Goal: Task Accomplishment & Management: Manage account settings

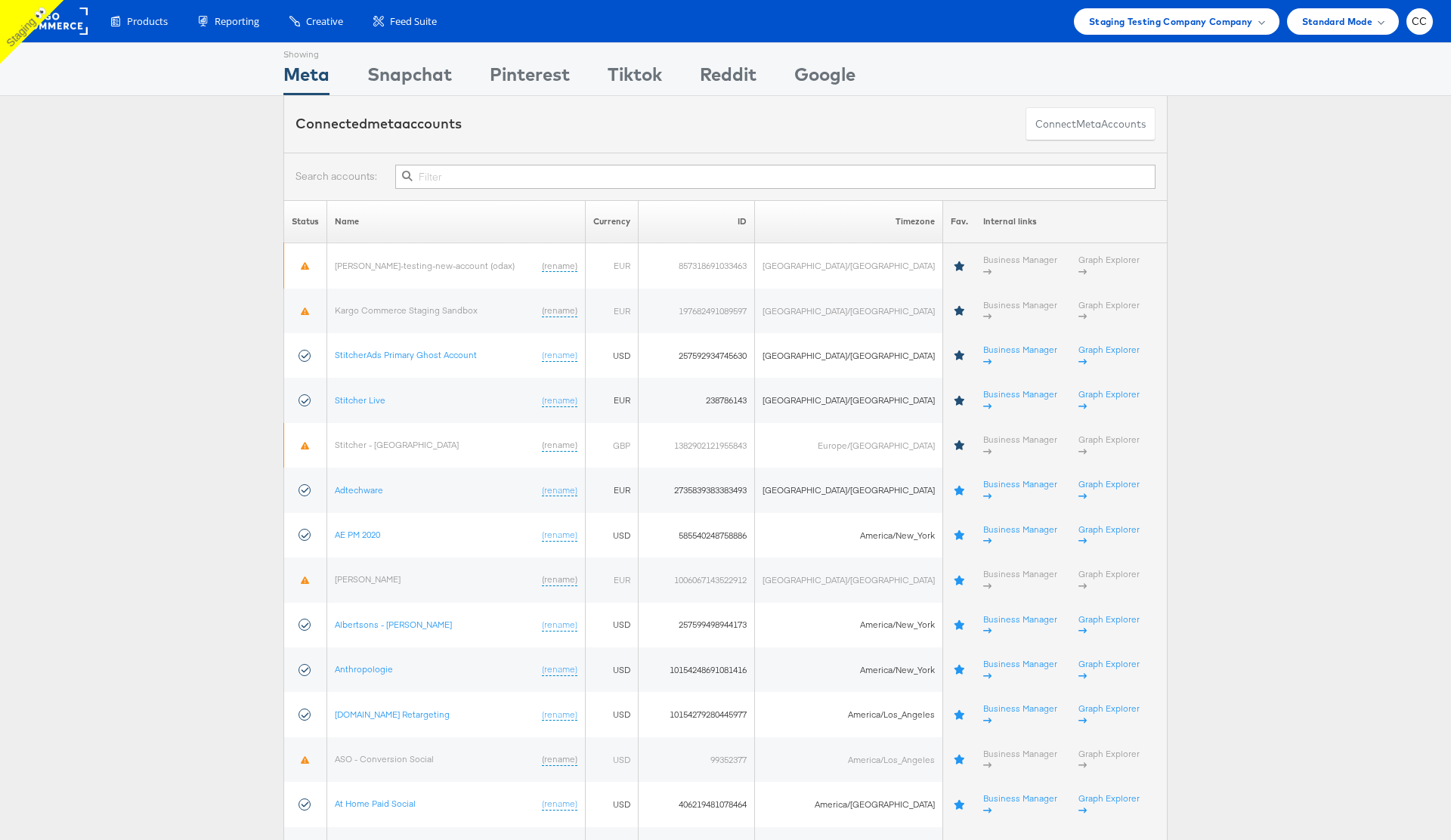
click at [1069, 121] on button "Connect meta Accounts" at bounding box center [1090, 124] width 130 height 34
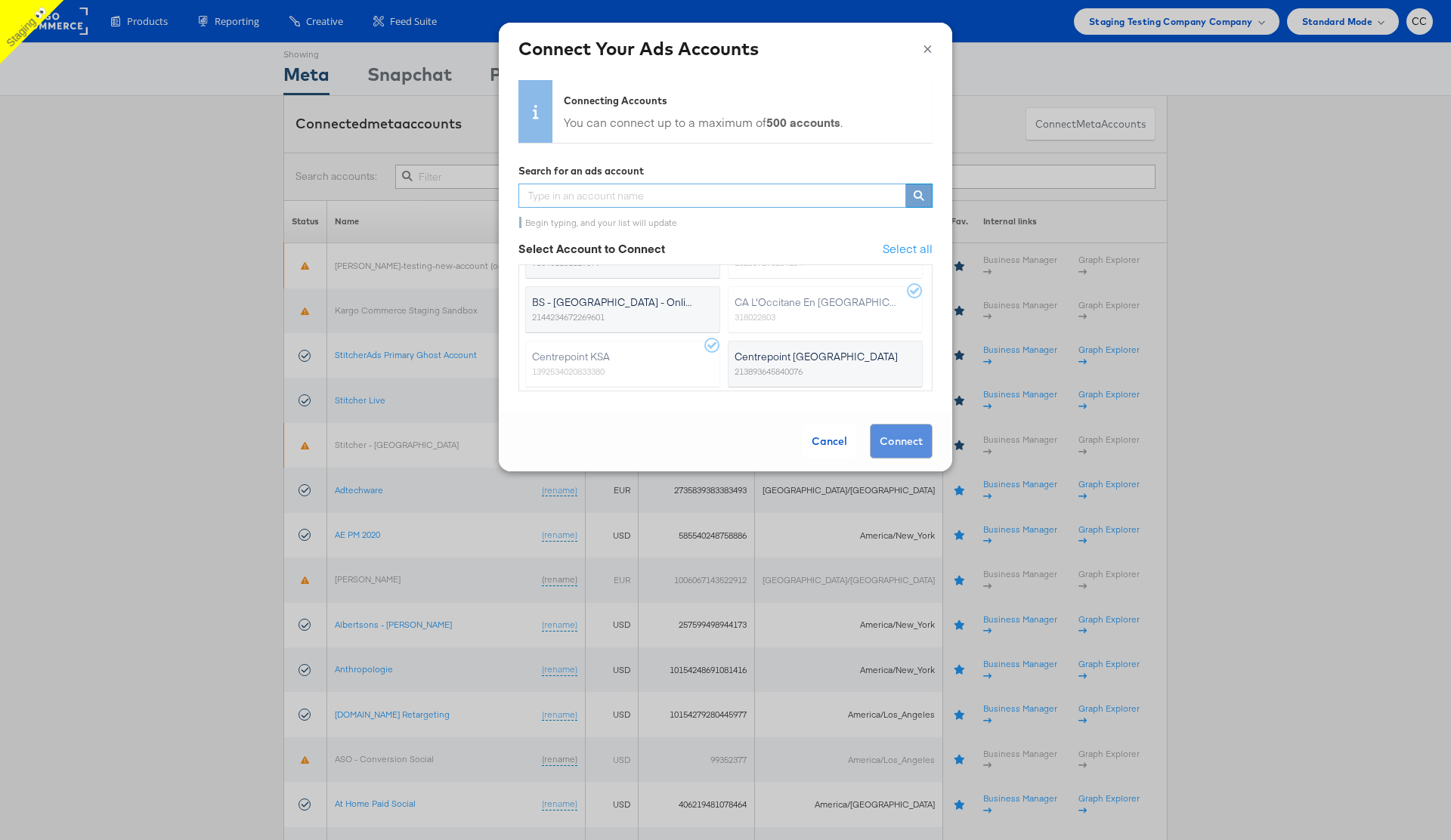
scroll to position [228, 0]
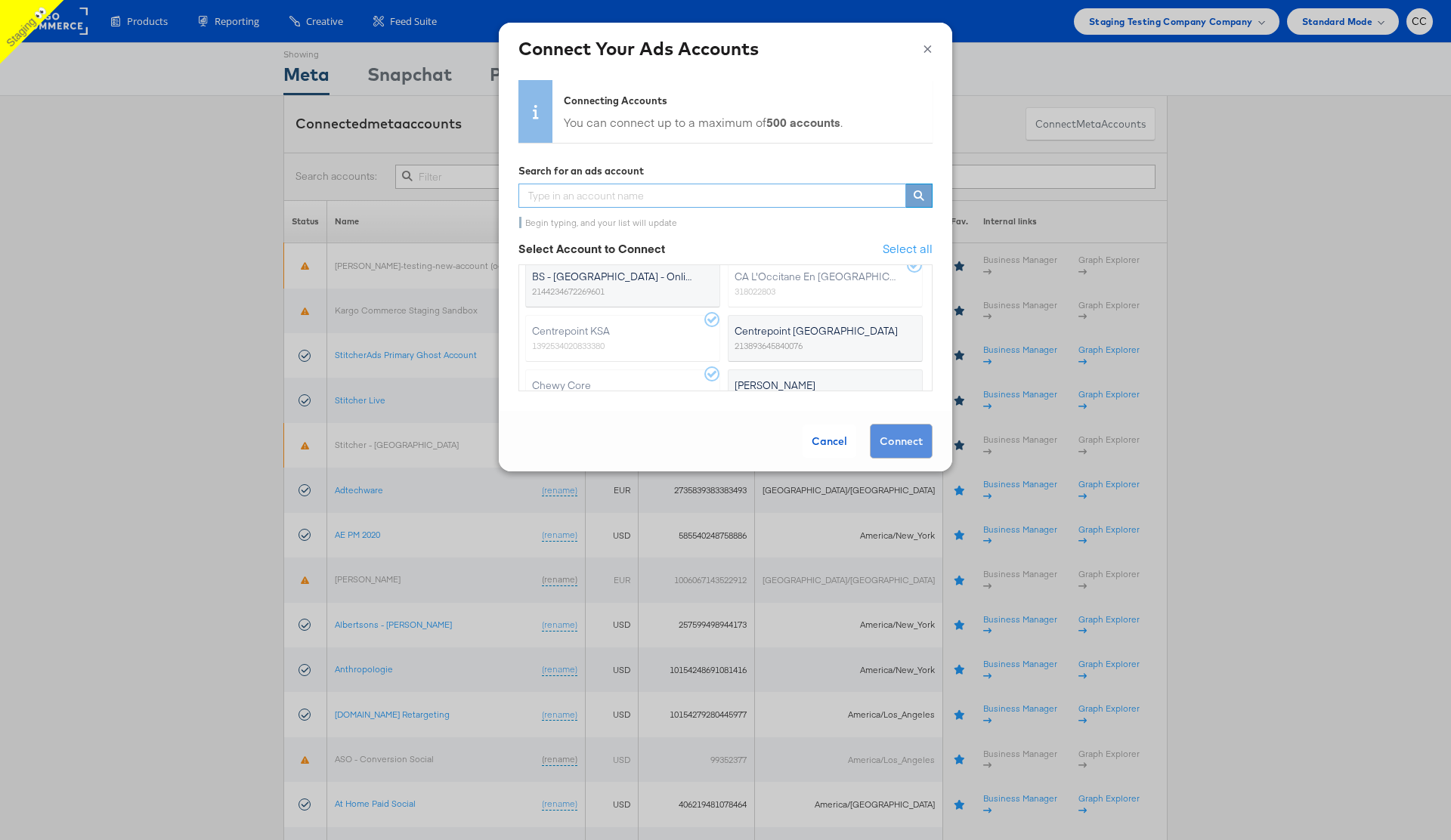
click at [583, 206] on input "text" at bounding box center [712, 196] width 388 height 25
click at [582, 196] on input "text" at bounding box center [712, 196] width 388 height 25
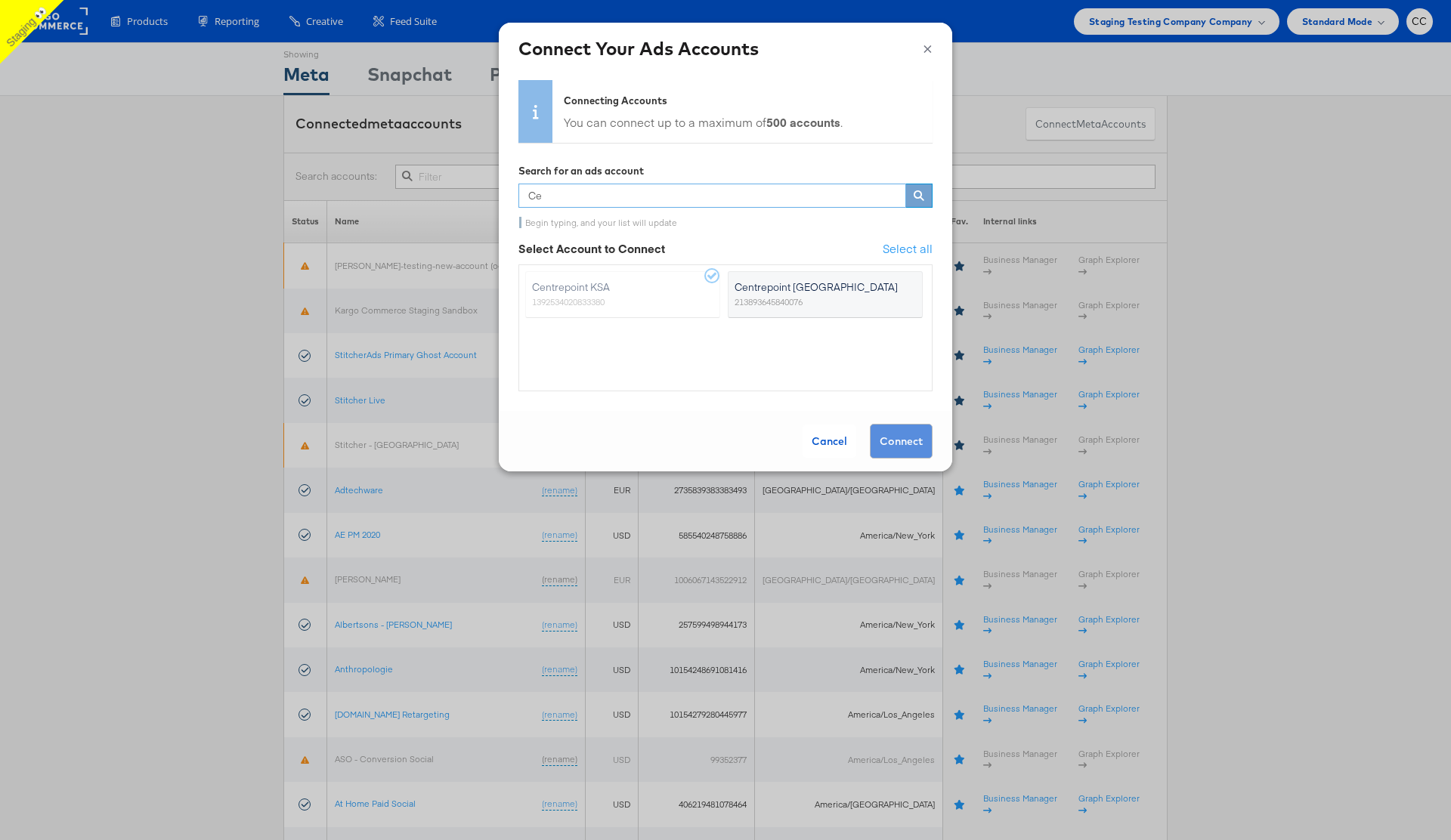
type input "C"
type input "m"
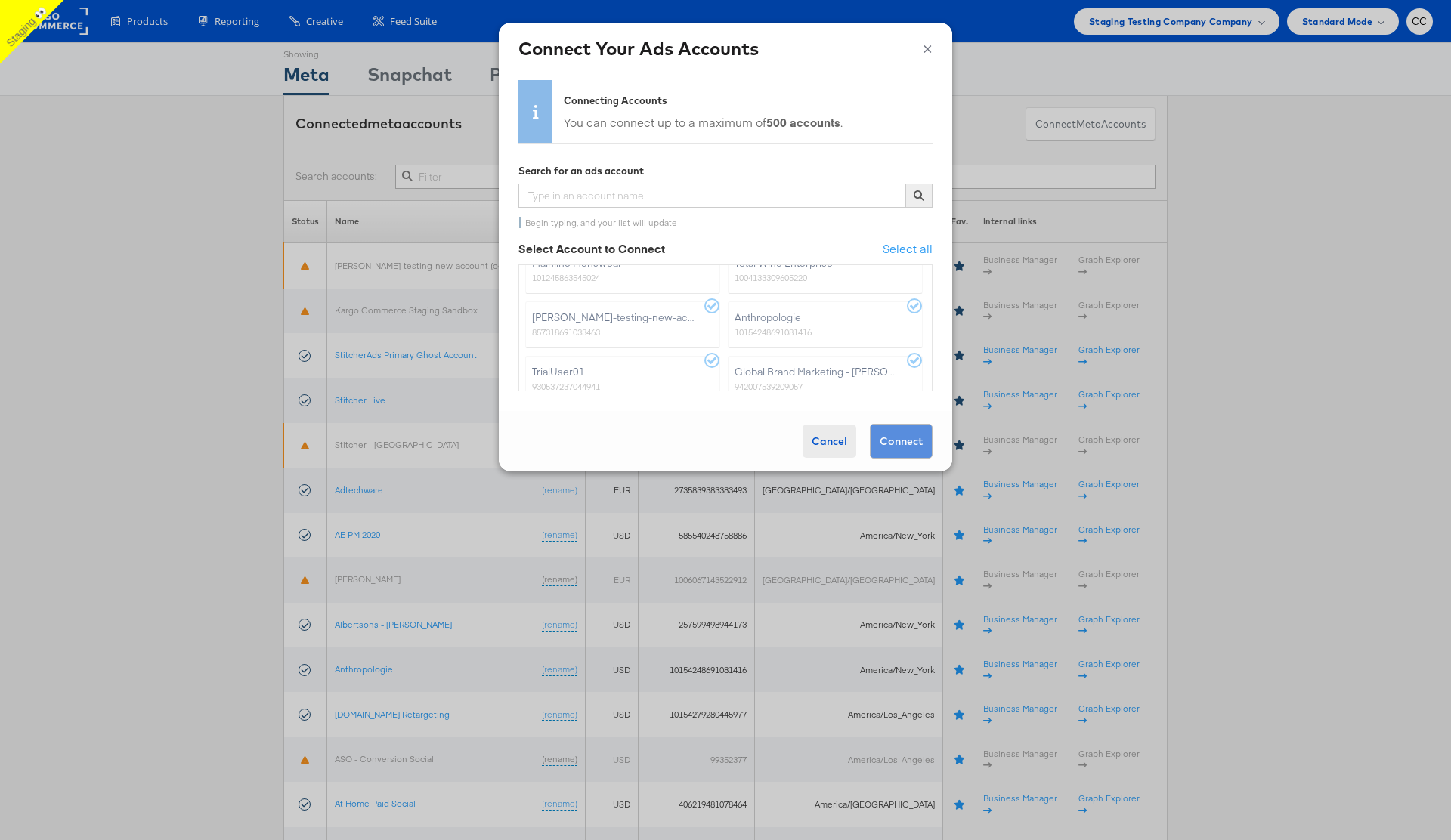
click at [828, 439] on div "Cancel" at bounding box center [829, 441] width 54 height 33
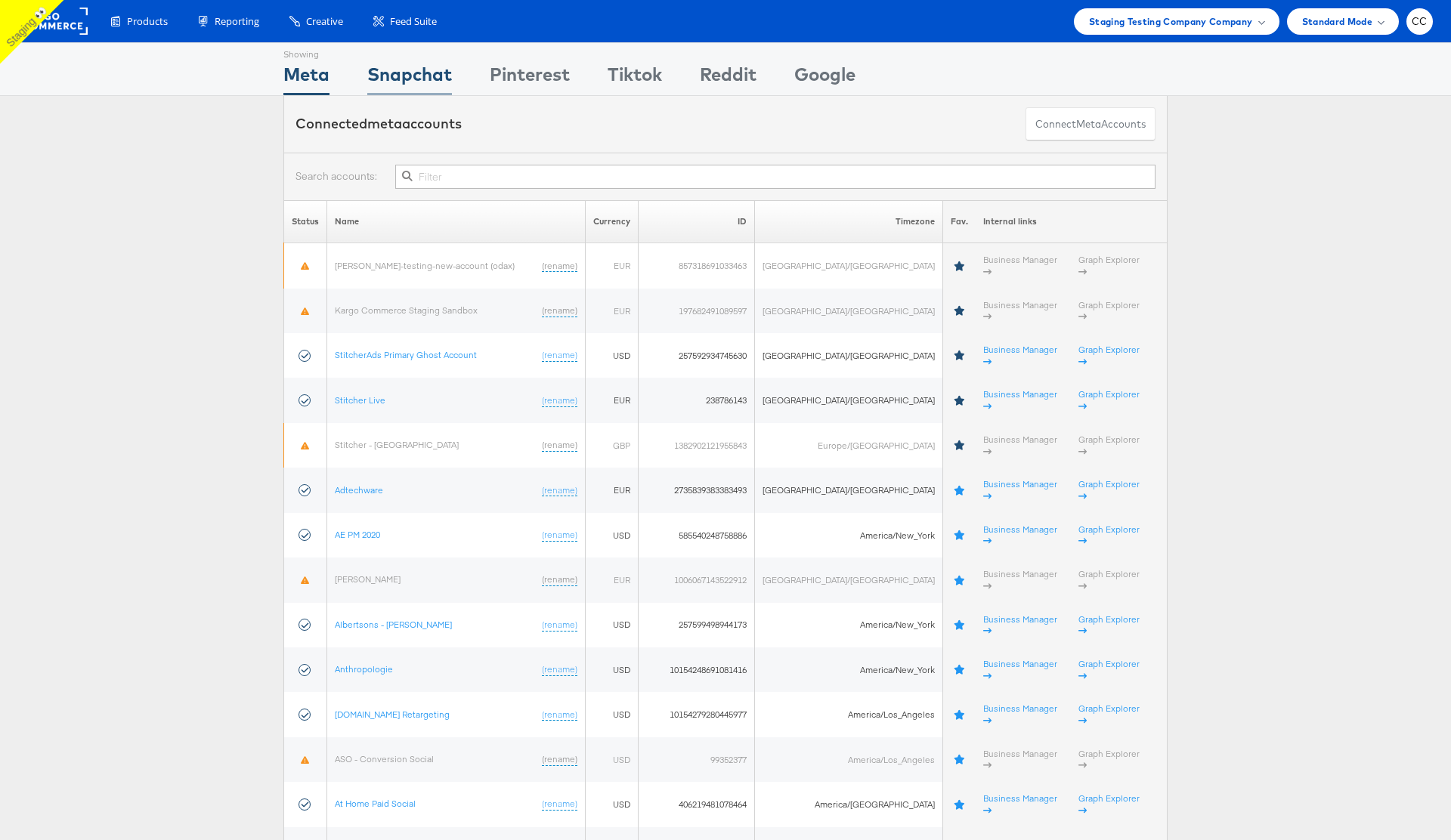
click at [418, 78] on div "Snapchat" at bounding box center [410, 78] width 84 height 34
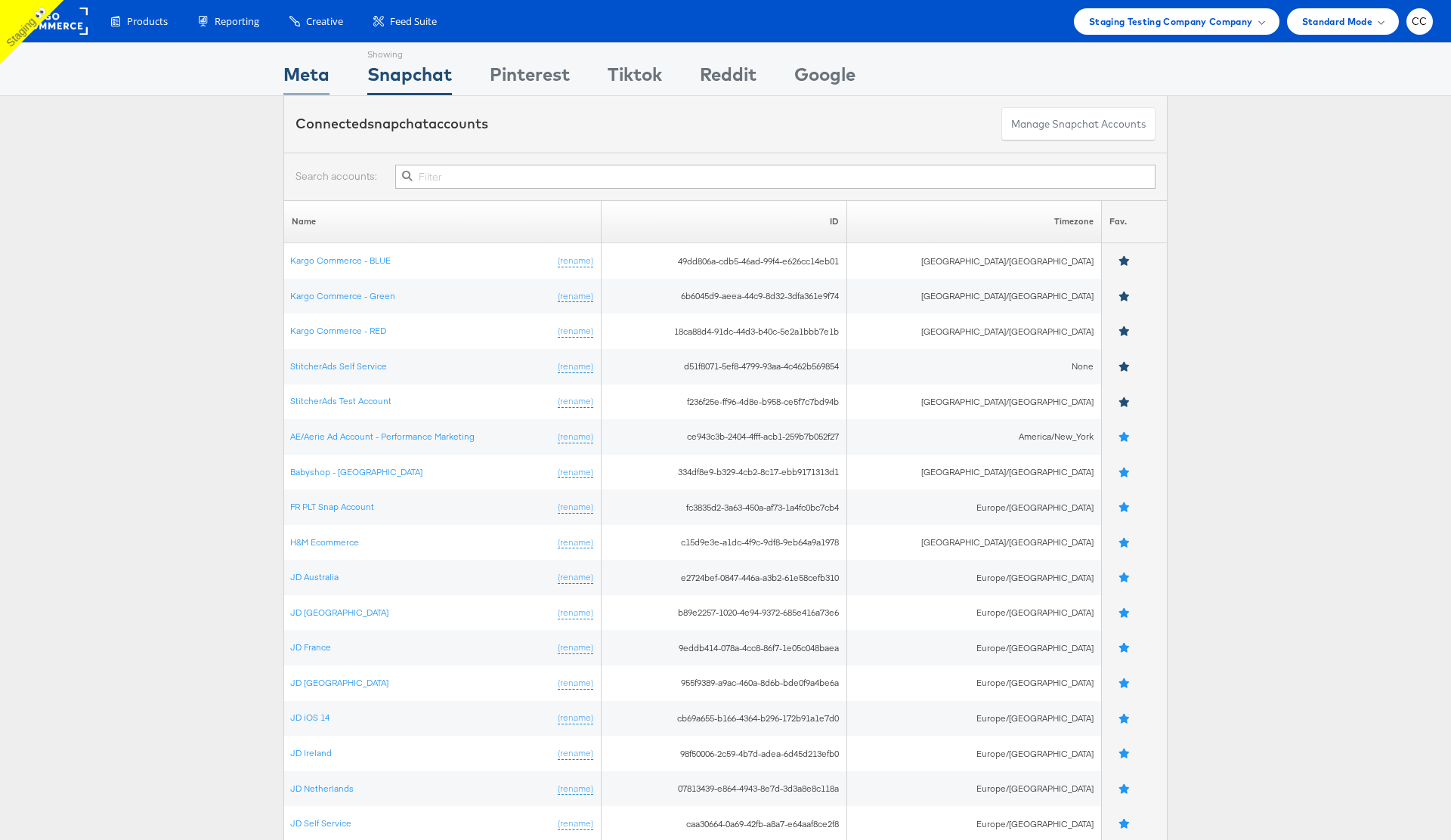
click at [314, 80] on div "Meta" at bounding box center [306, 78] width 46 height 34
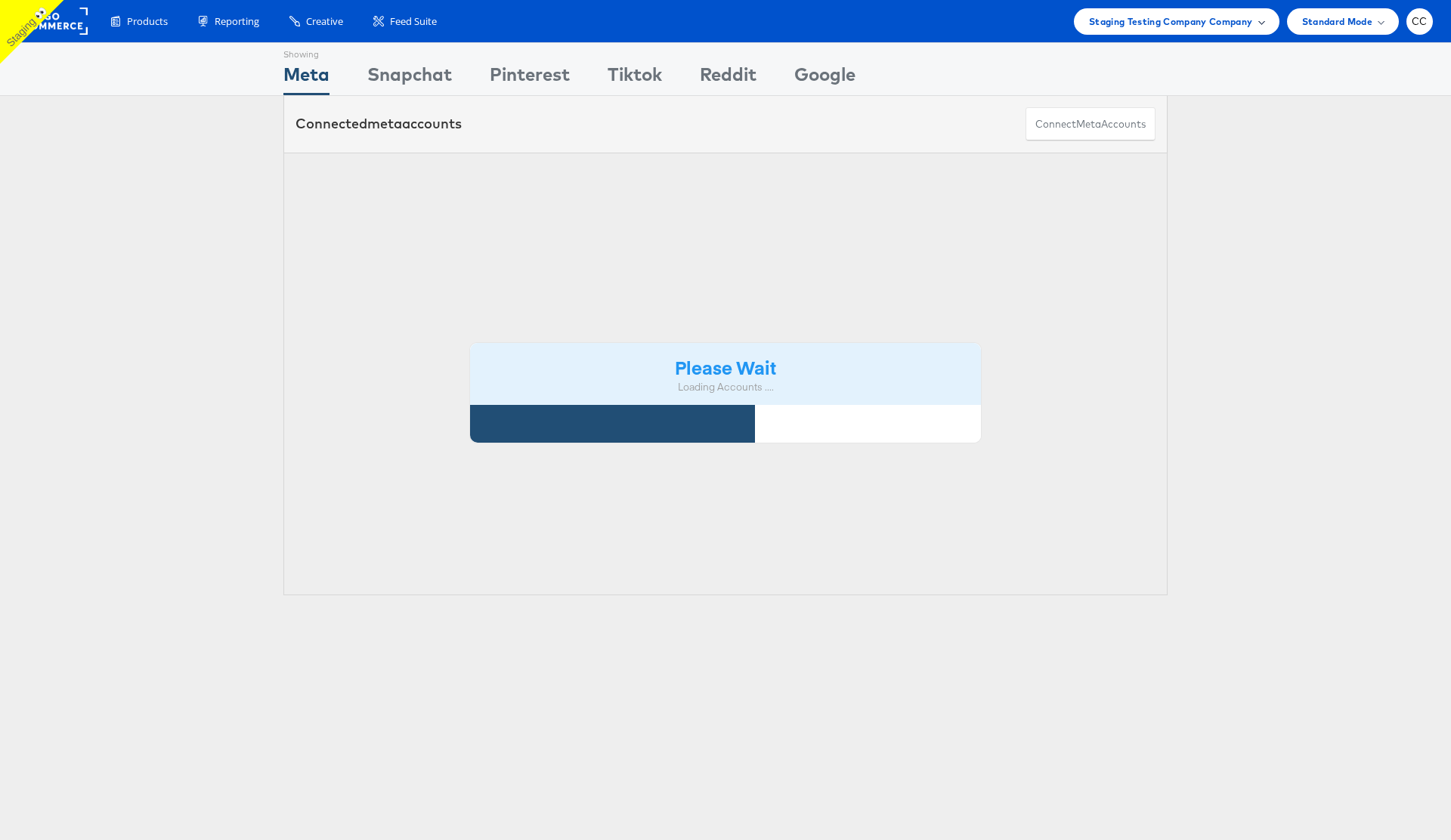
click at [1255, 25] on div "Staging Testing Company Company" at bounding box center [1177, 22] width 175 height 16
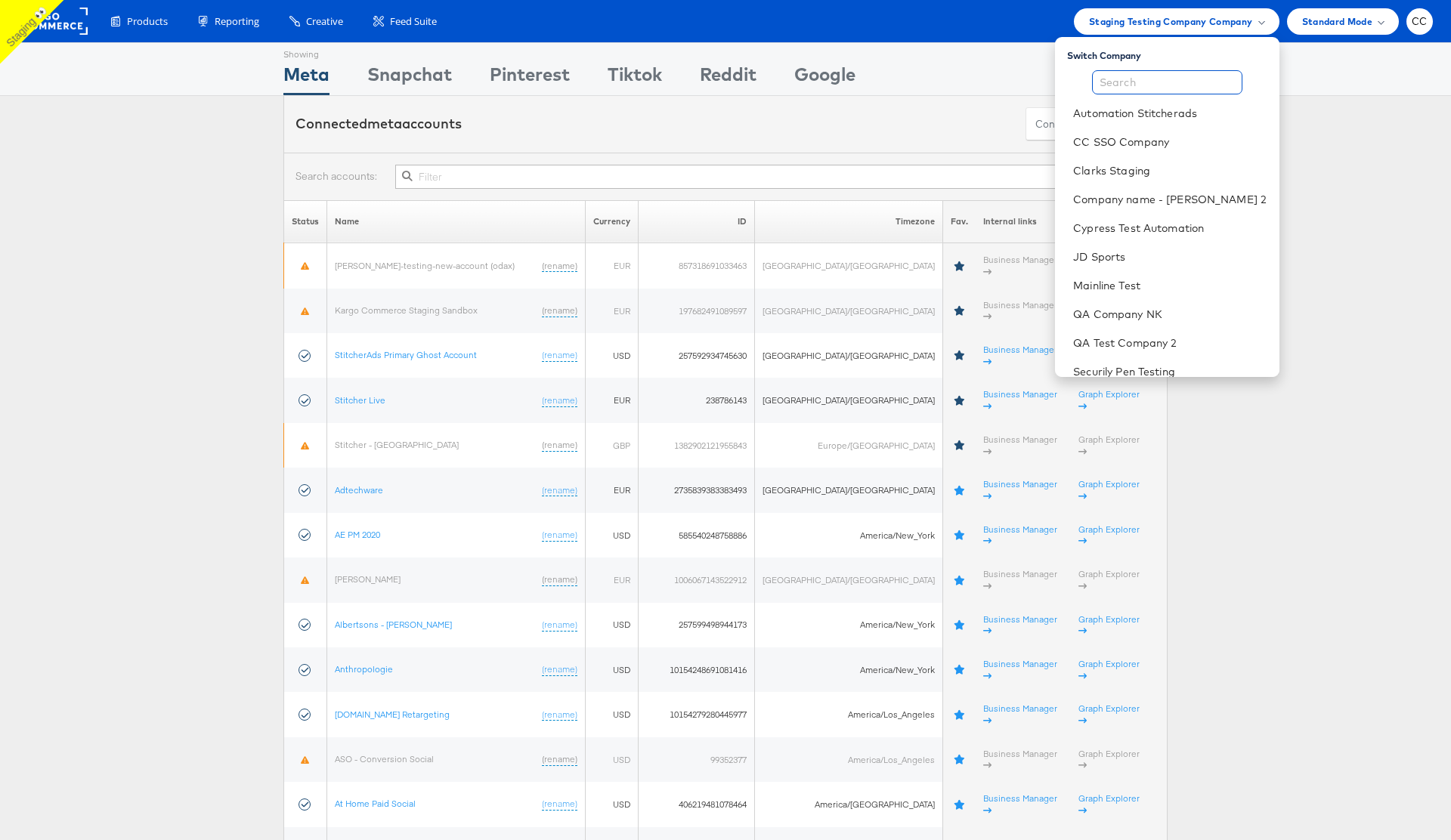
click at [1154, 84] on input "text" at bounding box center [1167, 82] width 150 height 25
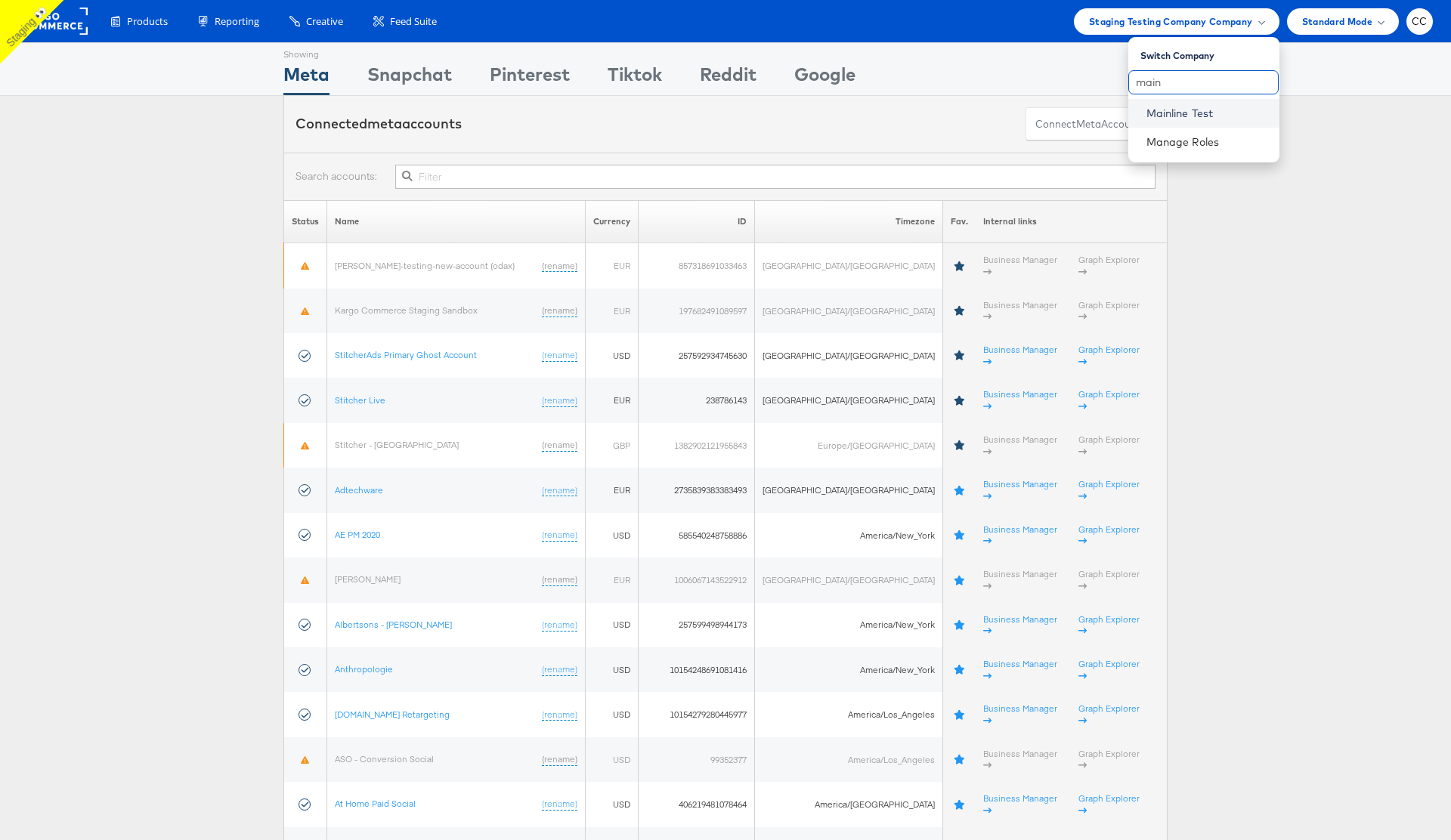
type input "main"
click at [1202, 116] on link "Mainline Test" at bounding box center [1207, 113] width 121 height 15
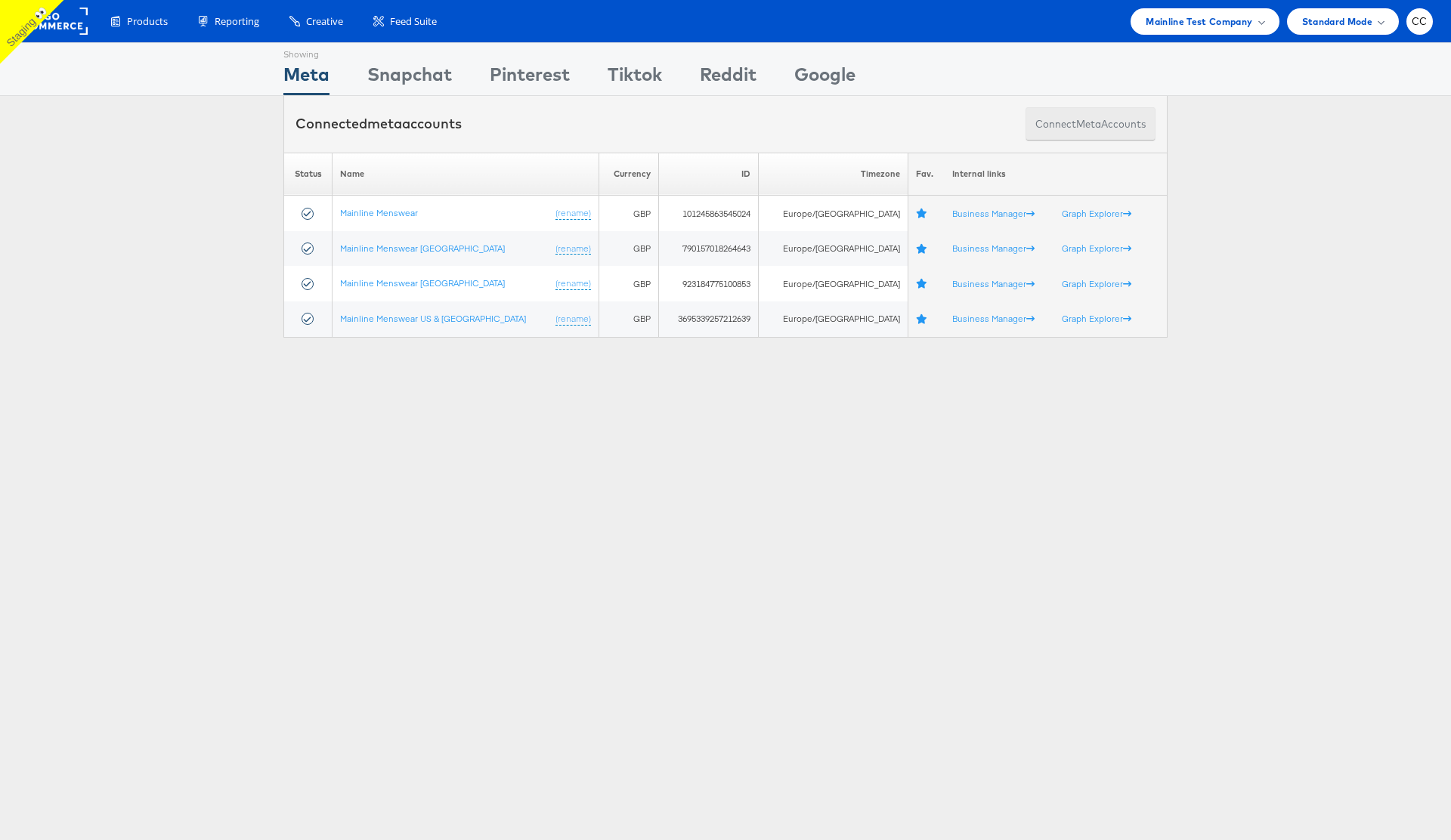
click at [1078, 114] on button "Connect meta Accounts" at bounding box center [1090, 124] width 130 height 34
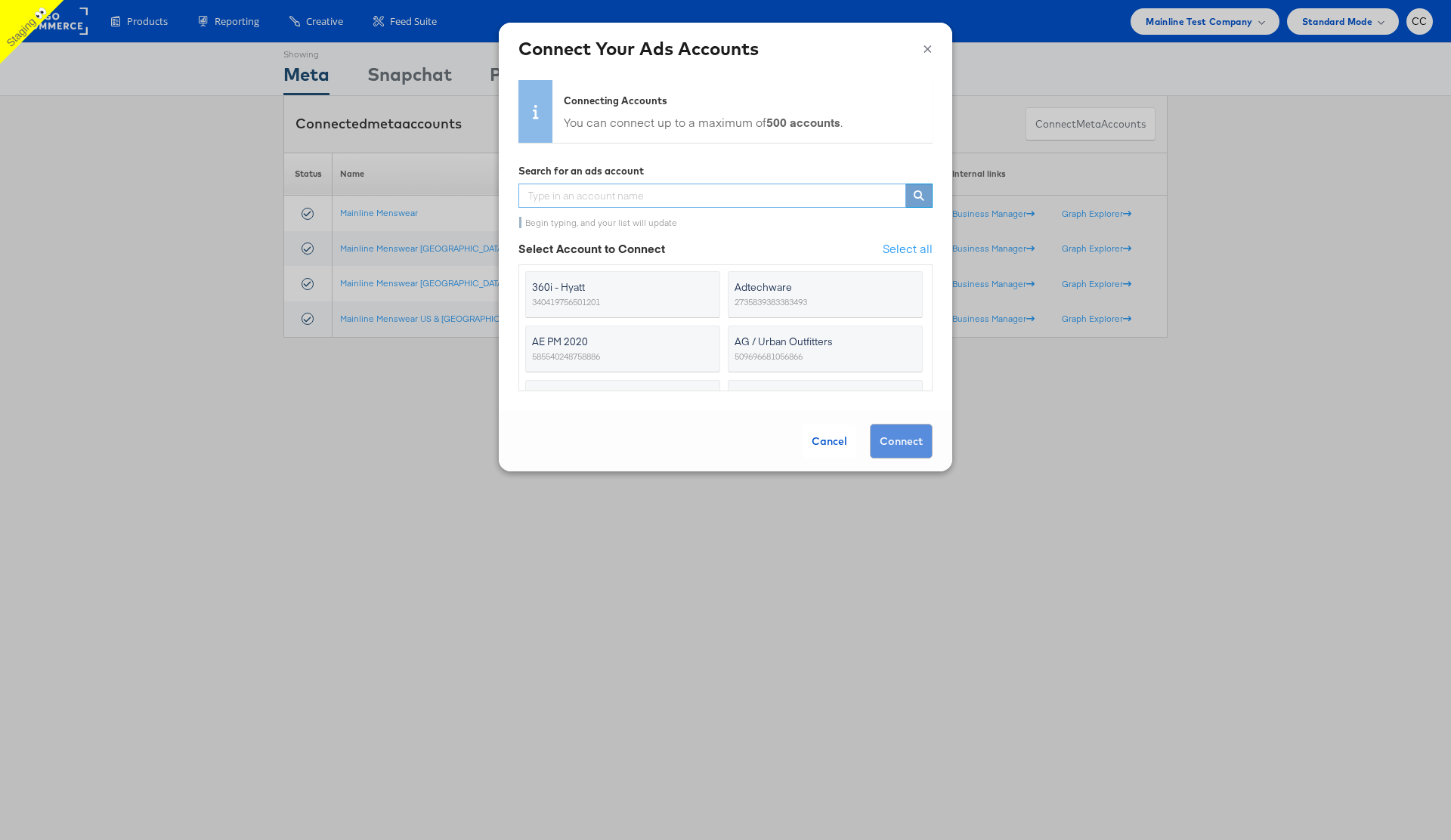
click at [583, 196] on input "text" at bounding box center [712, 196] width 388 height 25
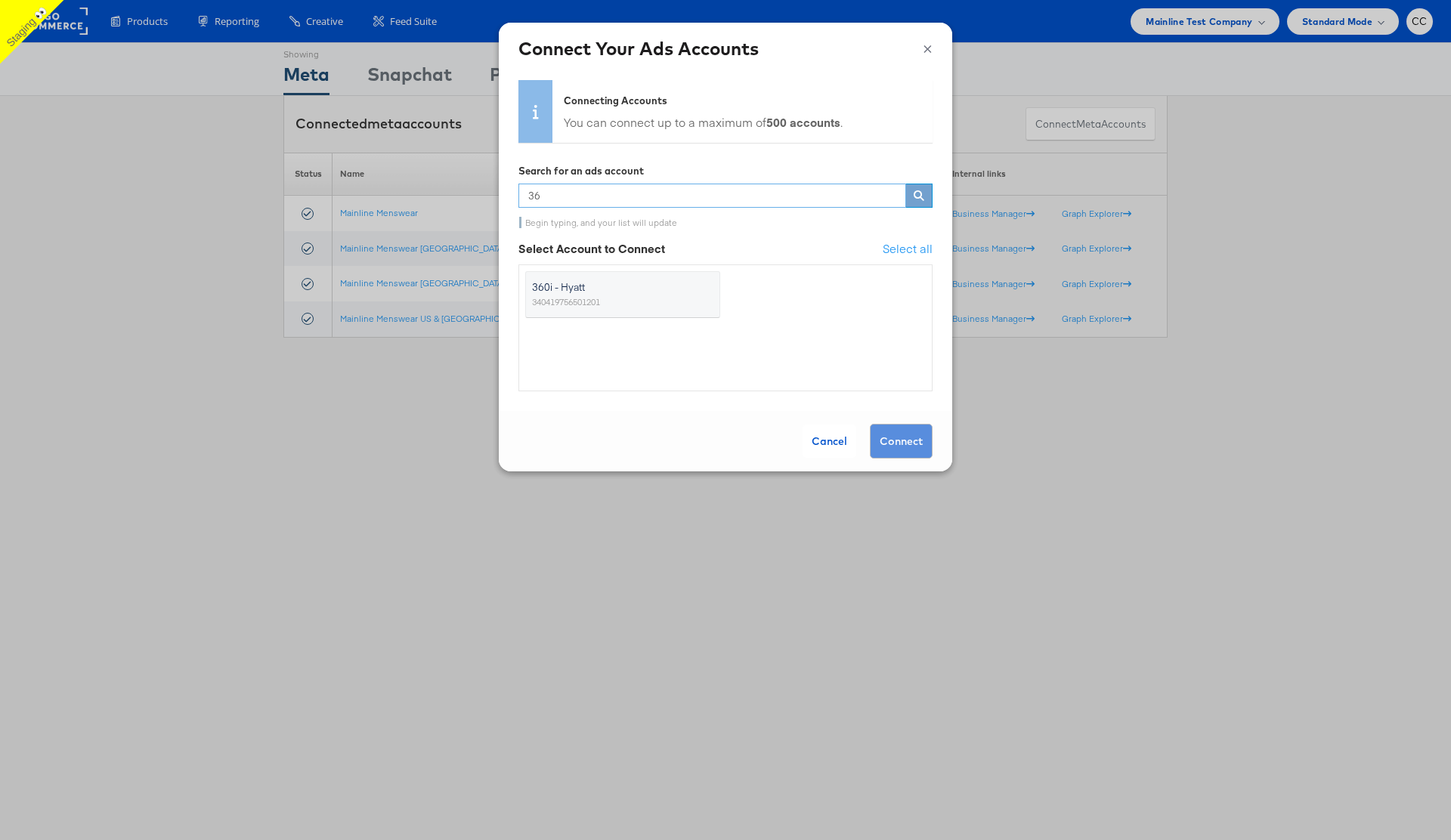
type input "3"
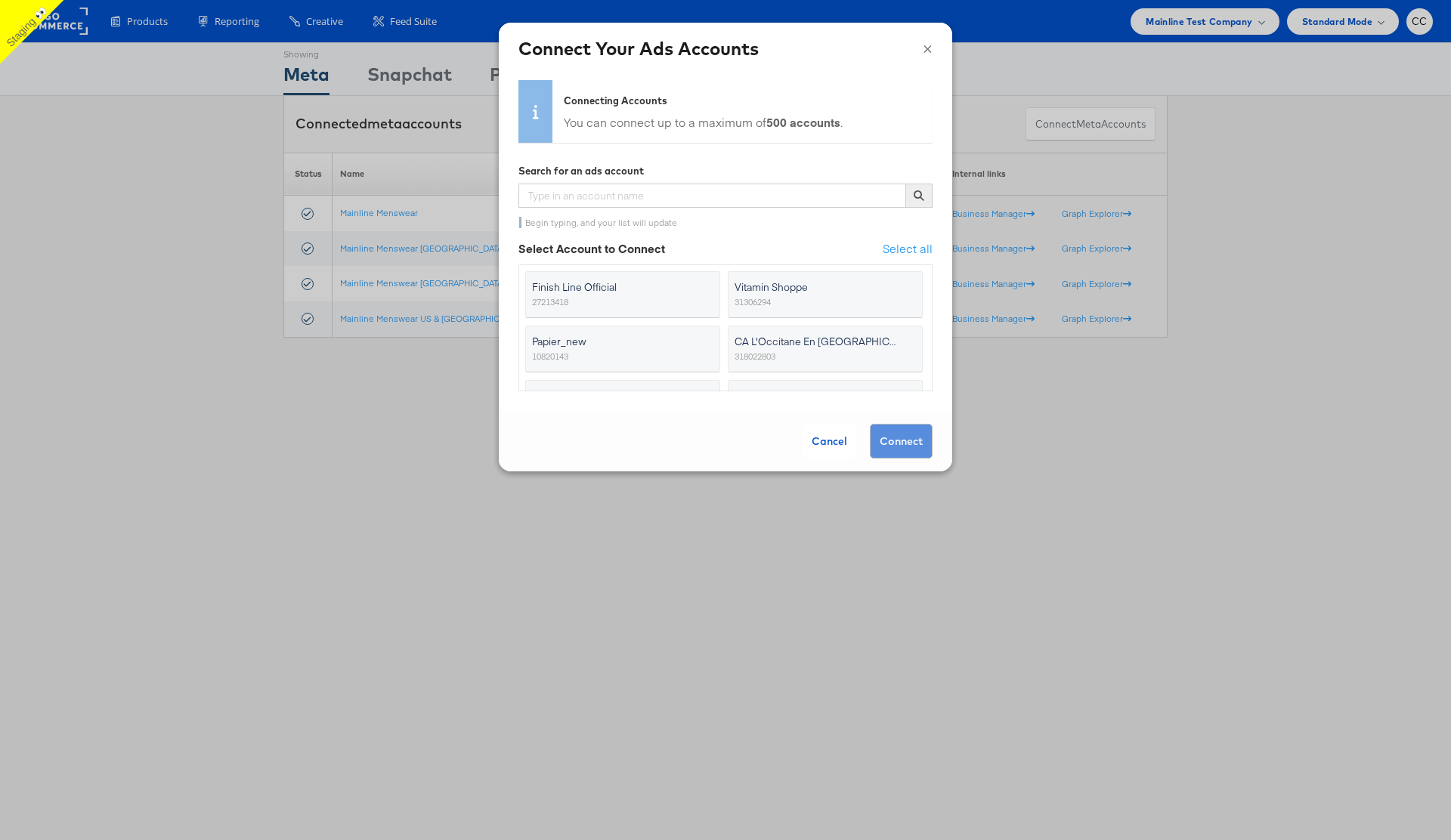
click at [927, 50] on button "×" at bounding box center [927, 46] width 10 height 23
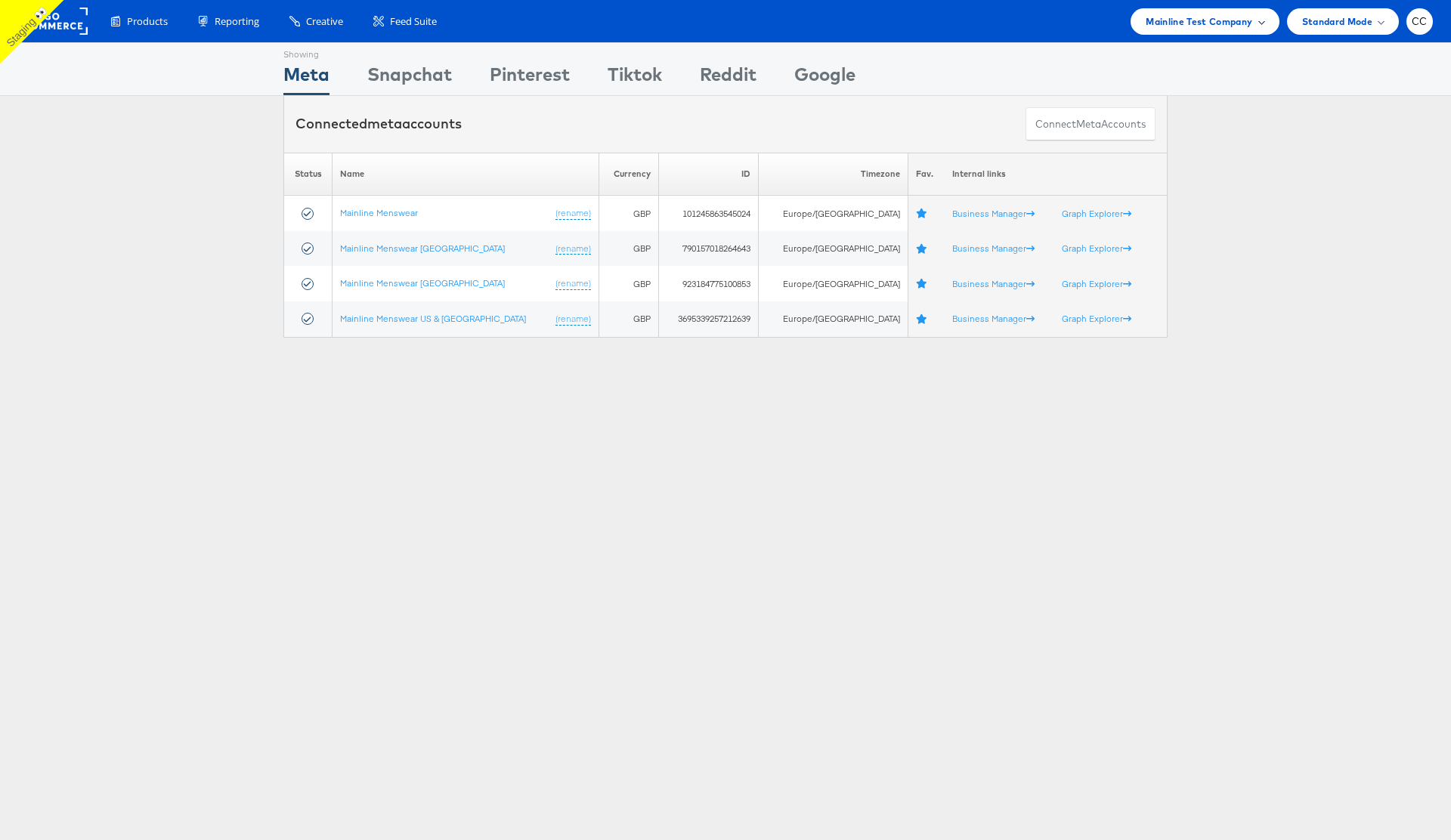
click at [1259, 22] on span at bounding box center [1262, 21] width 8 height 8
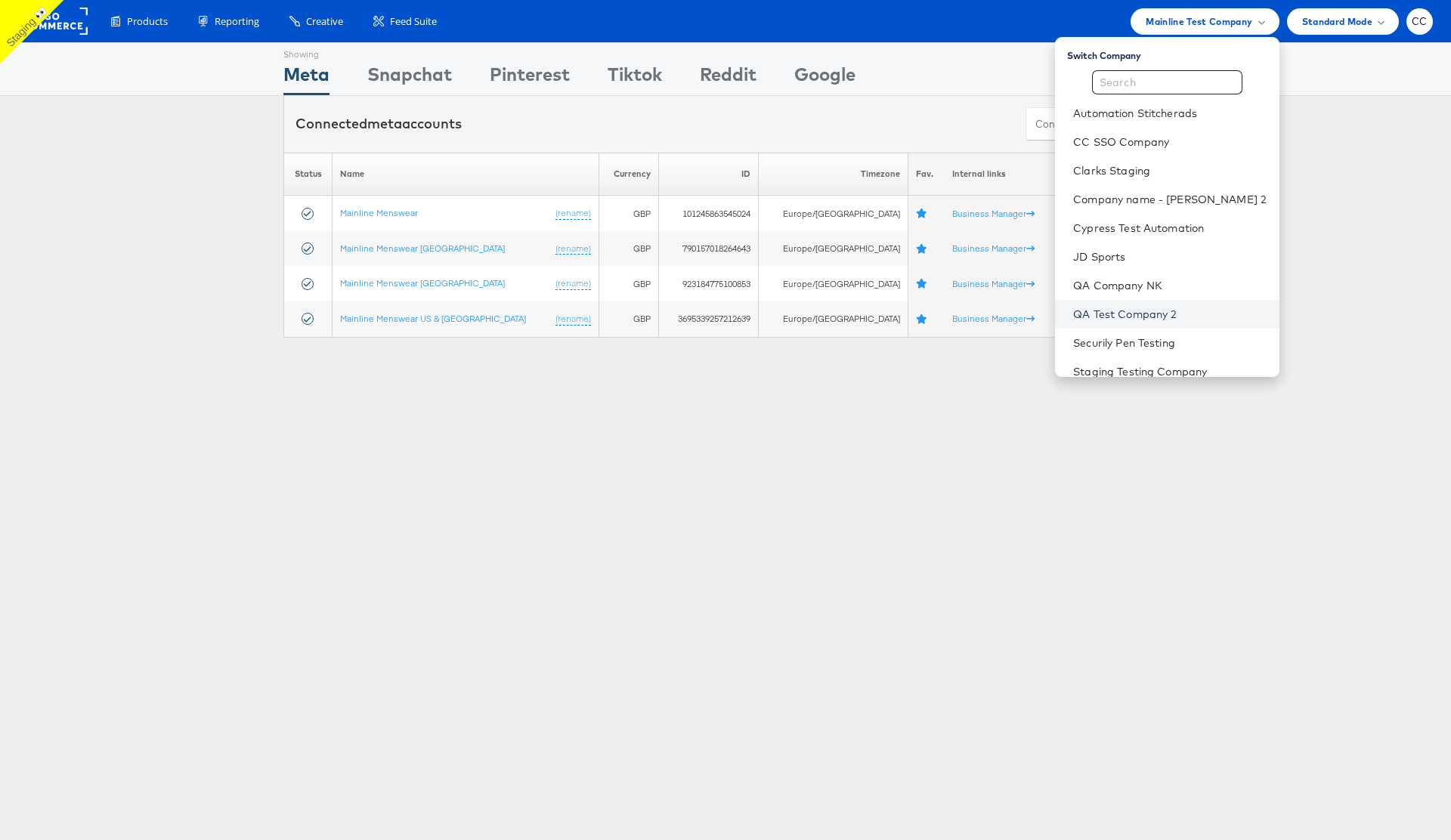
click at [1166, 319] on link "QA Test Company 2" at bounding box center [1169, 314] width 194 height 15
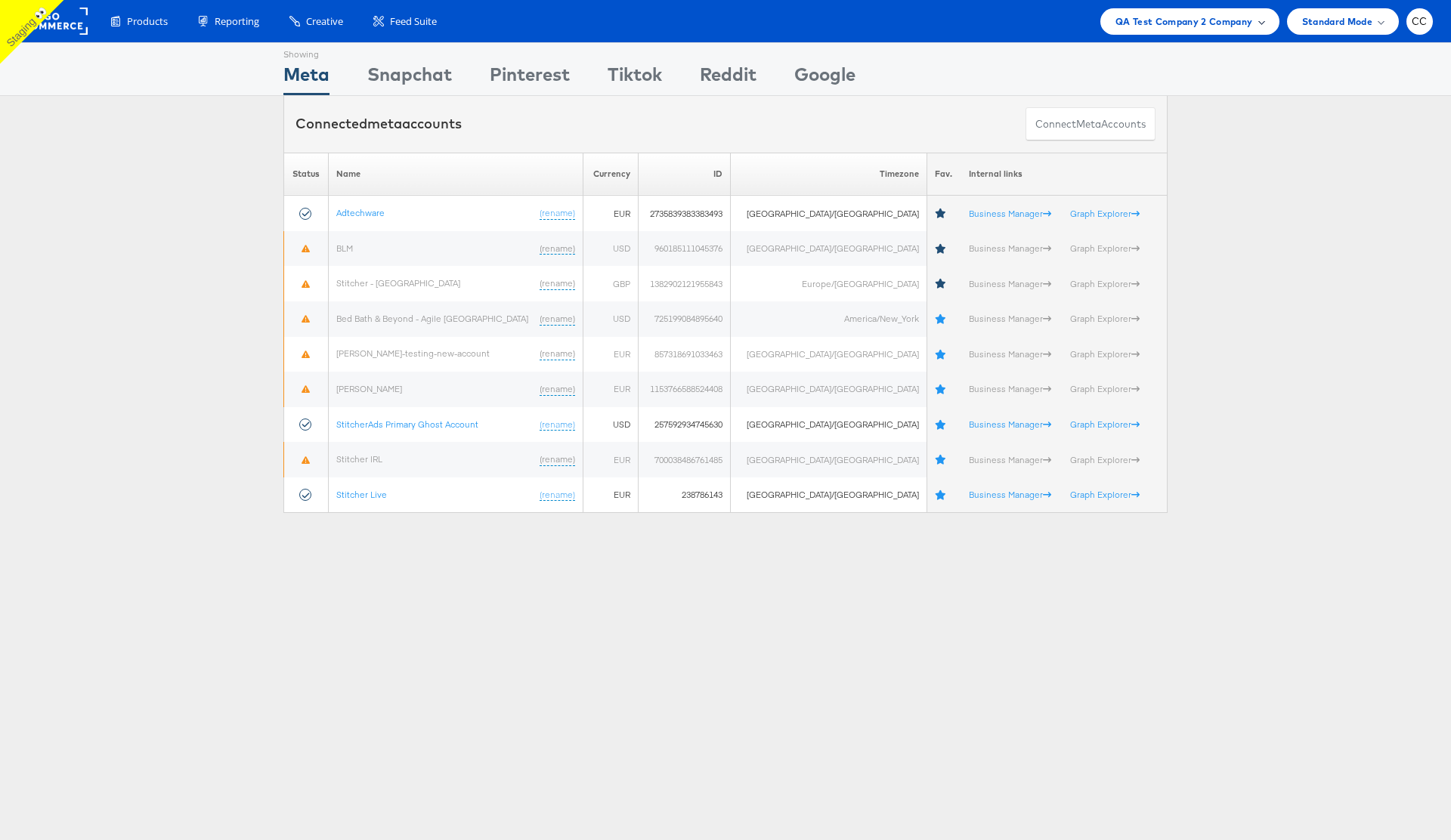
click at [1253, 25] on div "QA Test Company 2 Company" at bounding box center [1190, 22] width 149 height 16
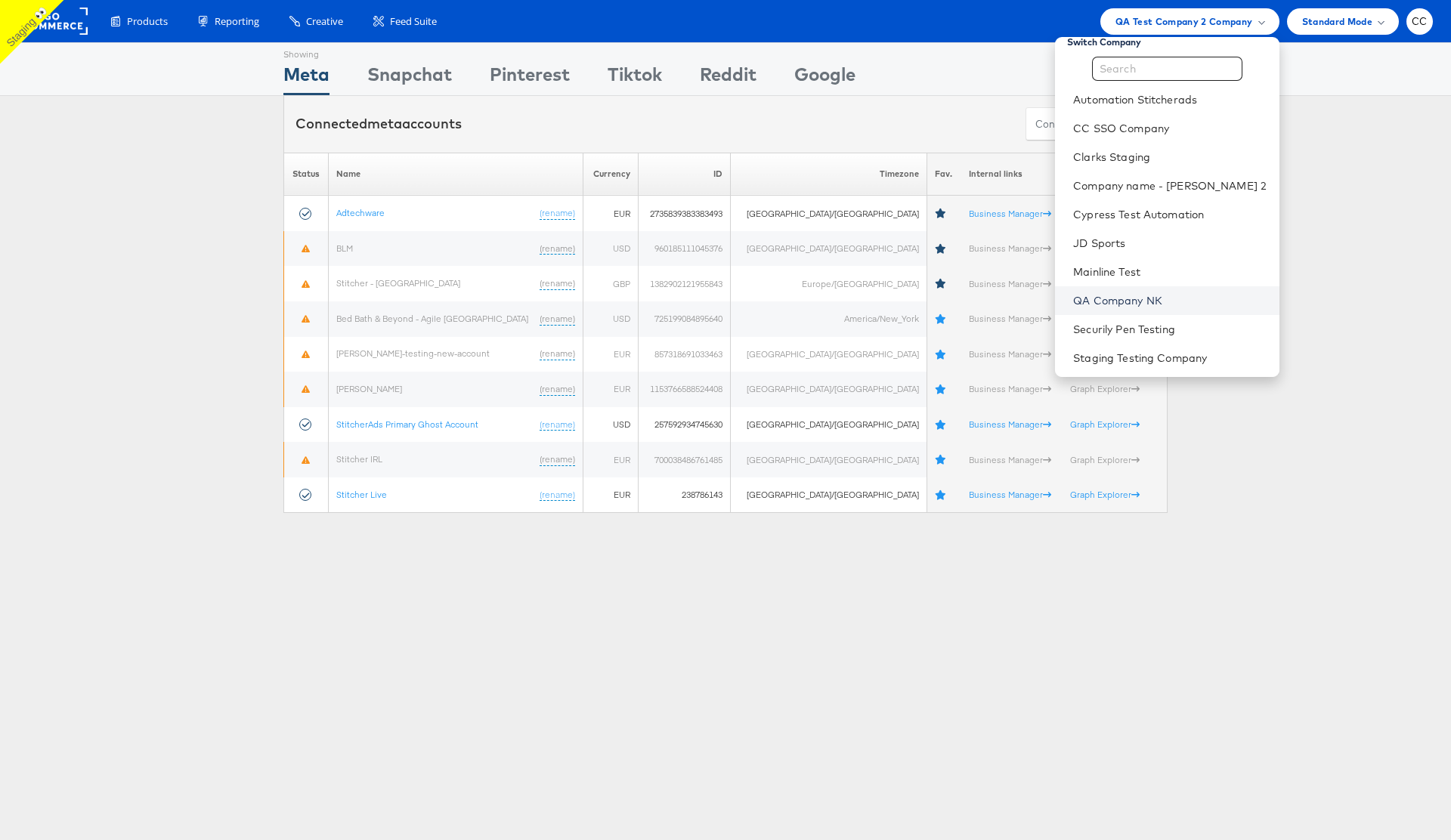
scroll to position [24, 0]
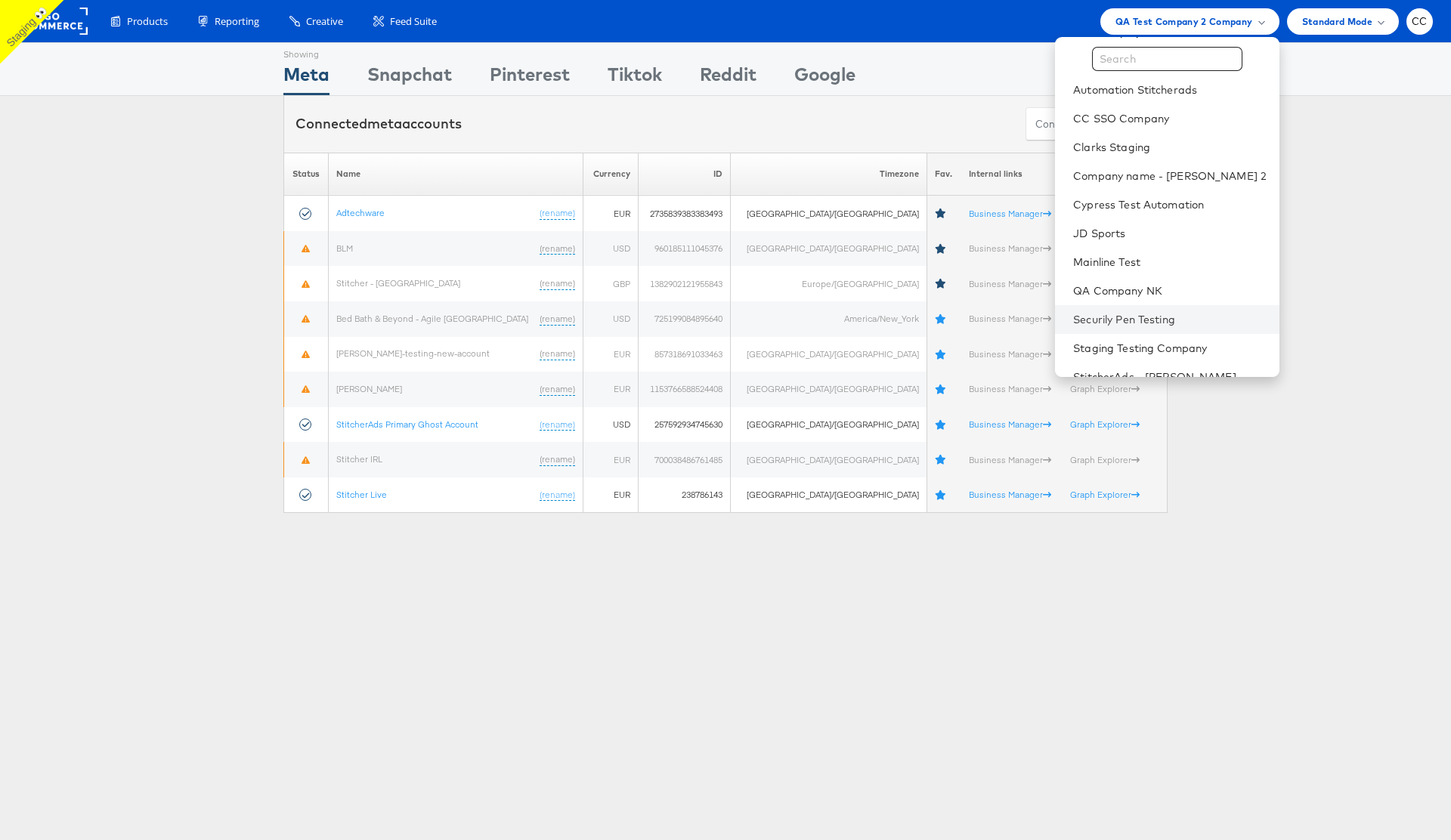
click at [1140, 326] on li "Securily Pen Testing" at bounding box center [1167, 319] width 224 height 29
click at [1144, 321] on link "Securily Pen Testing" at bounding box center [1169, 319] width 194 height 15
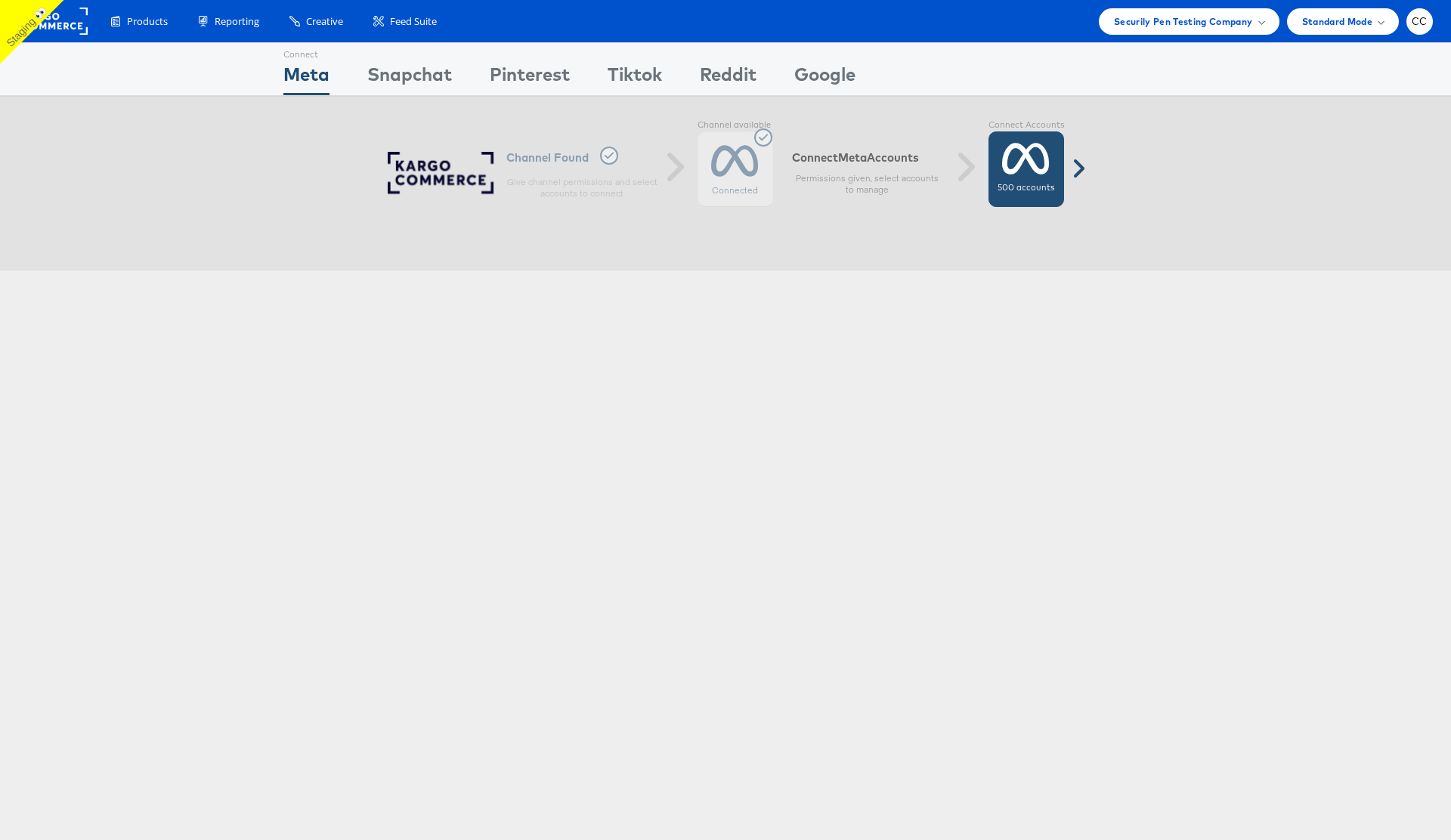
click at [1038, 173] on icon at bounding box center [1026, 158] width 47 height 38
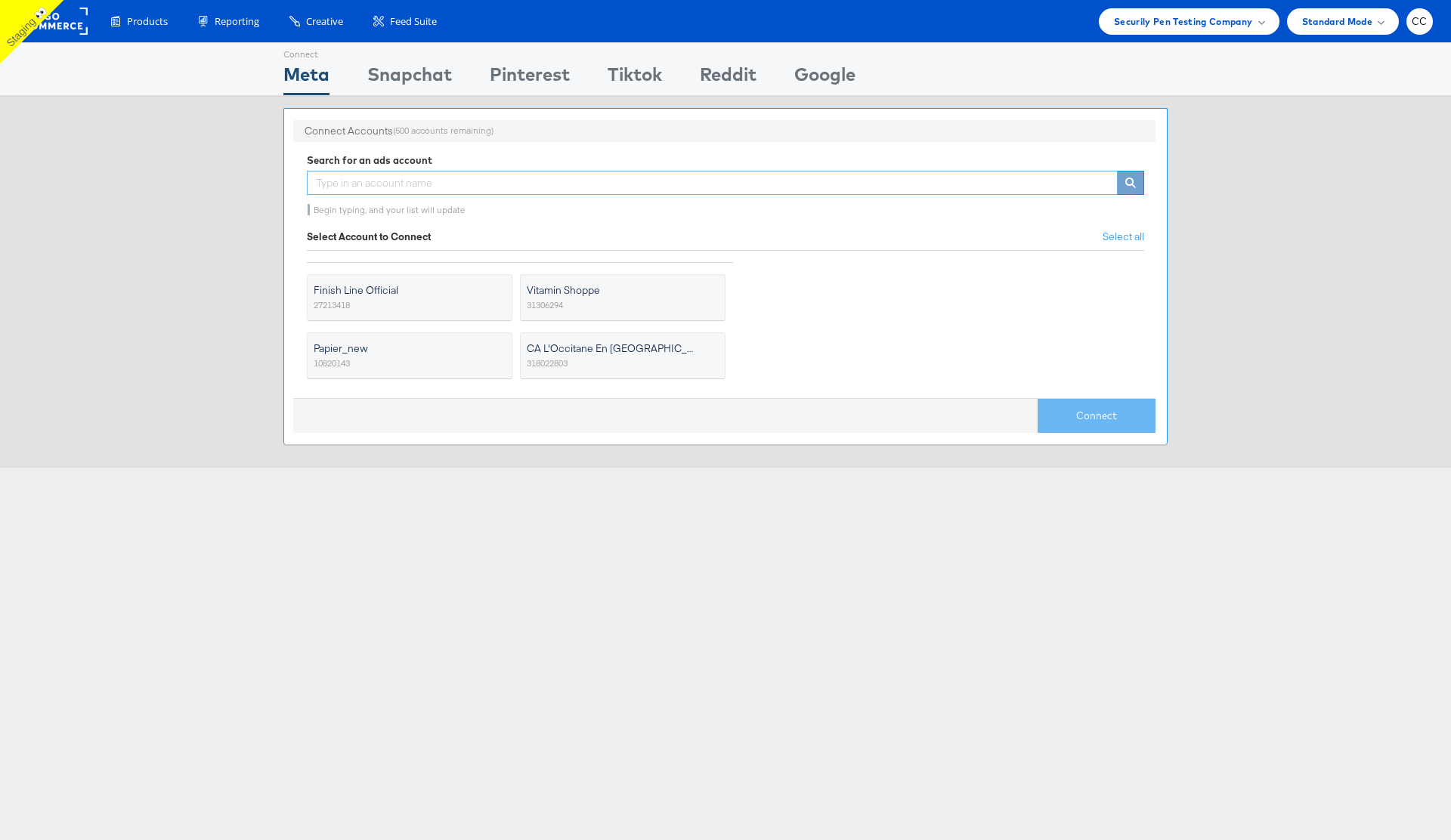
click at [613, 188] on input "text" at bounding box center [712, 183] width 811 height 25
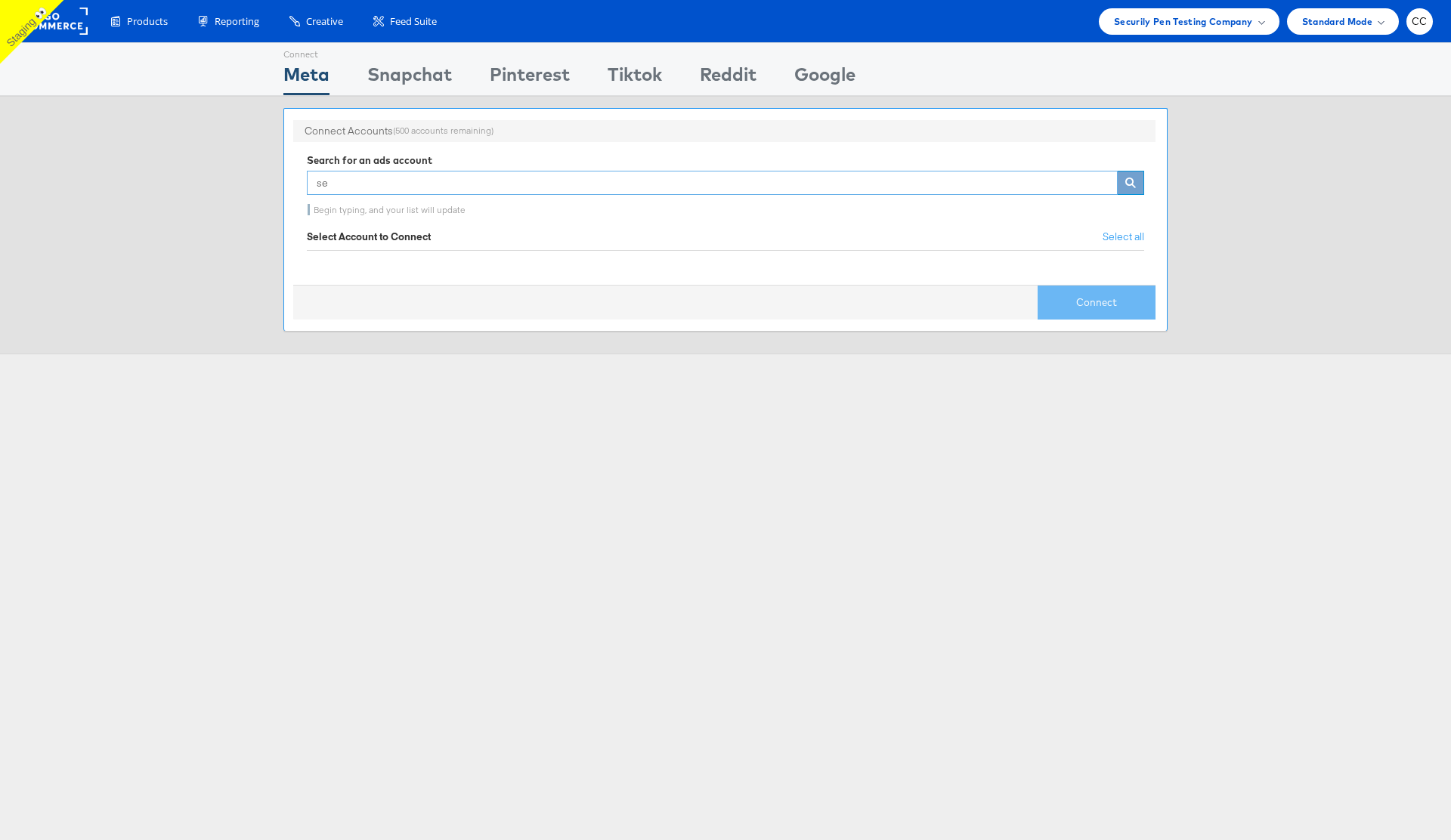
type input "s"
type input "m"
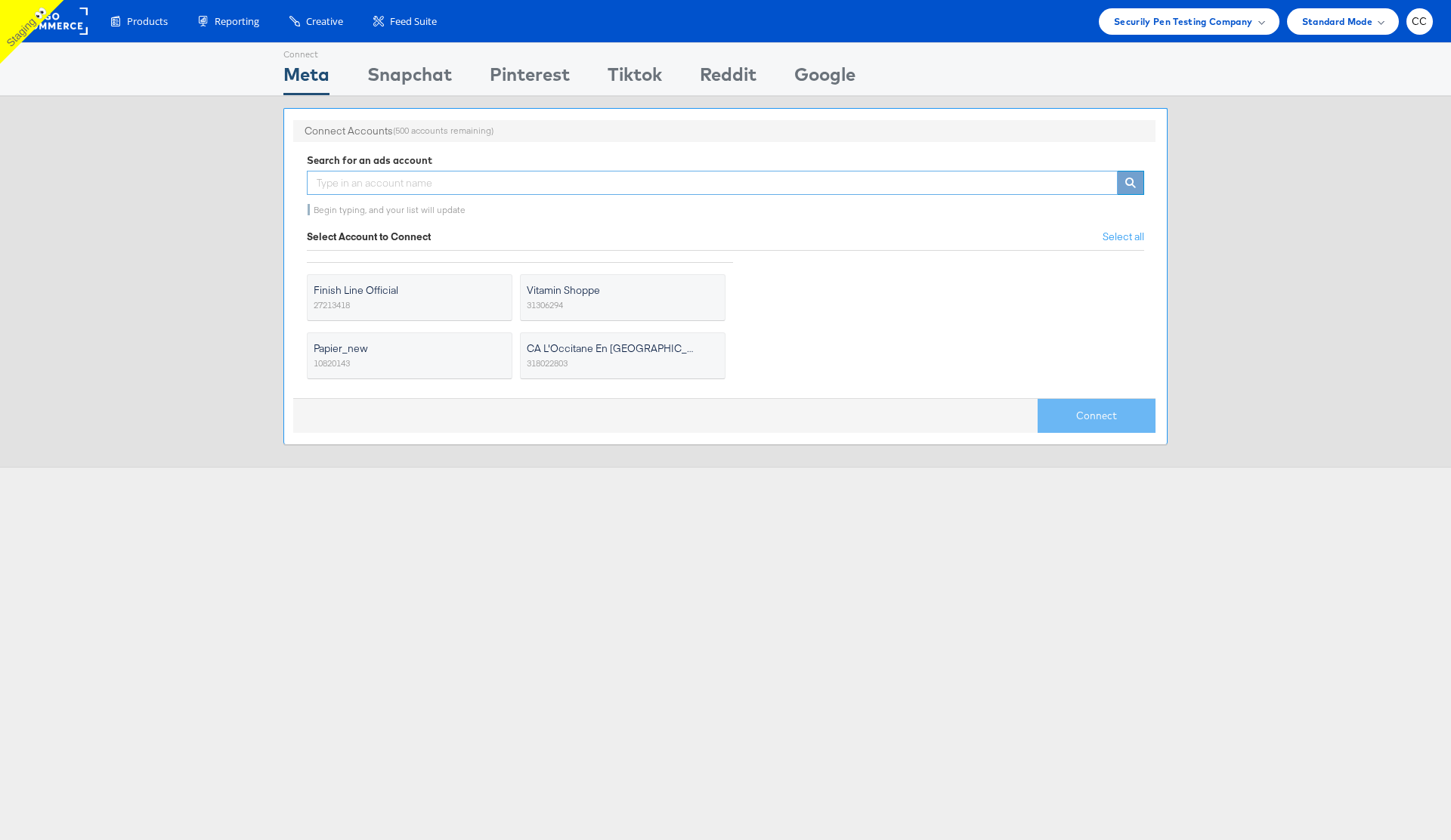
type input "G"
type input "F"
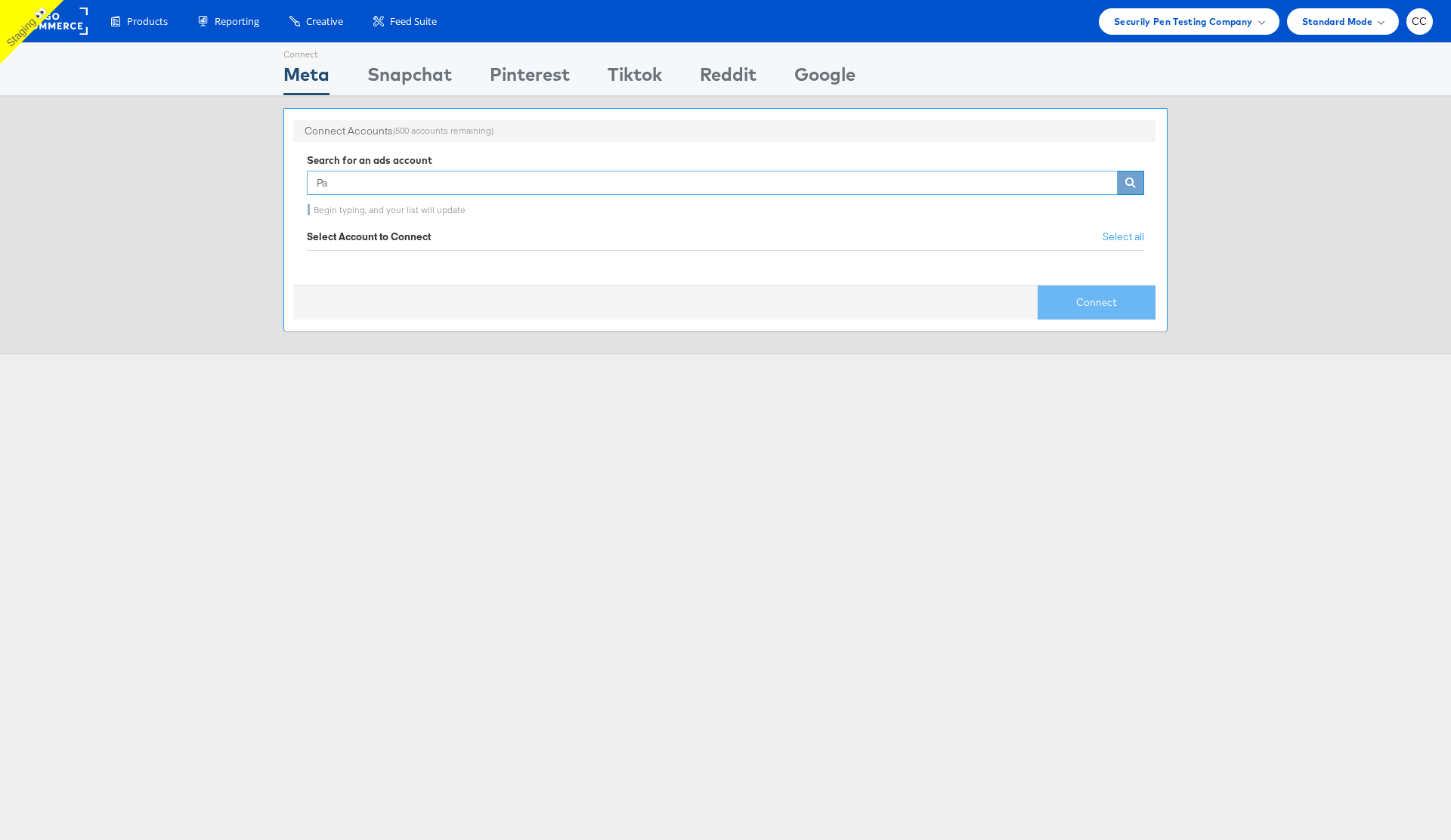
type input "P"
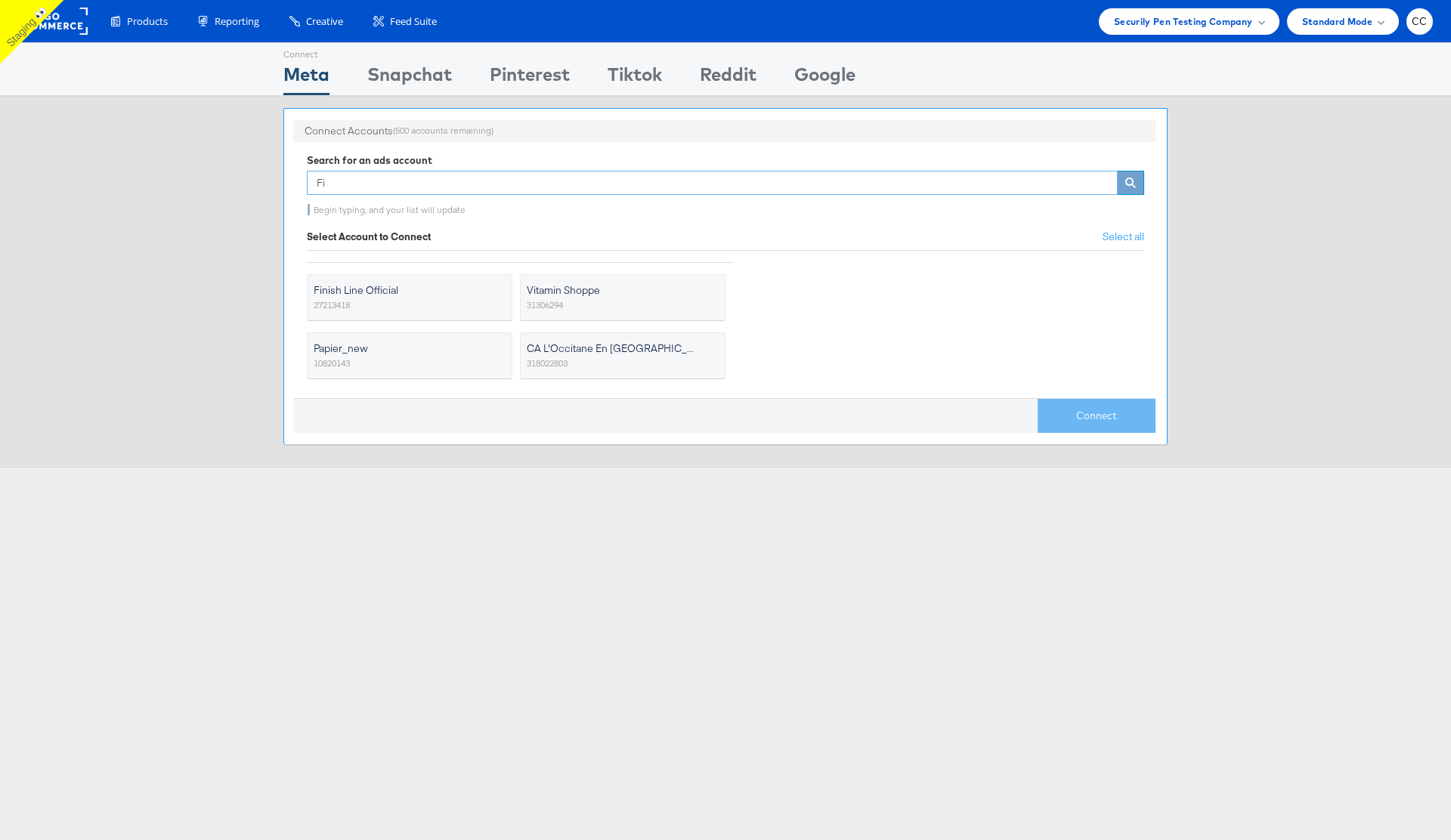
type input "F"
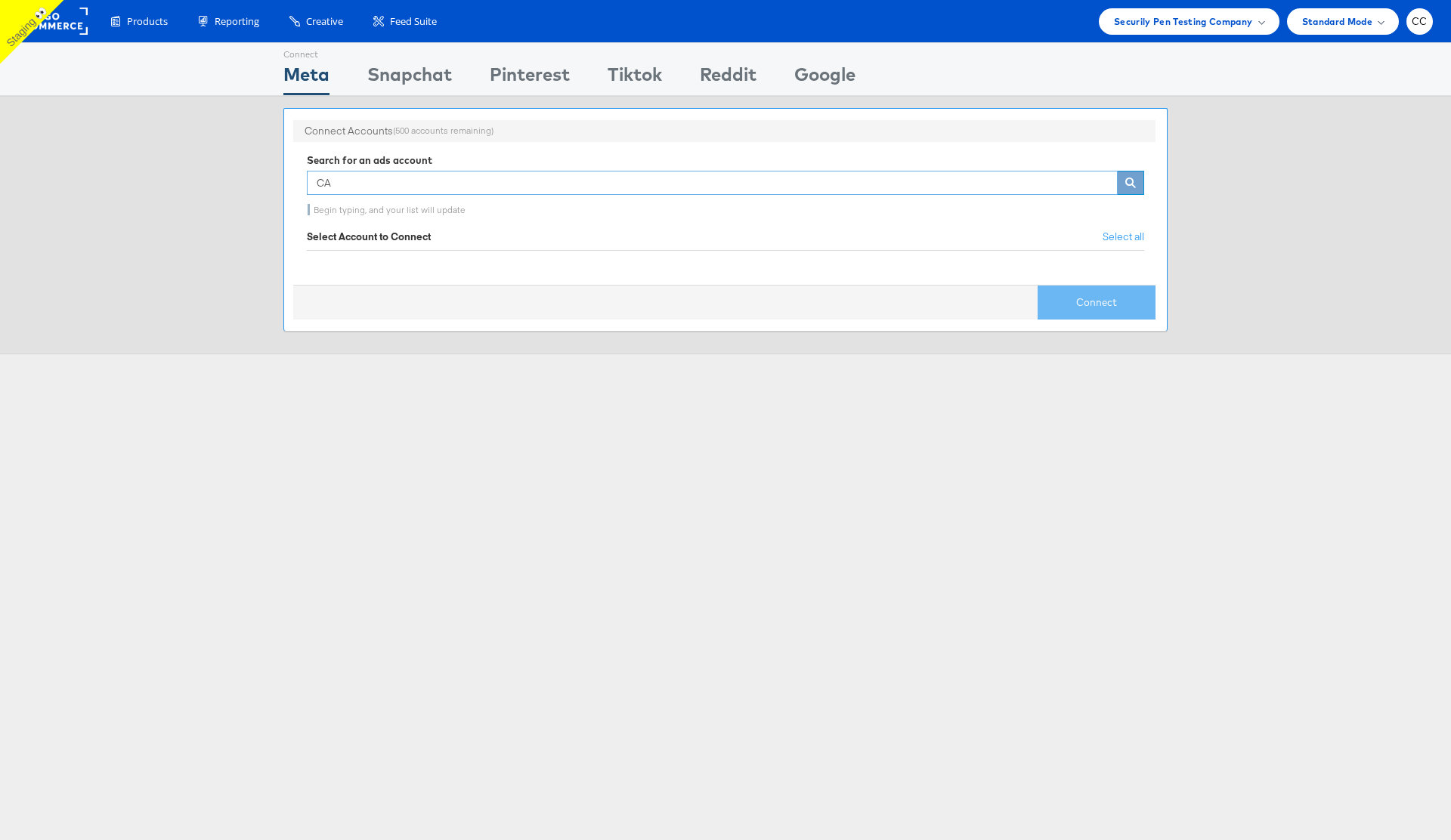
type input "C"
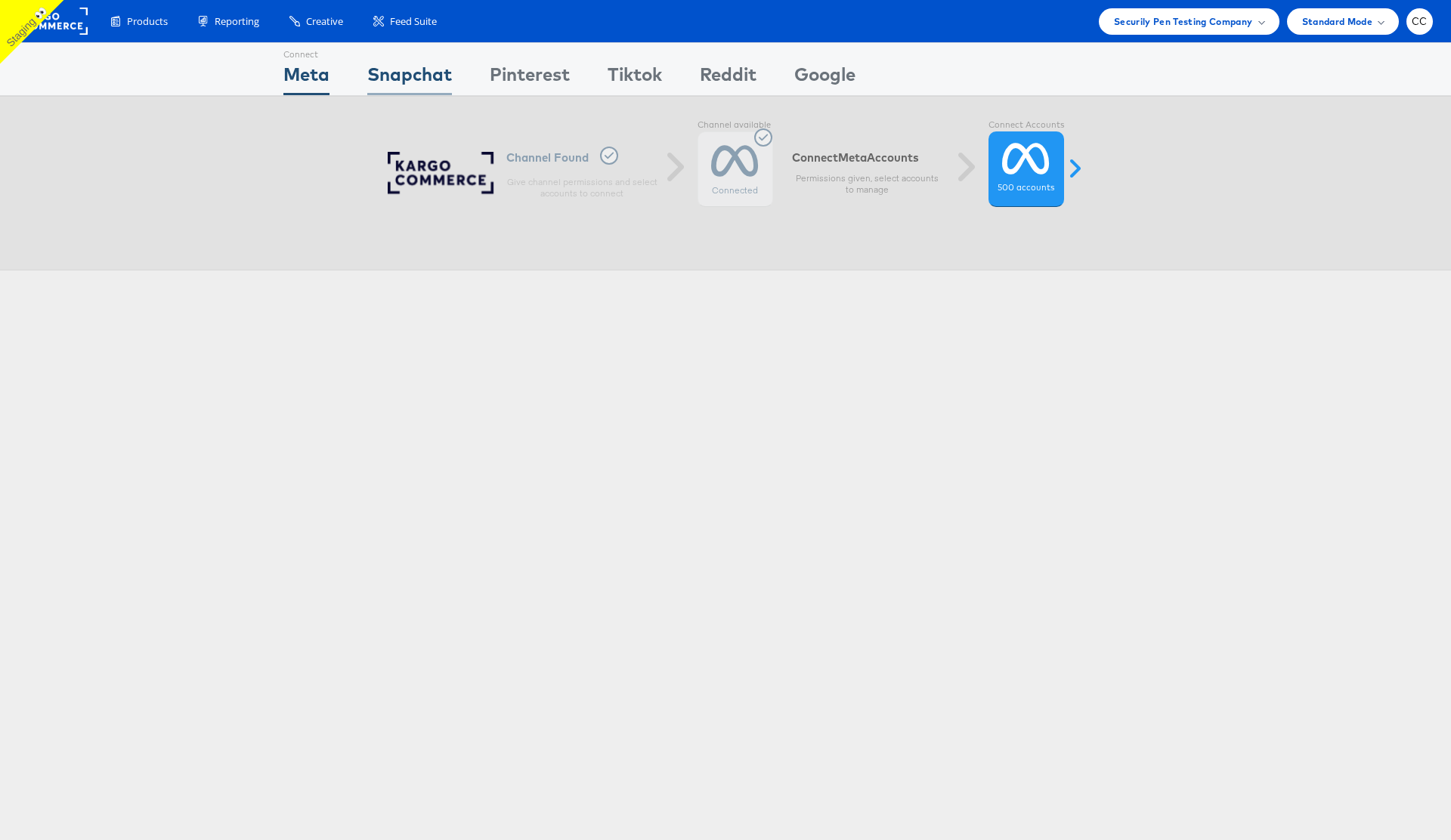
click at [403, 76] on div "Snapchat" at bounding box center [410, 78] width 84 height 34
click at [1059, 154] on div "500 accounts" at bounding box center [1026, 169] width 75 height 75
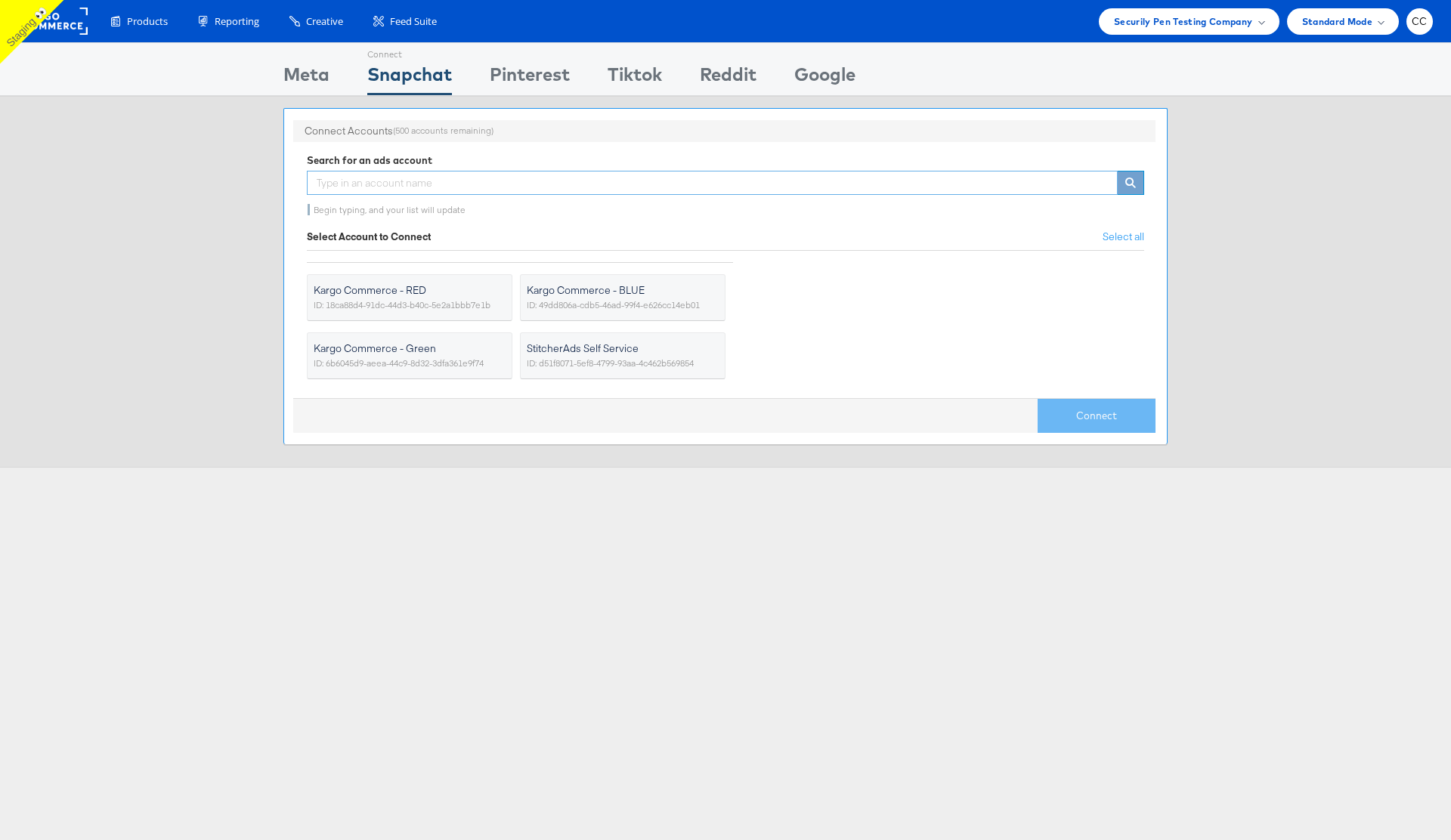
click at [433, 179] on input "text" at bounding box center [712, 183] width 811 height 25
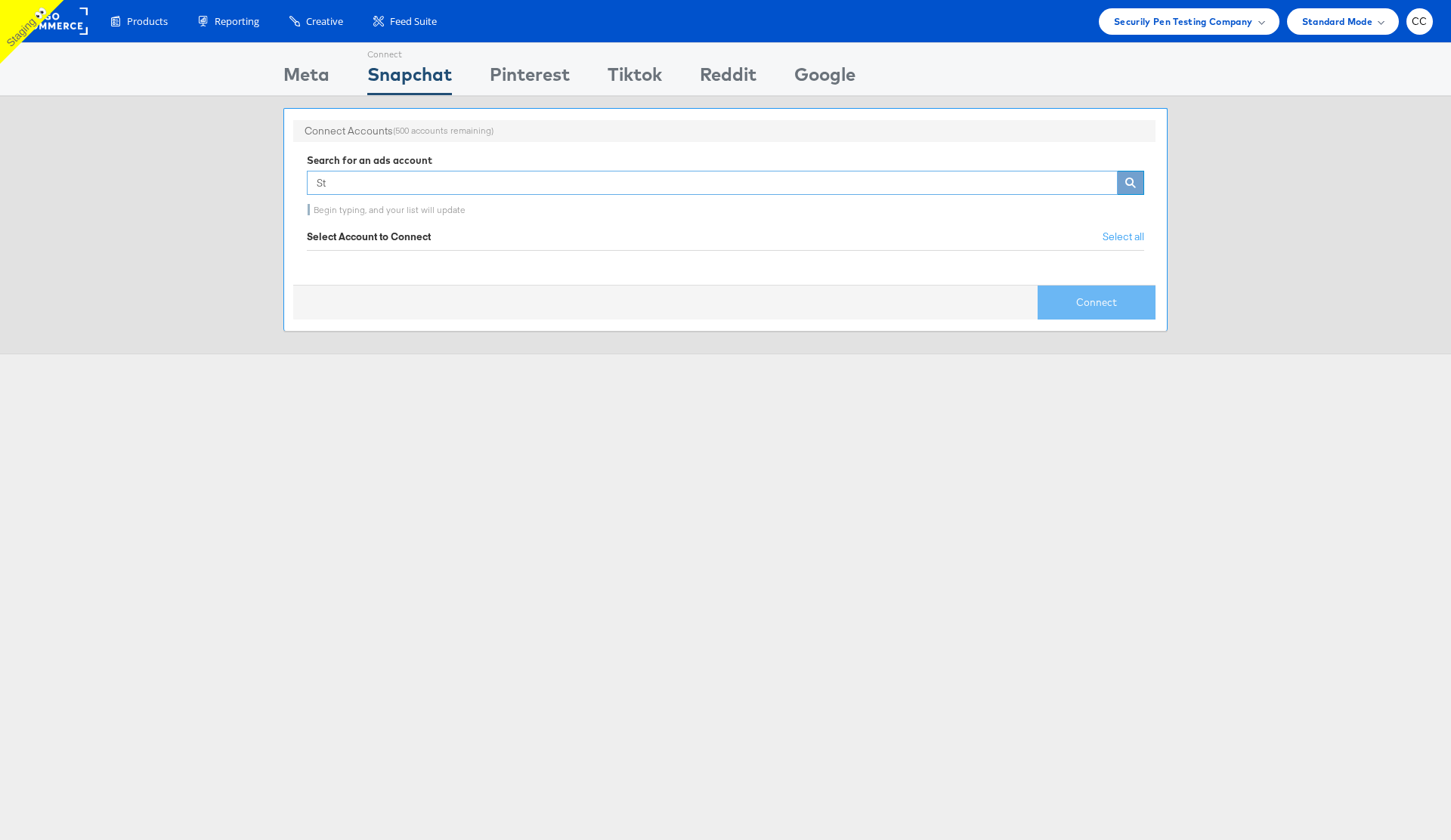
type input "S"
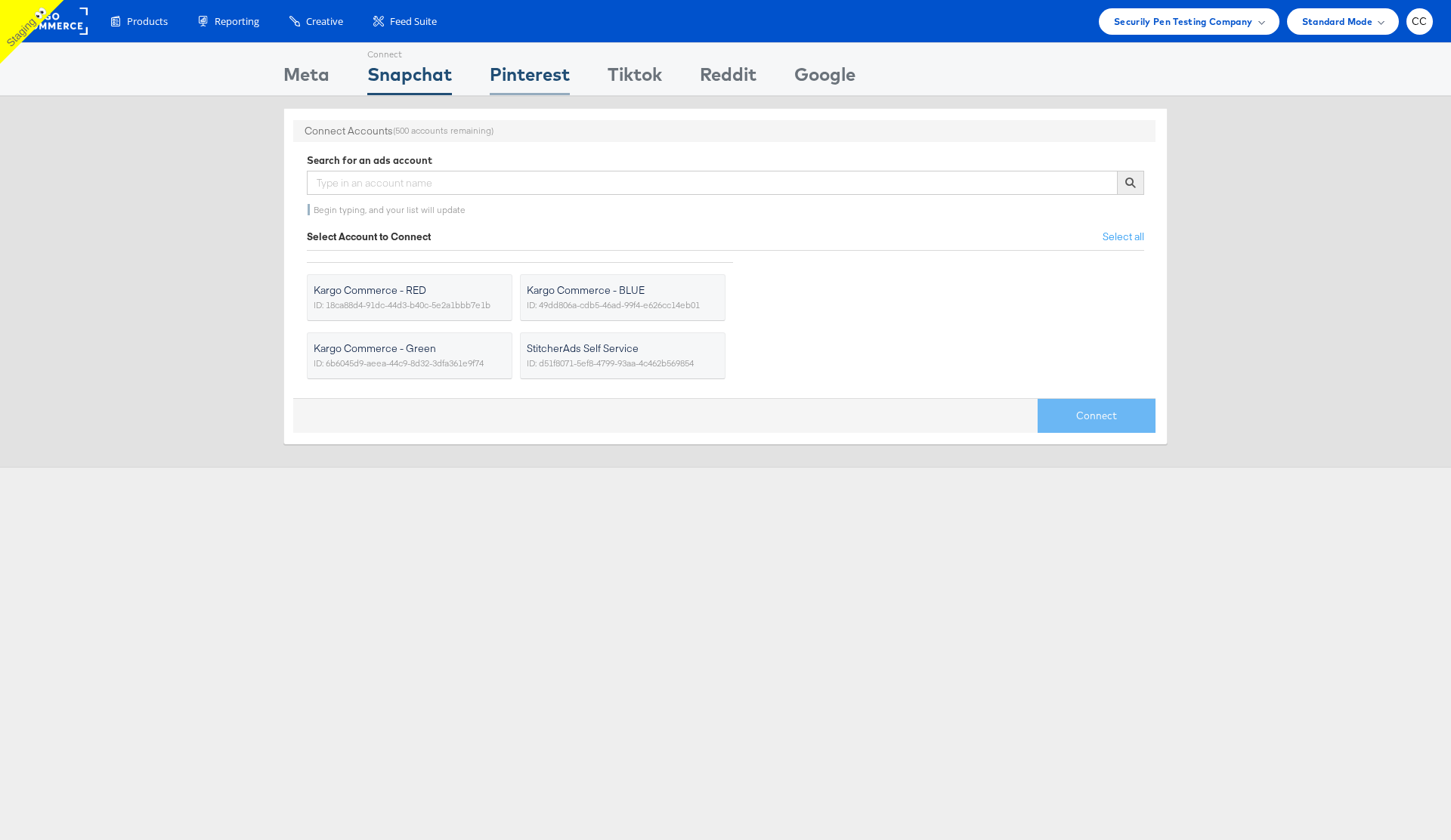
click at [516, 85] on div "Pinterest" at bounding box center [529, 78] width 80 height 34
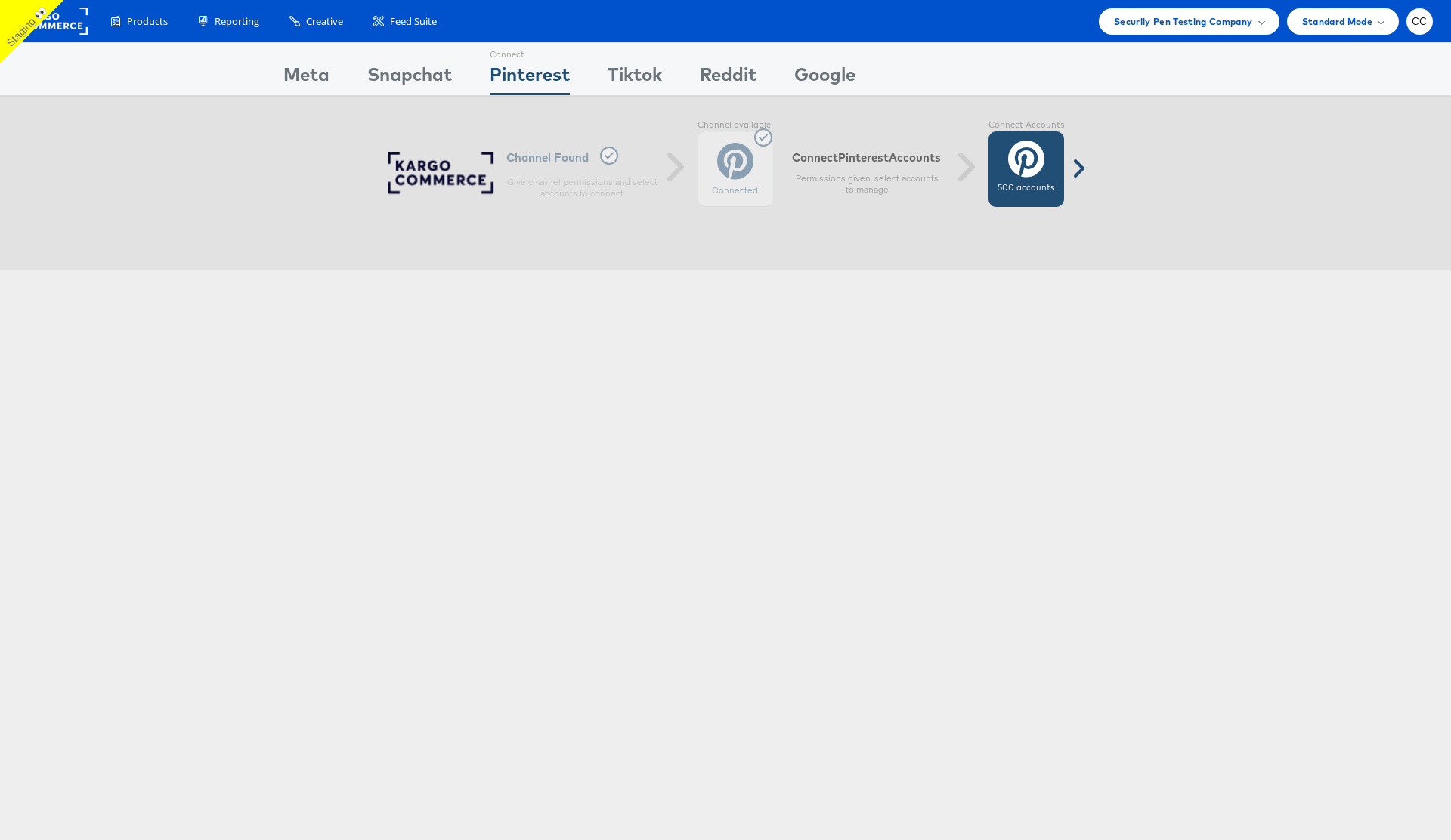
click at [1007, 180] on div "500 accounts" at bounding box center [1026, 169] width 75 height 75
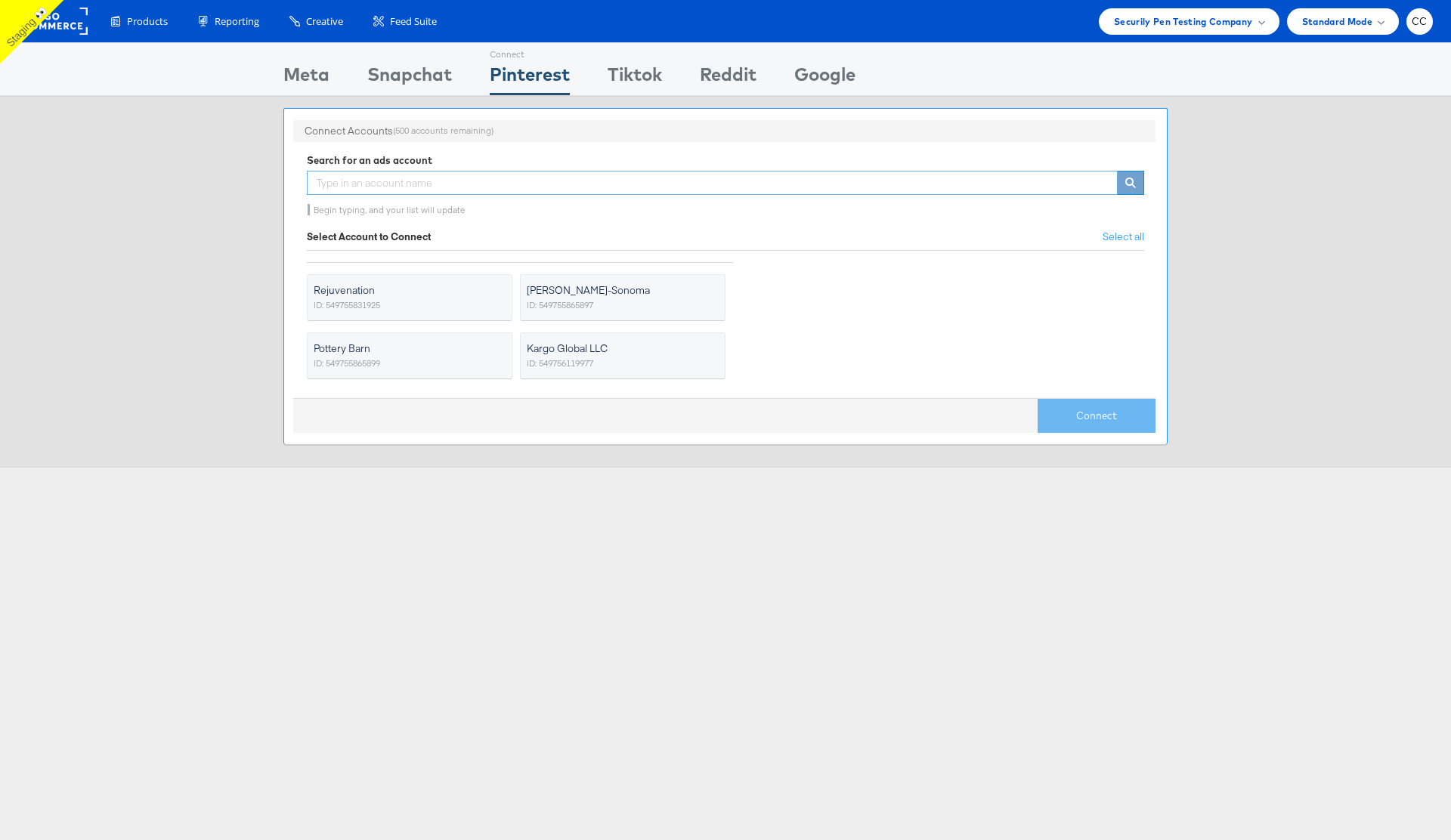
click at [363, 186] on input "text" at bounding box center [712, 183] width 811 height 25
type input "R"
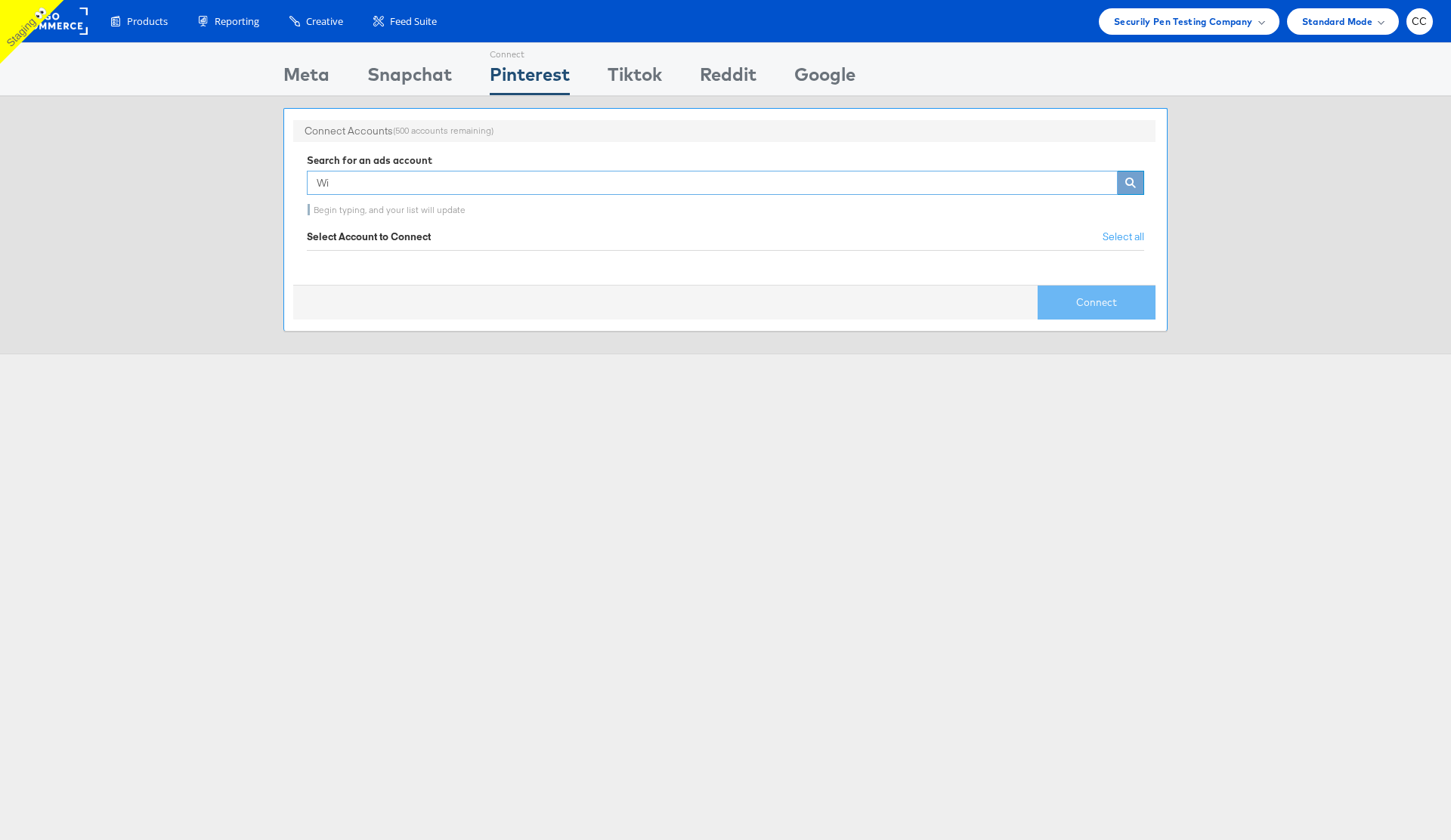
type input "W"
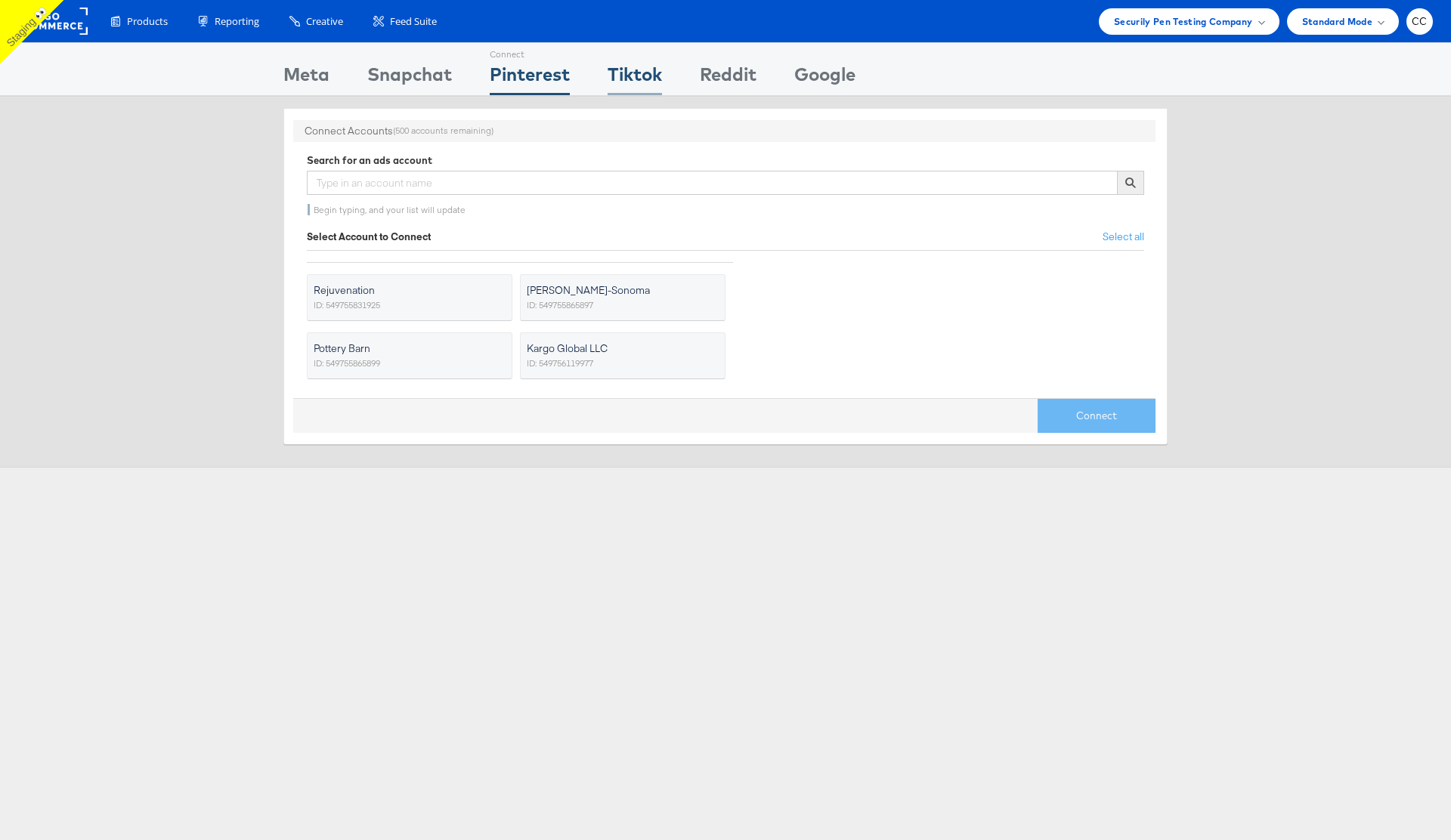
click at [641, 84] on div "Tiktok" at bounding box center [635, 78] width 54 height 34
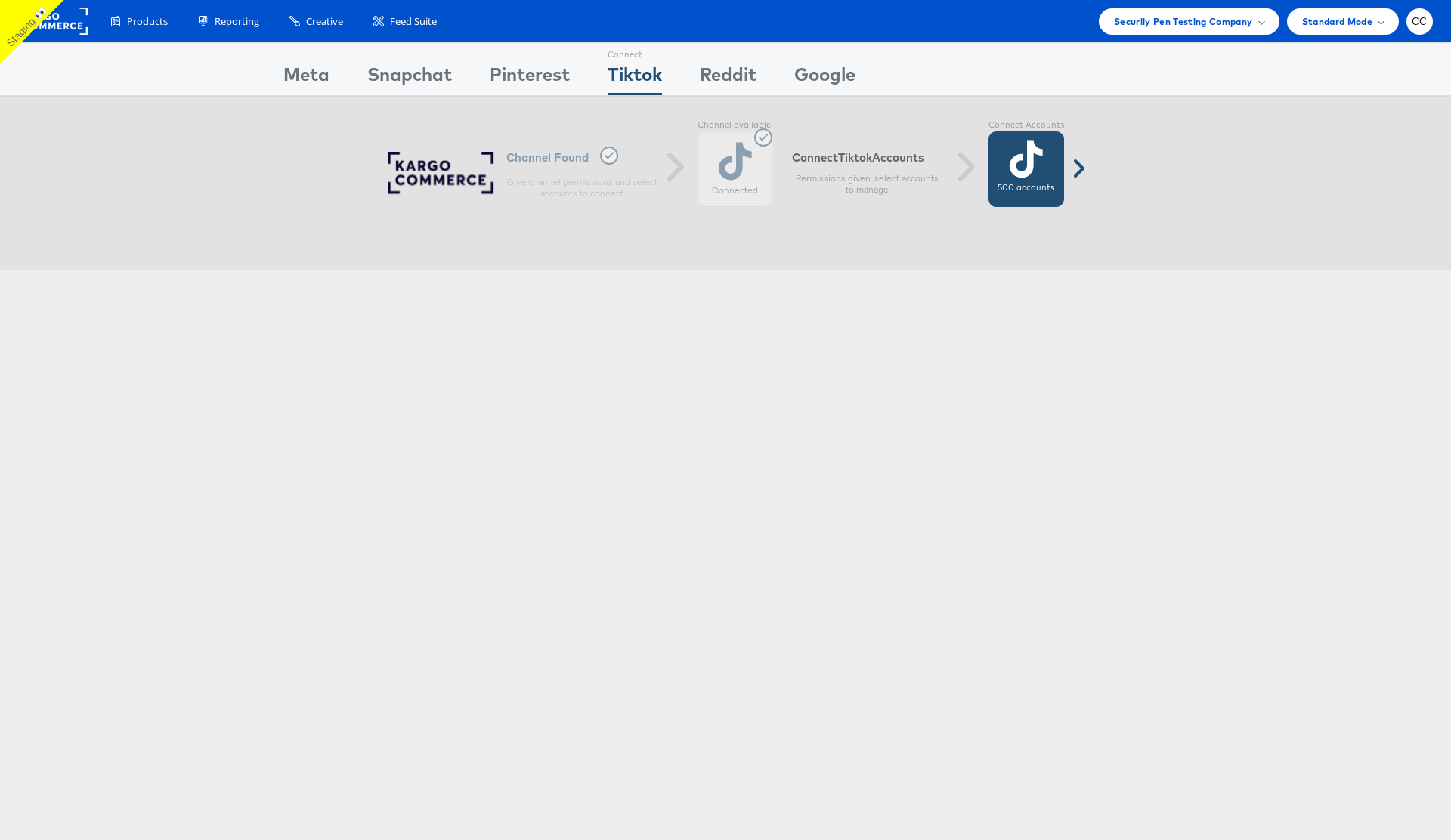
click at [1016, 171] on icon at bounding box center [1026, 158] width 33 height 38
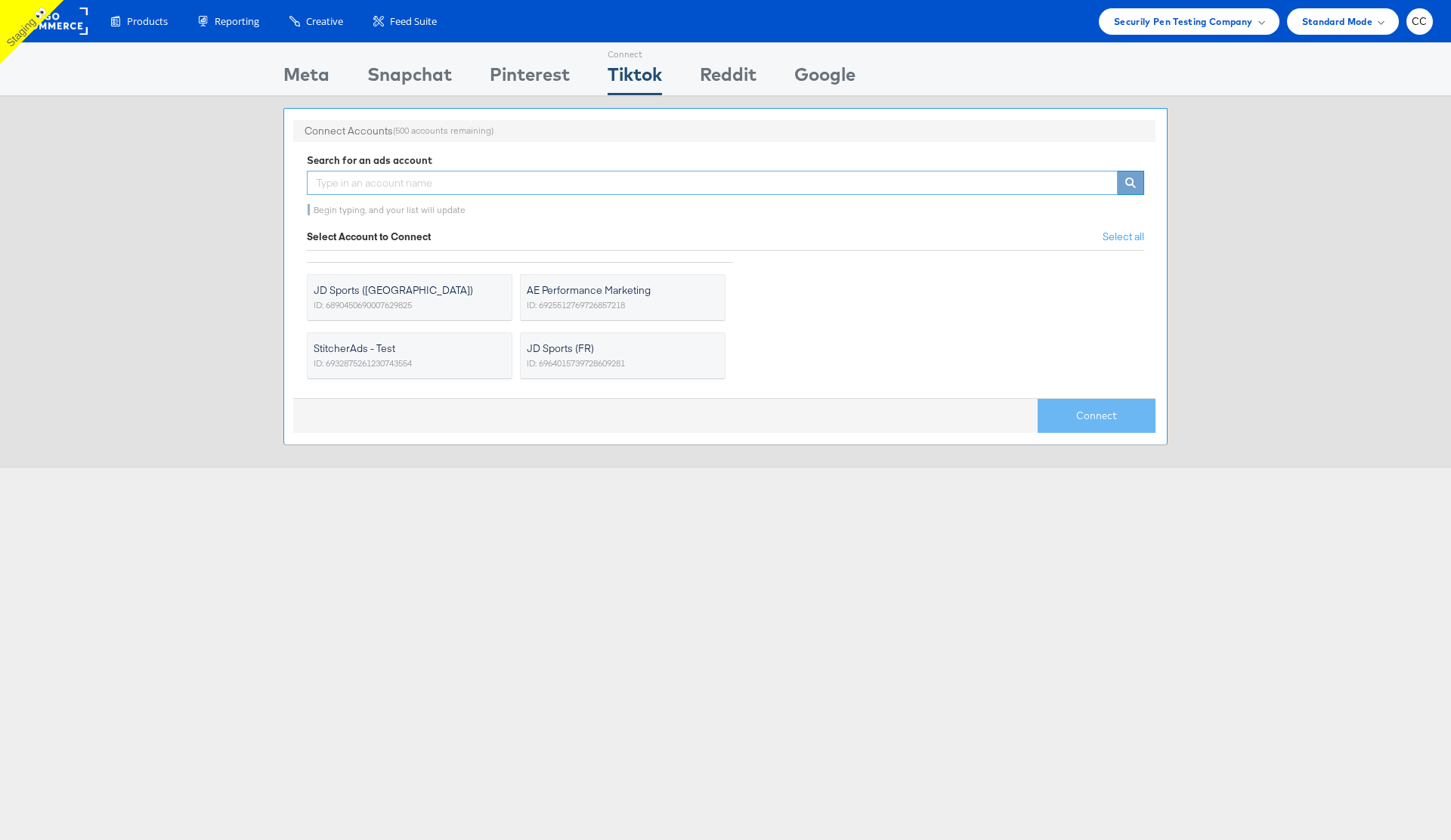
click at [433, 186] on input "text" at bounding box center [712, 183] width 811 height 25
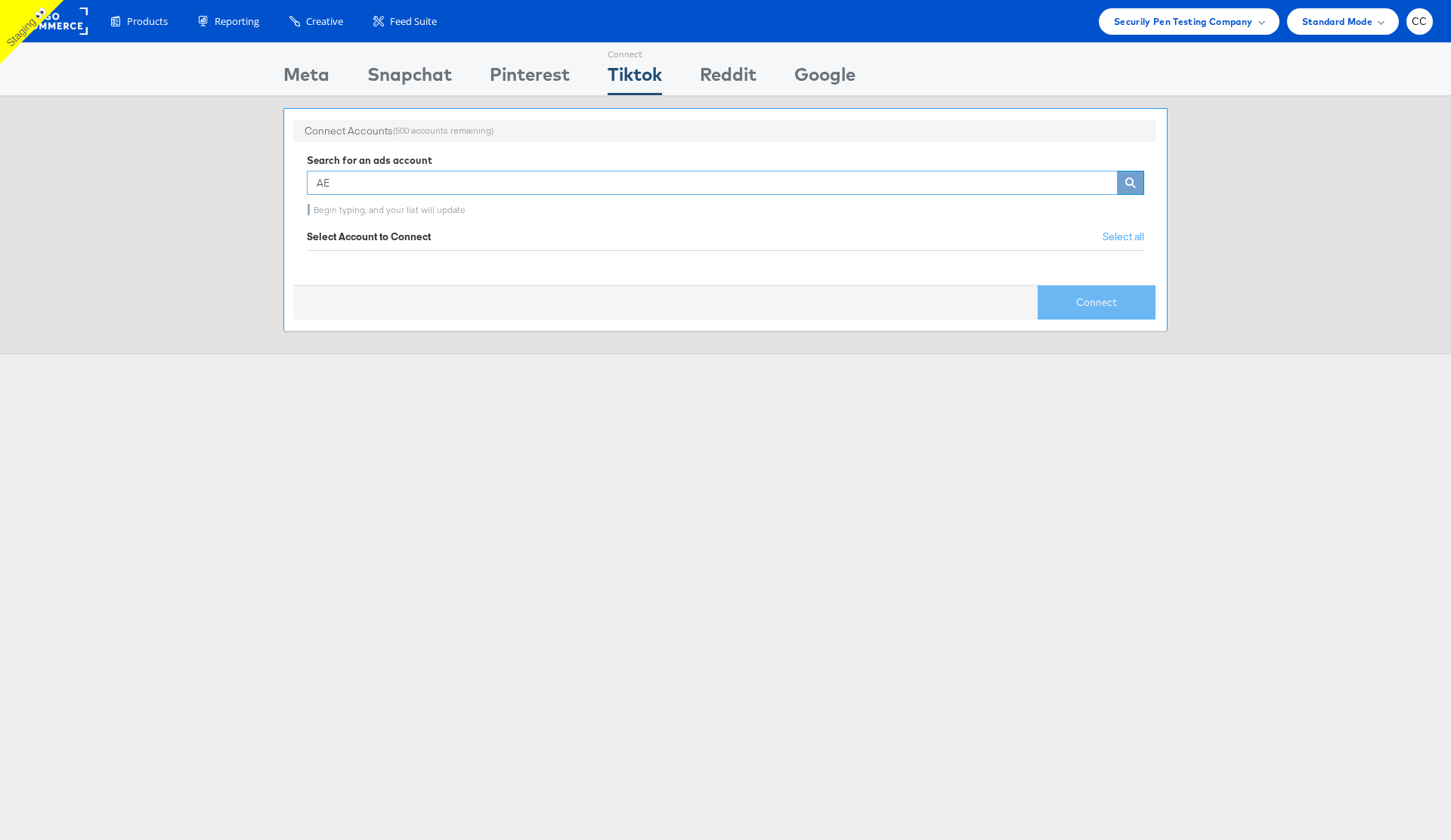
type input "A"
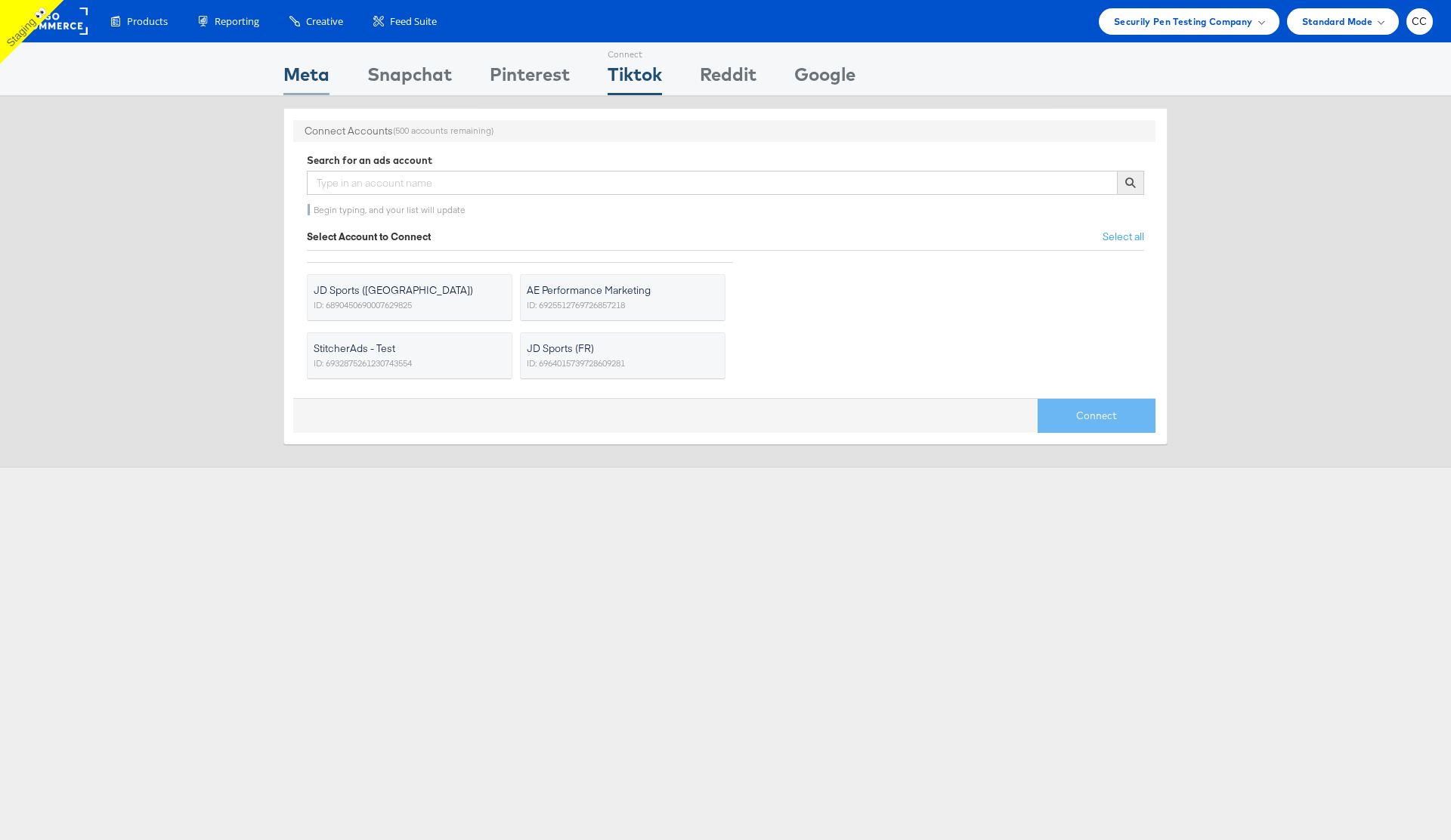
click at [319, 76] on div "Meta" at bounding box center [306, 78] width 46 height 34
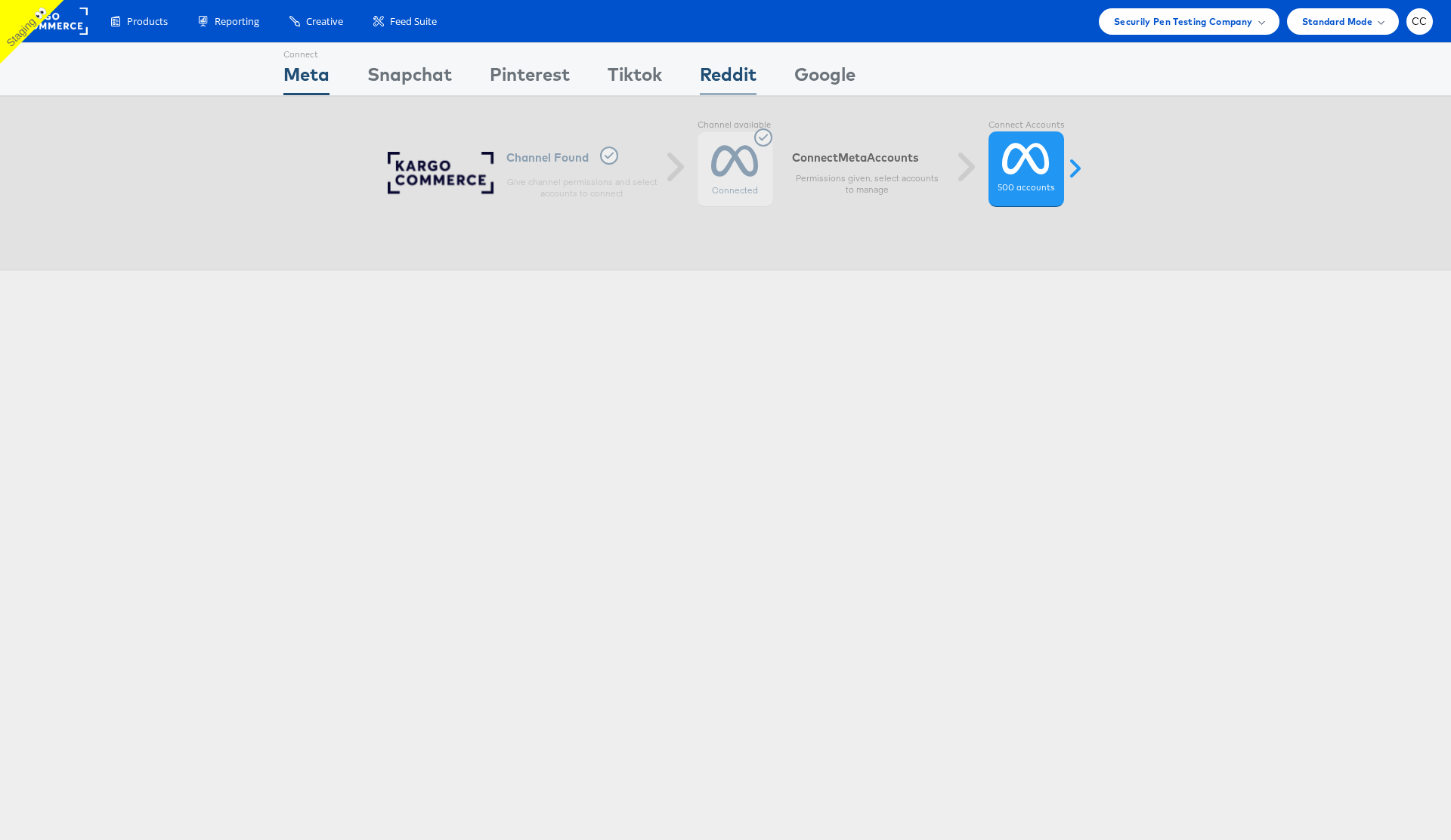
click at [733, 76] on div "Reddit" at bounding box center [728, 78] width 57 height 34
click at [1028, 174] on icon at bounding box center [1026, 158] width 38 height 38
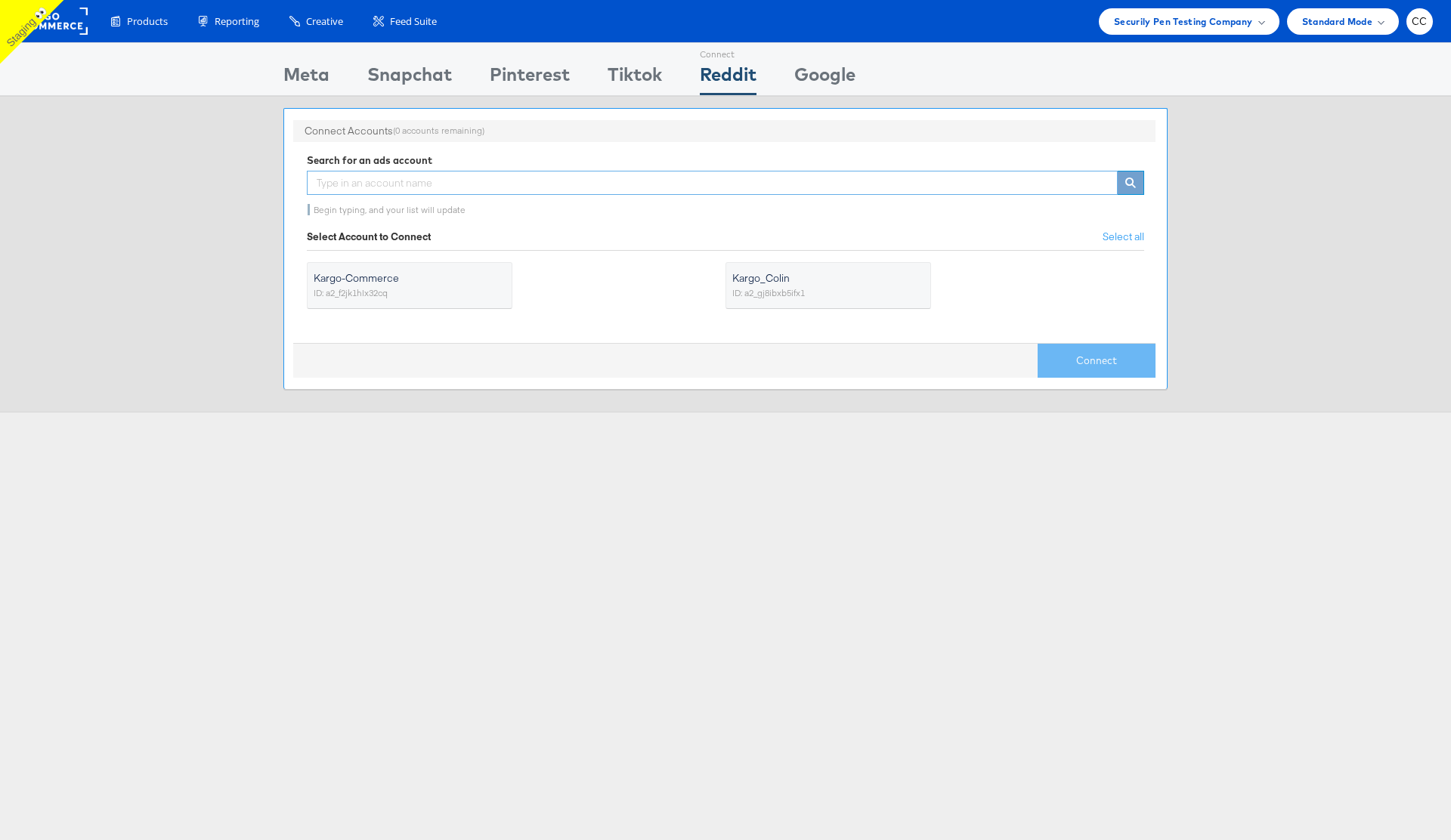
click at [604, 179] on input "text" at bounding box center [712, 183] width 811 height 25
type input "K"
click at [642, 77] on div "Tiktok" at bounding box center [635, 78] width 54 height 34
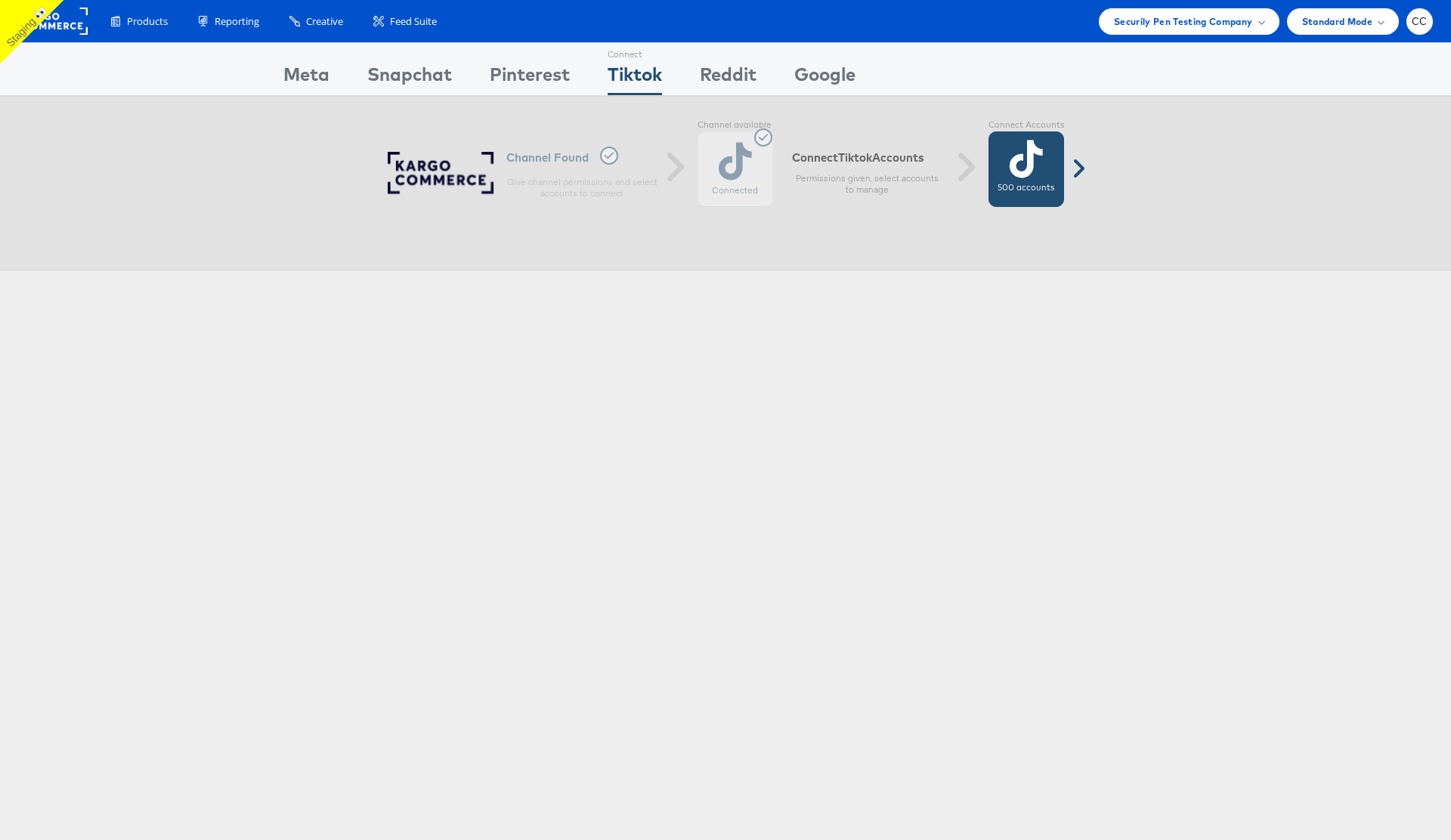
click at [1025, 177] on icon at bounding box center [1026, 158] width 33 height 38
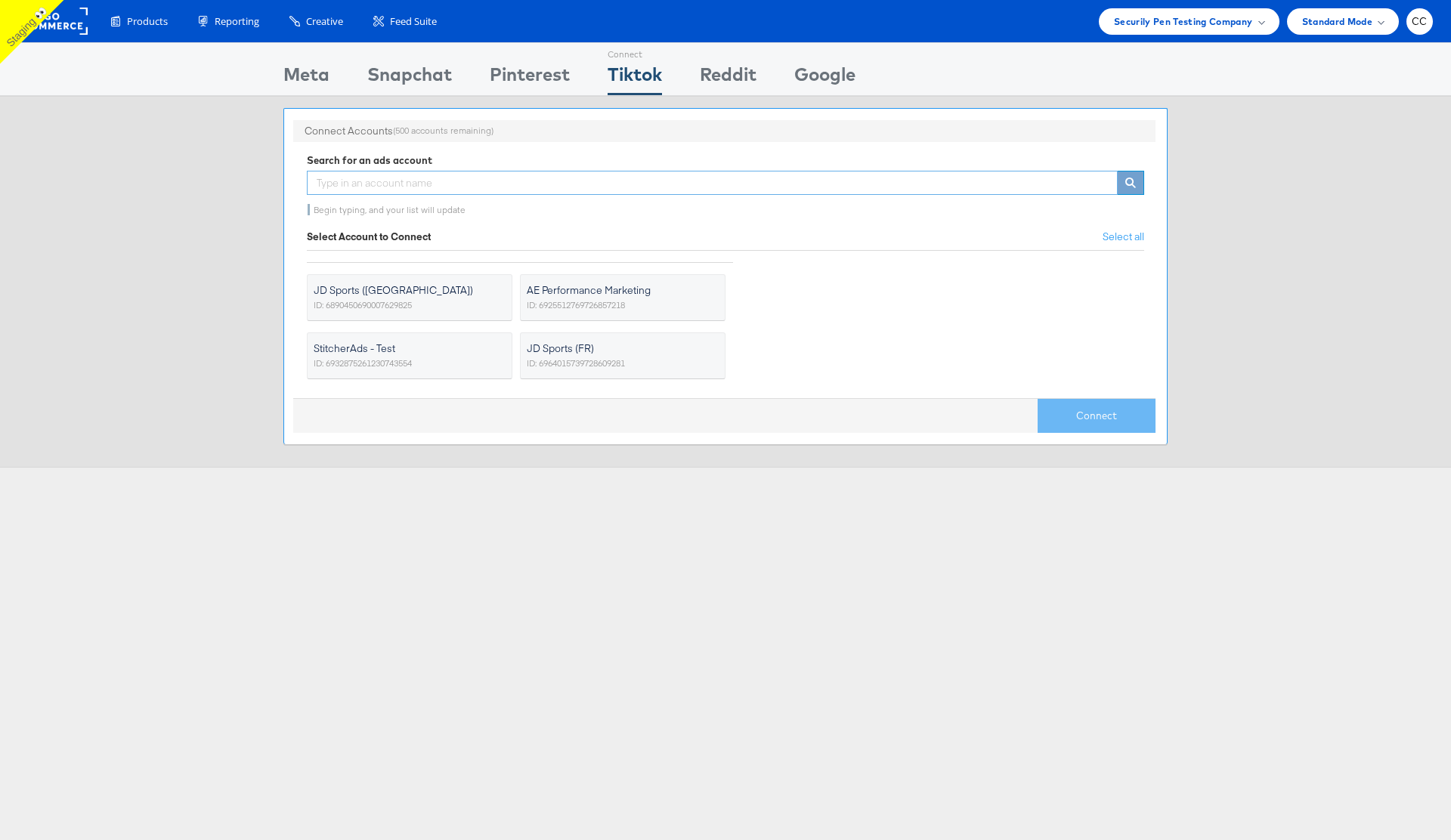
click at [483, 185] on input "text" at bounding box center [712, 183] width 811 height 25
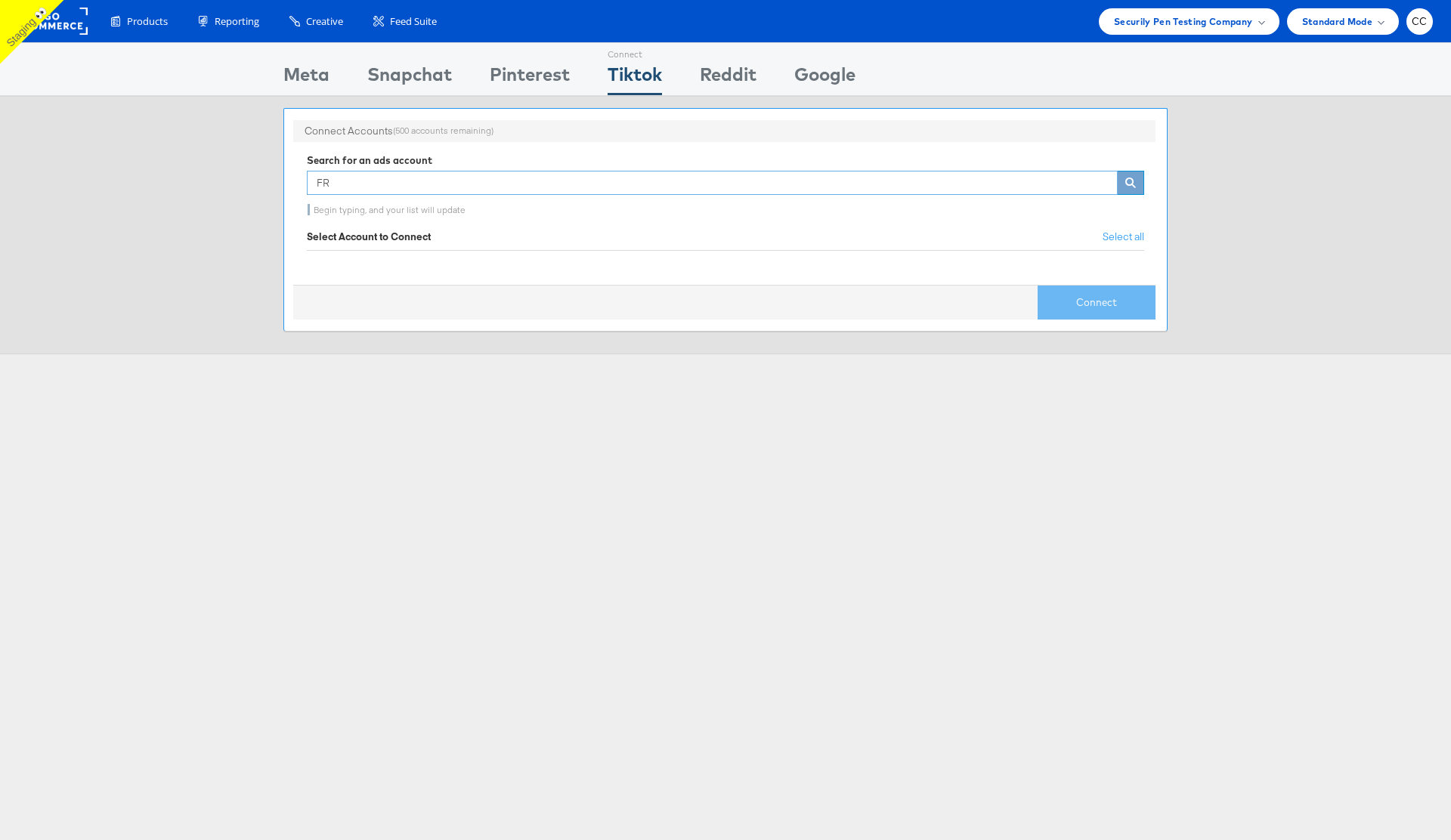
type input "F"
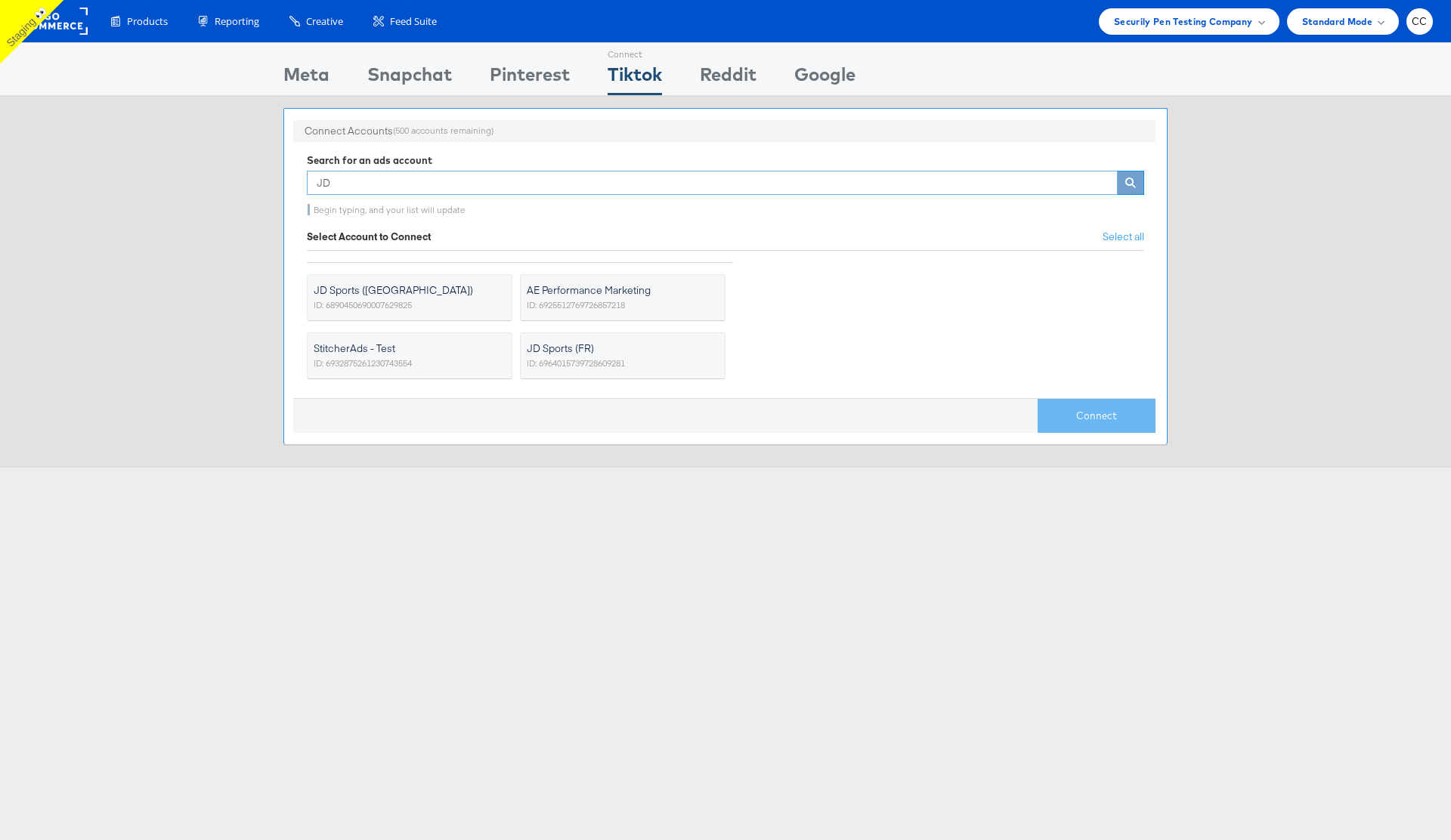
type input "J"
click at [833, 77] on div "Google" at bounding box center [826, 78] width 61 height 34
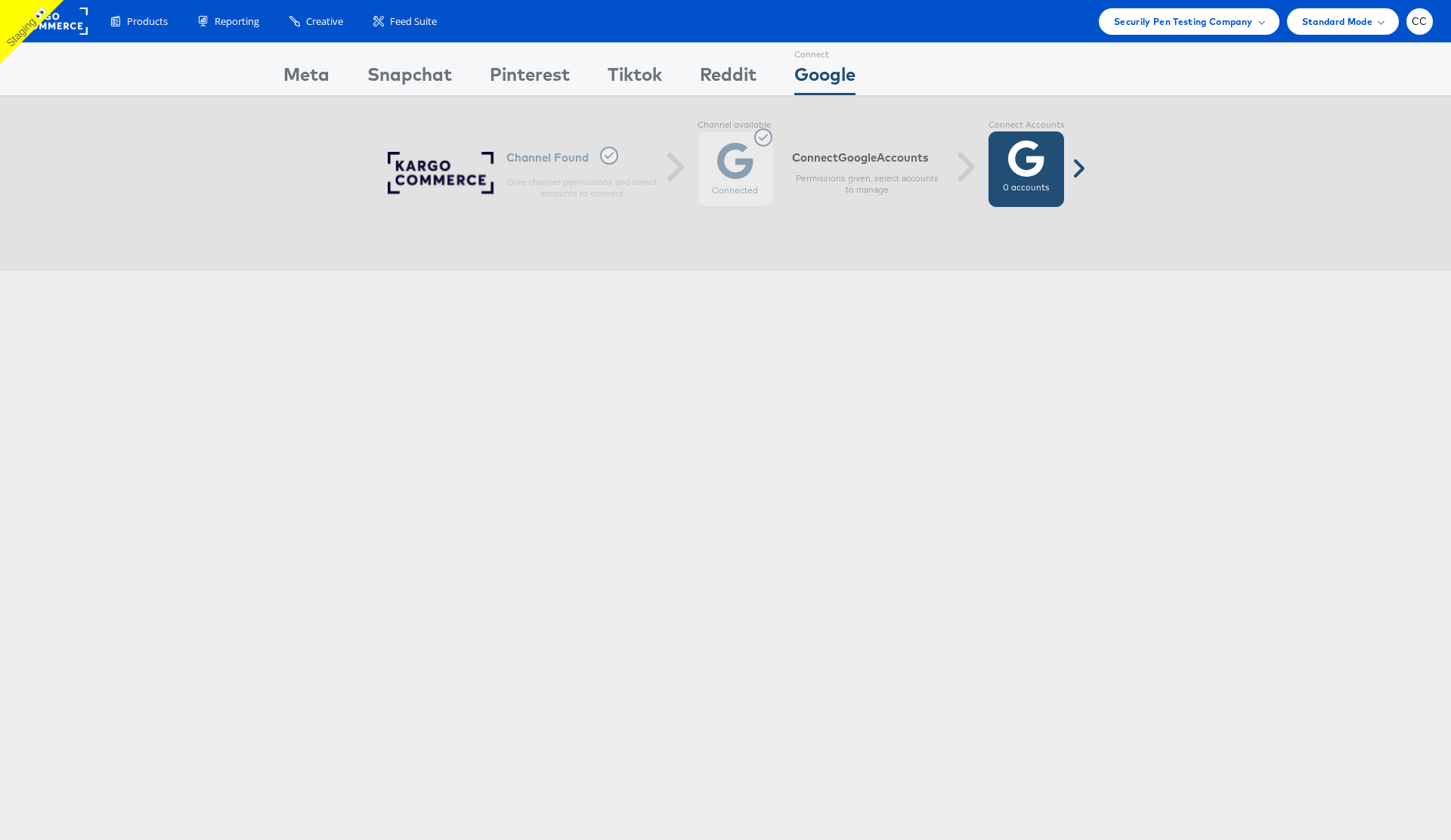
click at [1048, 185] on div "0 accounts" at bounding box center [1026, 169] width 75 height 75
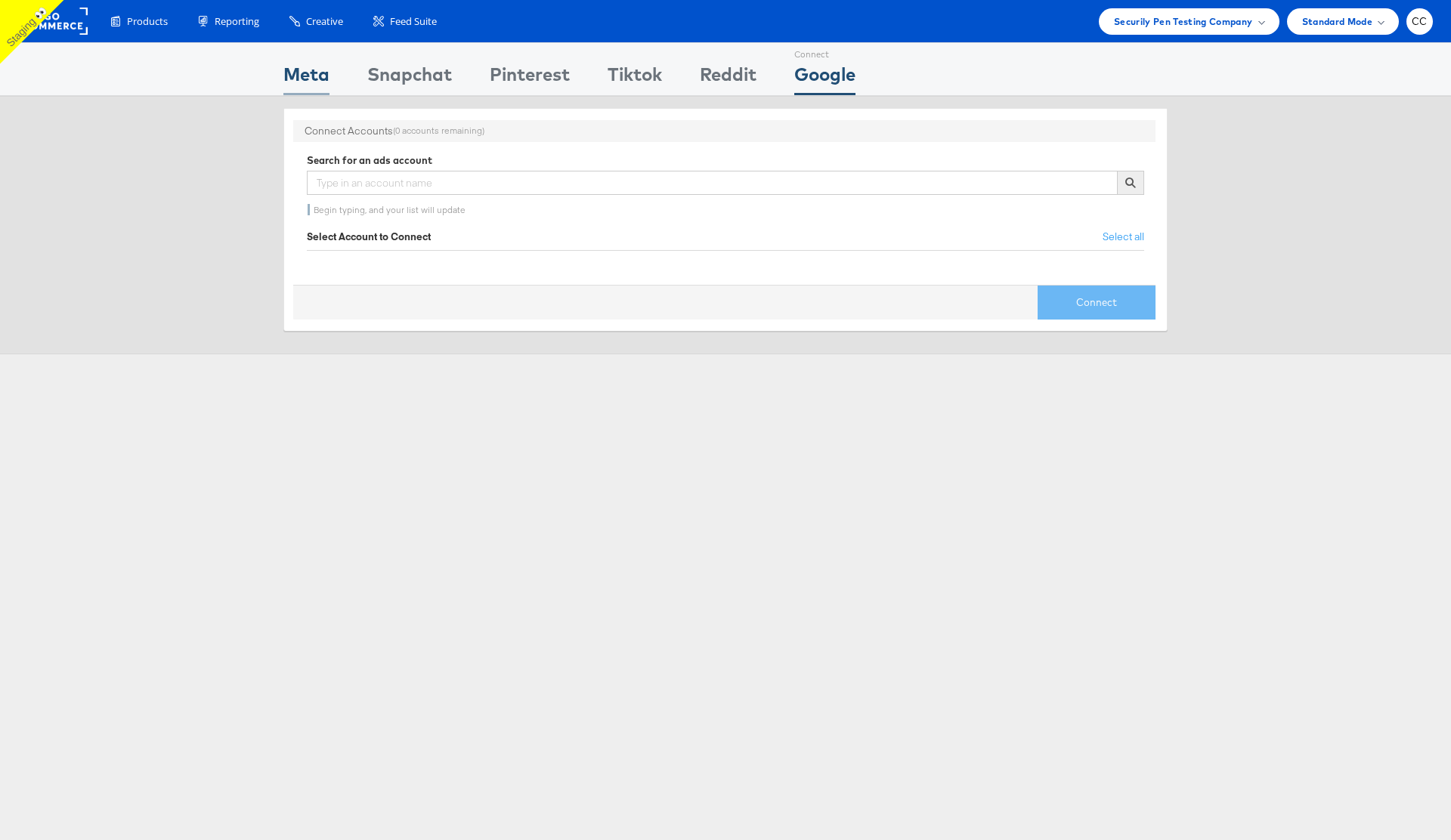
click at [318, 83] on div "Meta" at bounding box center [306, 78] width 46 height 34
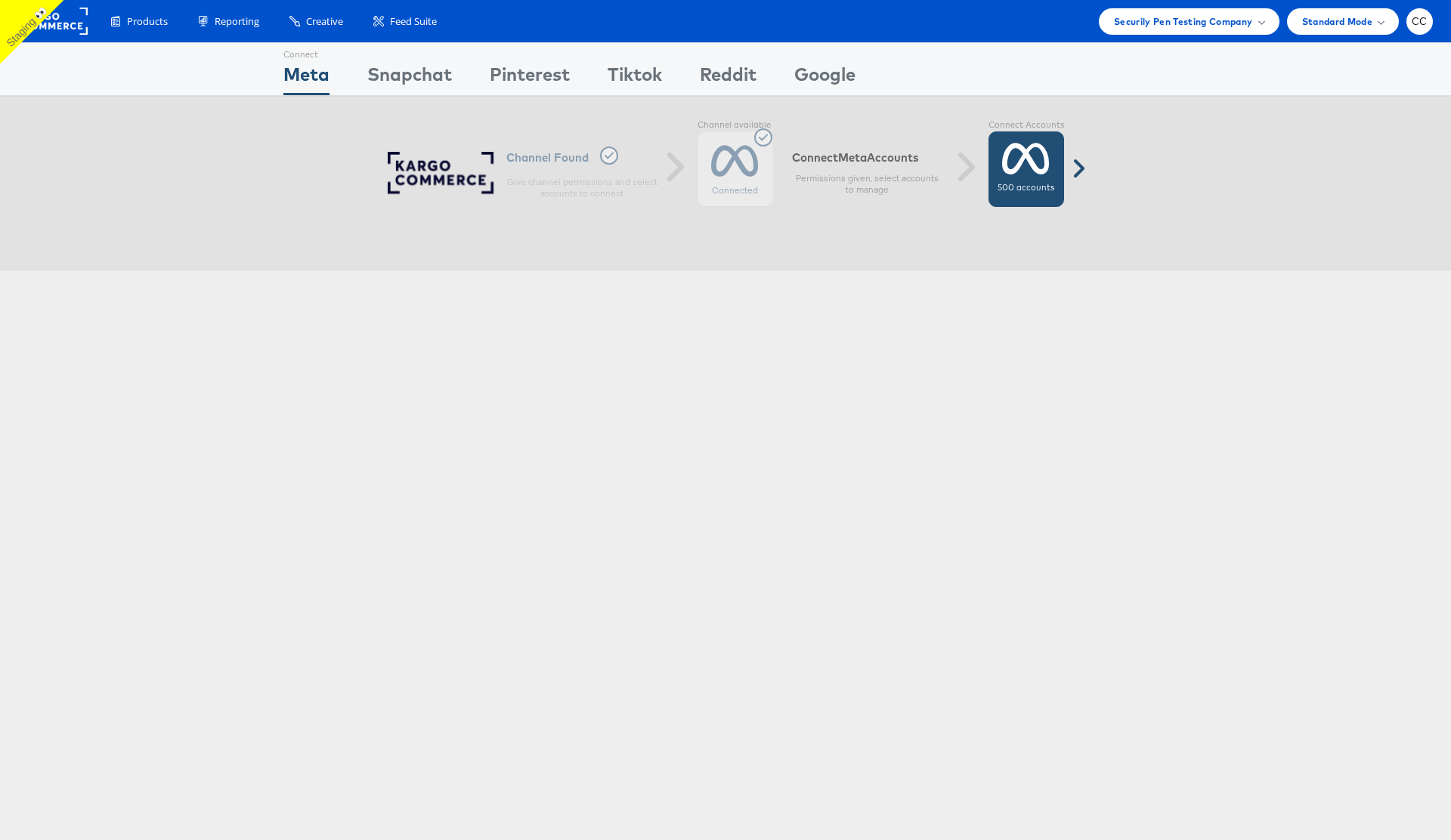
click at [1029, 177] on icon at bounding box center [1026, 158] width 47 height 38
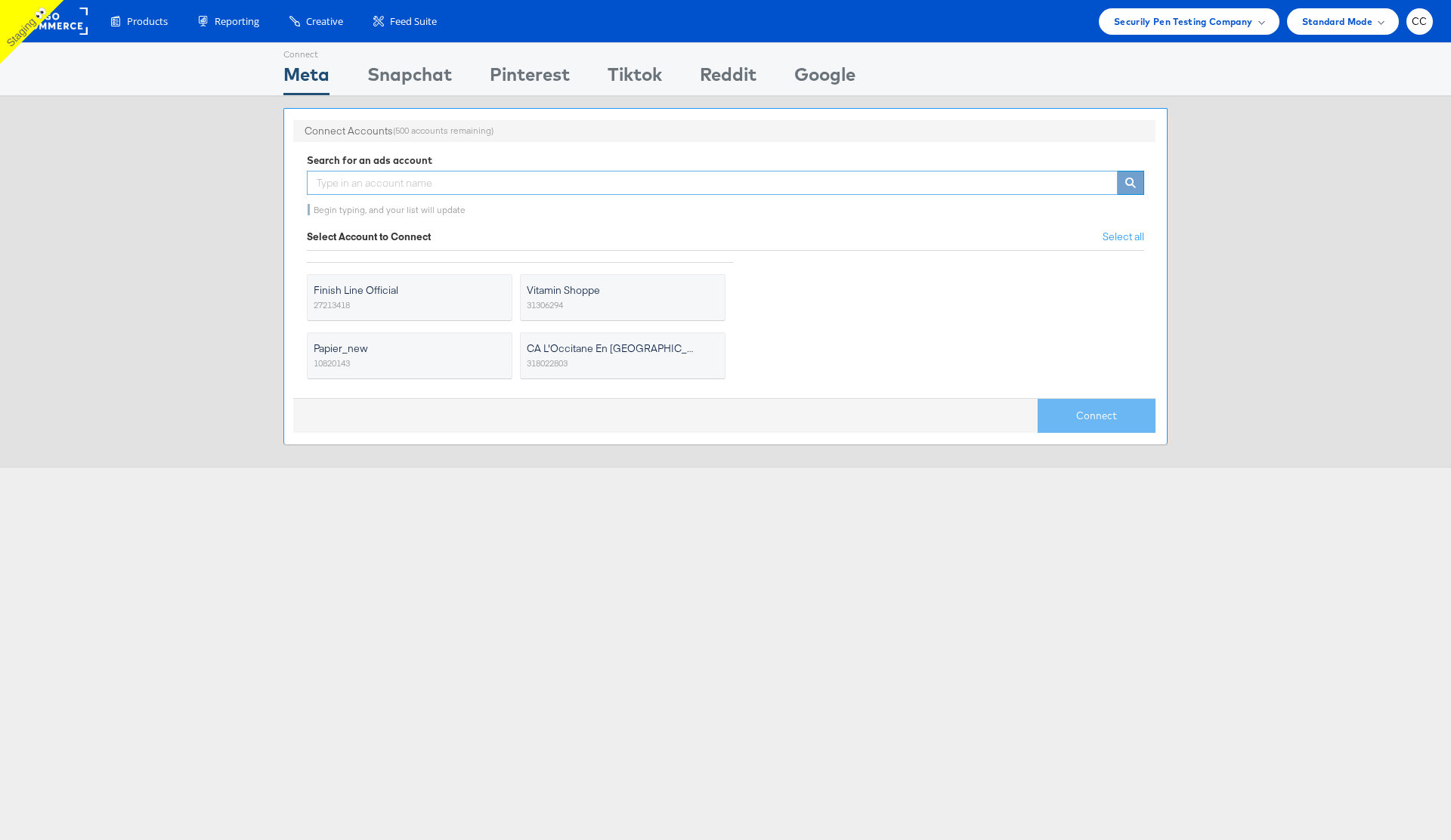
click at [366, 181] on input "text" at bounding box center [712, 183] width 811 height 25
drag, startPoint x: 302, startPoint y: 162, endPoint x: 506, endPoint y: 174, distance: 204.4
click at [506, 174] on div "Search for an ads account Begin typing, and your list will update Select Accoun…" at bounding box center [726, 270] width 860 height 257
click at [399, 186] on input "text" at bounding box center [712, 183] width 811 height 25
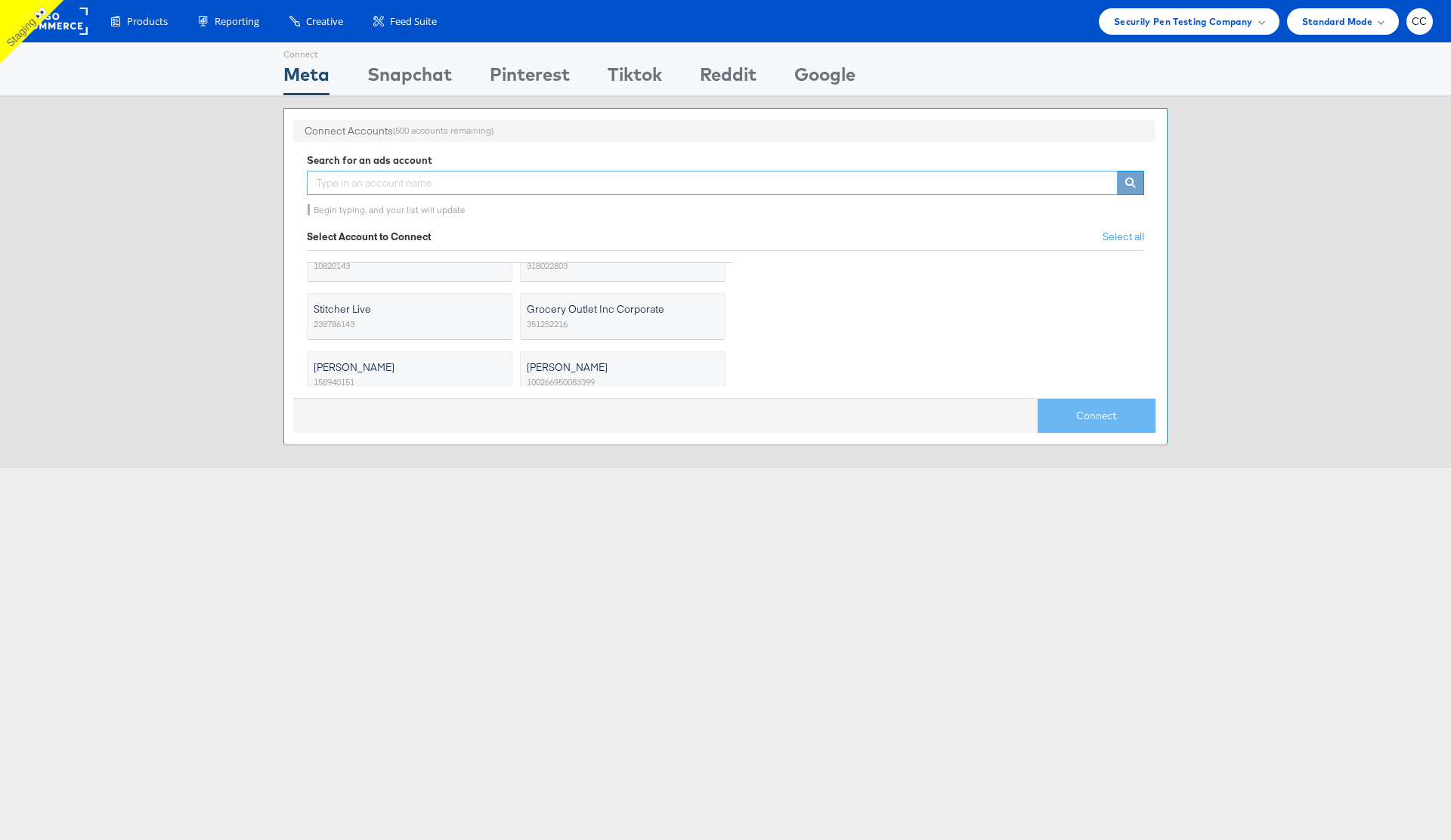
click at [357, 183] on input "text" at bounding box center [712, 183] width 811 height 25
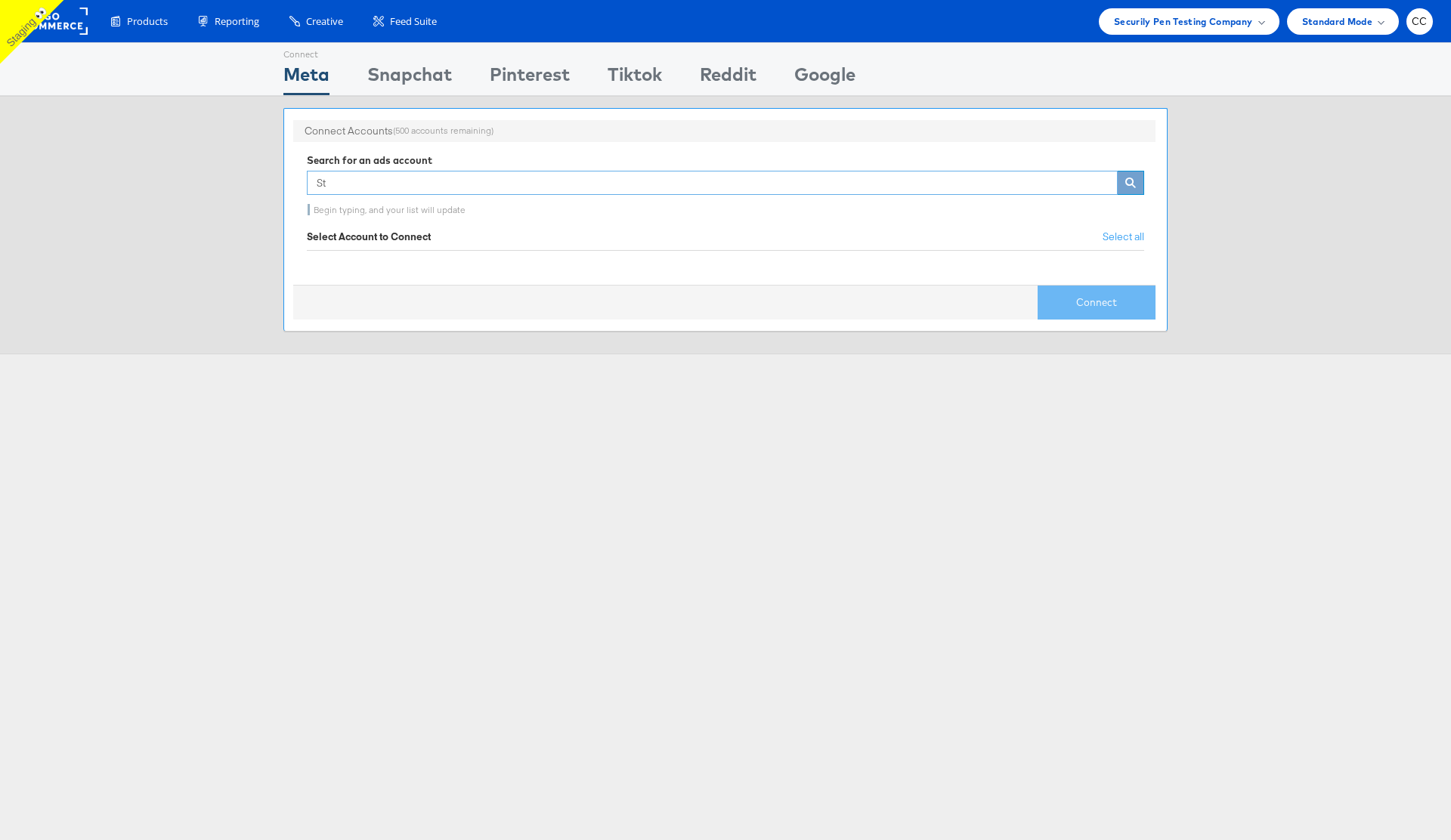
type input "S"
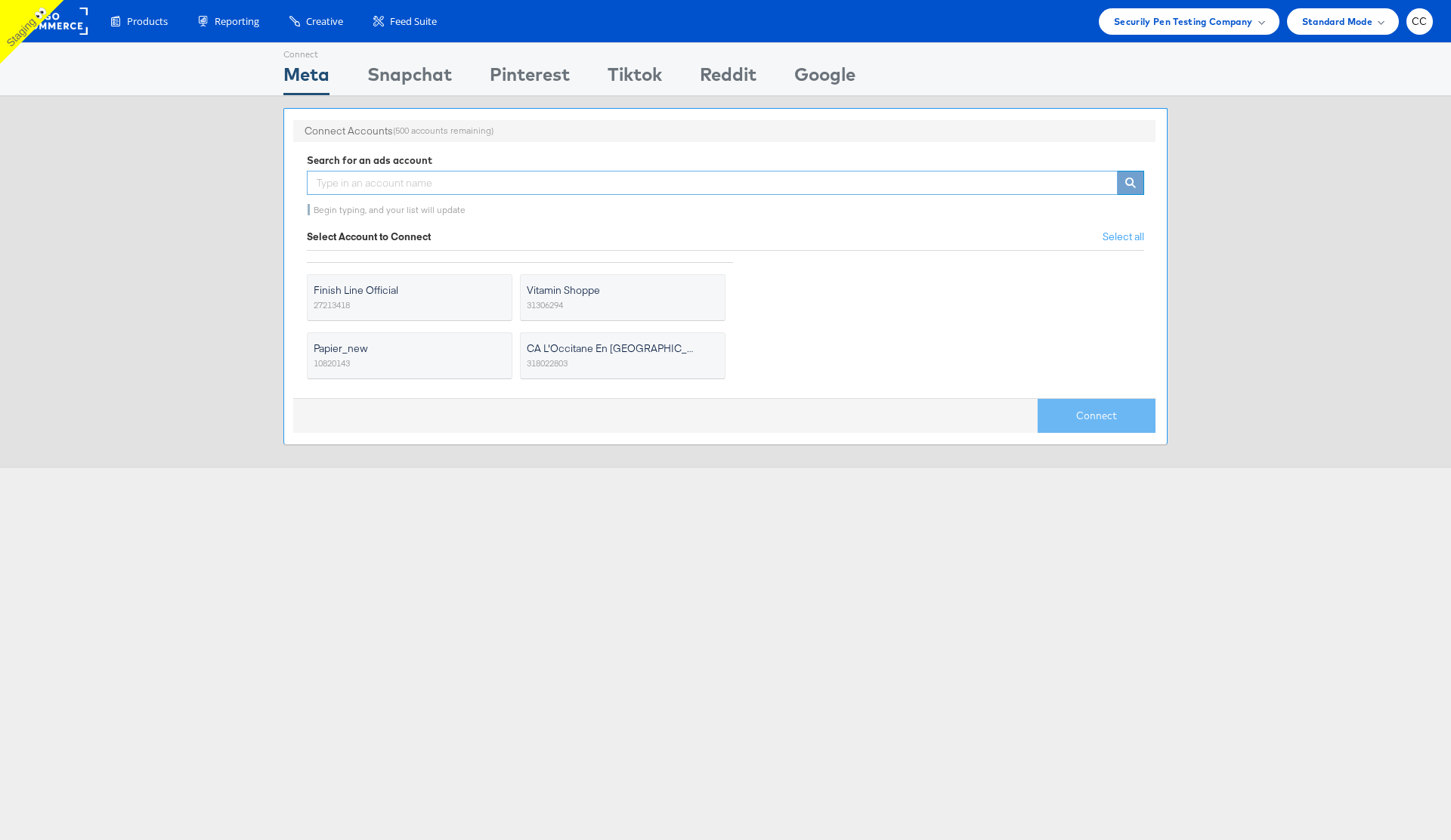
click at [378, 180] on input "text" at bounding box center [712, 183] width 811 height 25
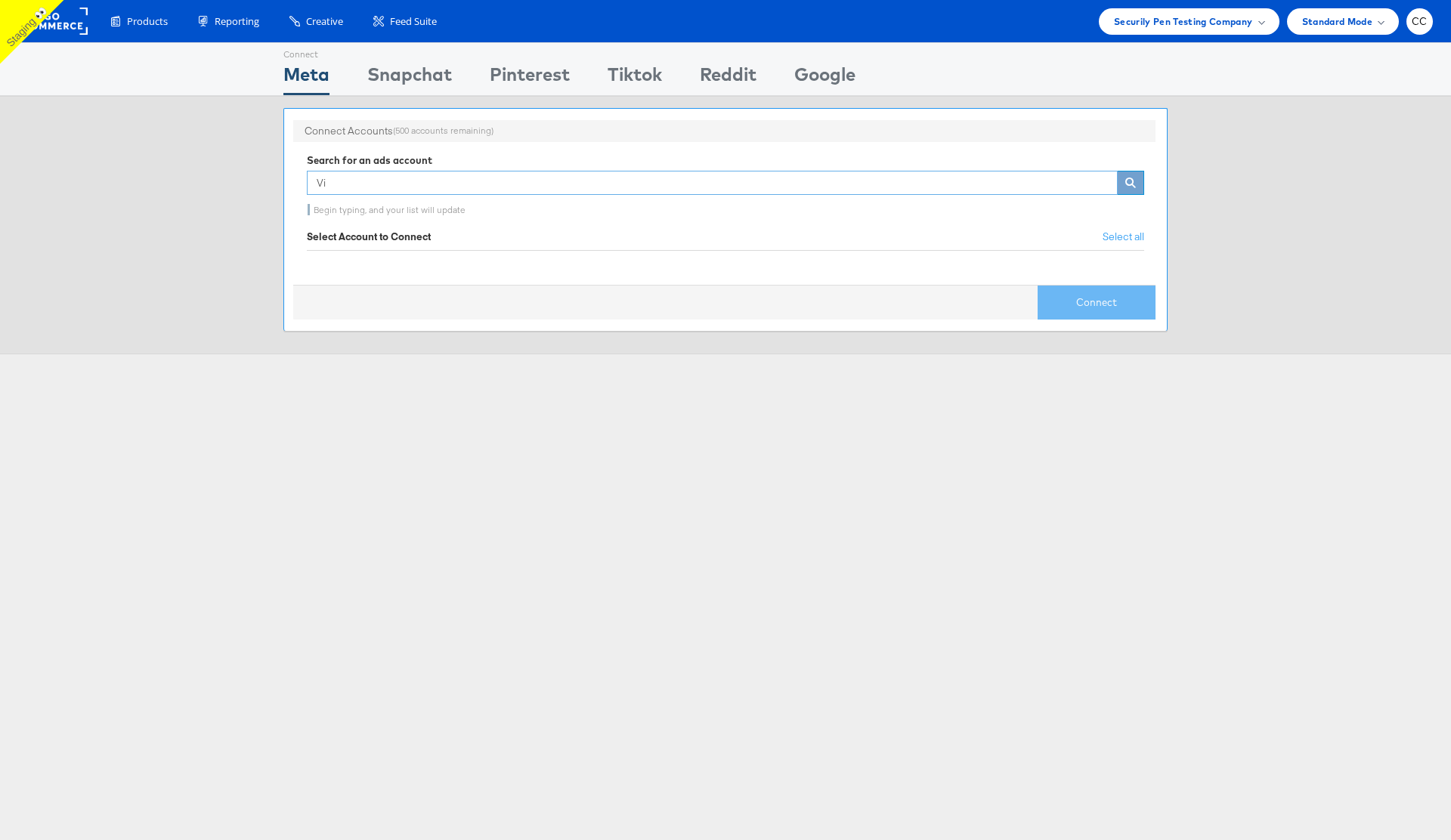
type input "V"
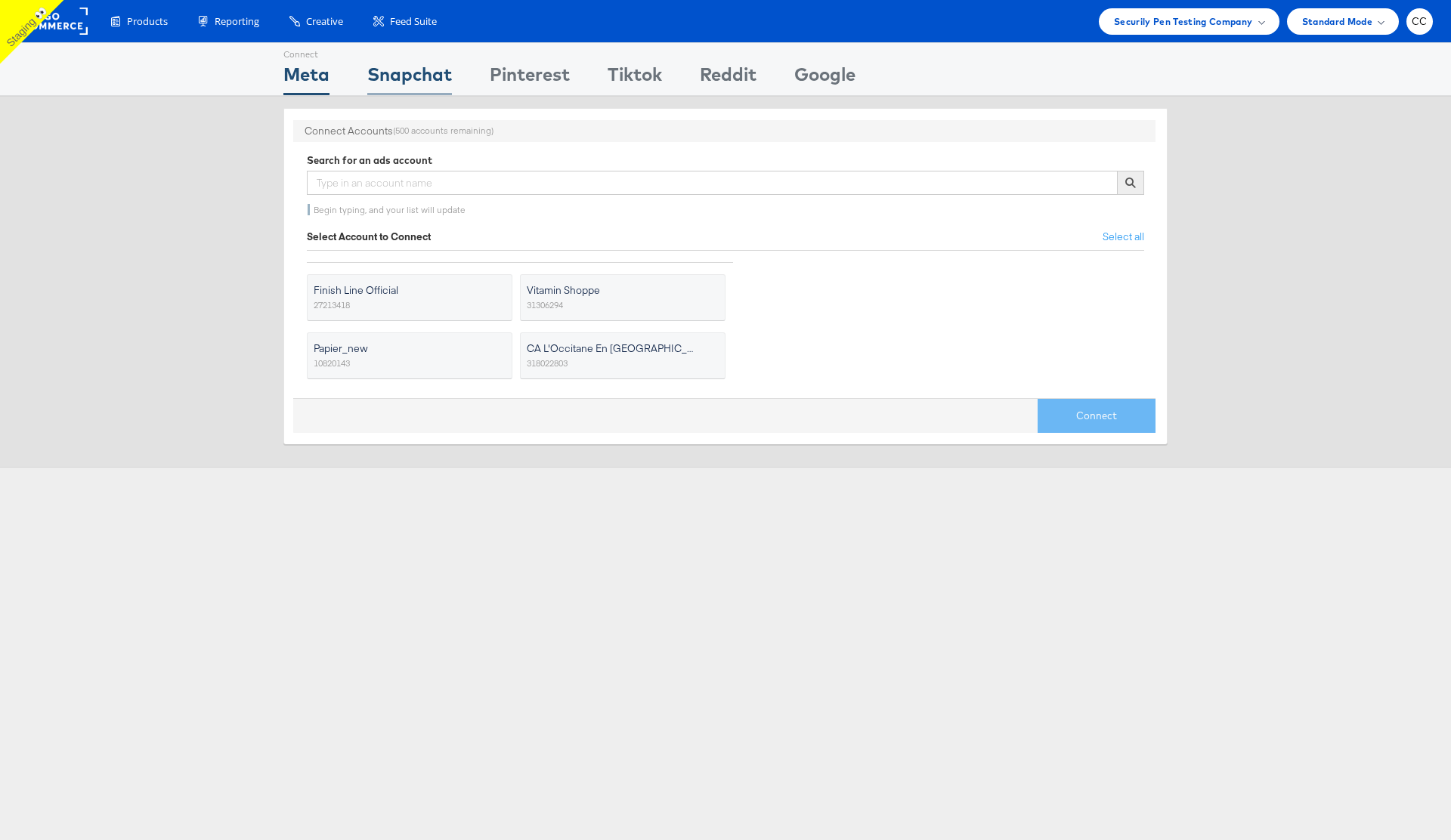
click at [409, 77] on div "Snapchat" at bounding box center [410, 78] width 84 height 34
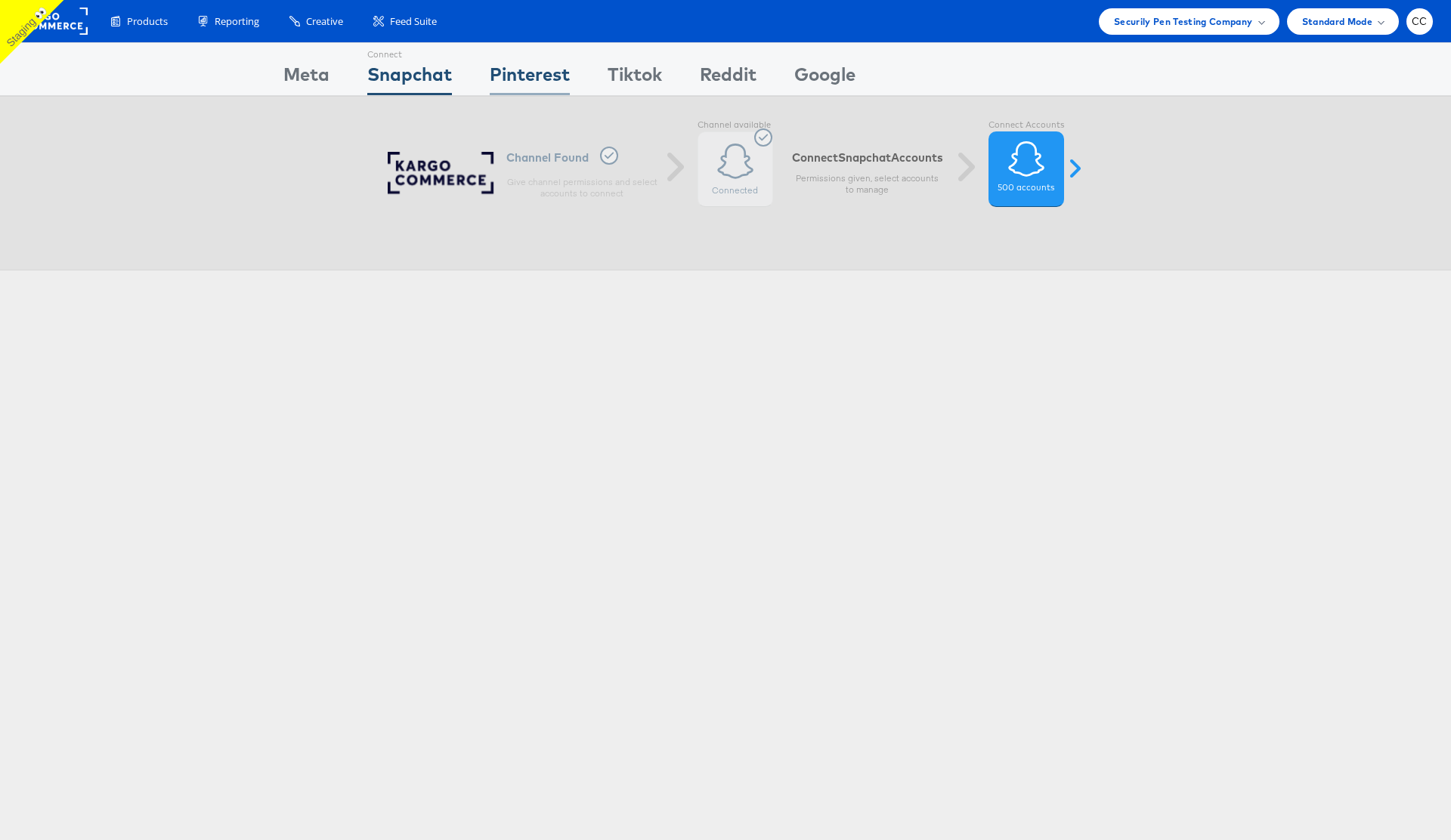
click at [547, 82] on div "Pinterest" at bounding box center [529, 78] width 80 height 34
click at [639, 79] on div "Tiktok" at bounding box center [635, 78] width 54 height 34
click at [730, 78] on div "Reddit" at bounding box center [728, 78] width 57 height 34
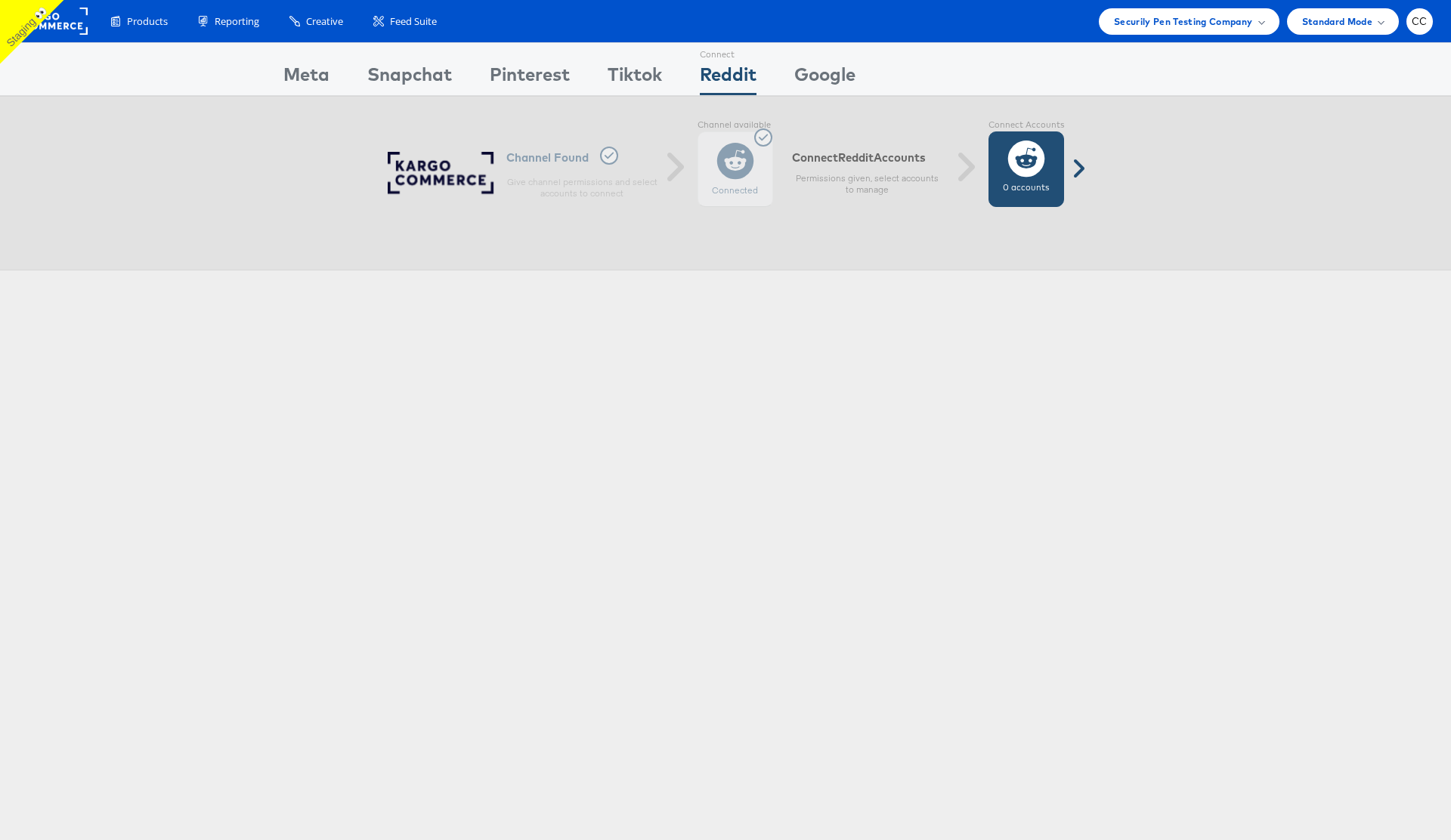
click at [1034, 171] on icon at bounding box center [1026, 158] width 38 height 38
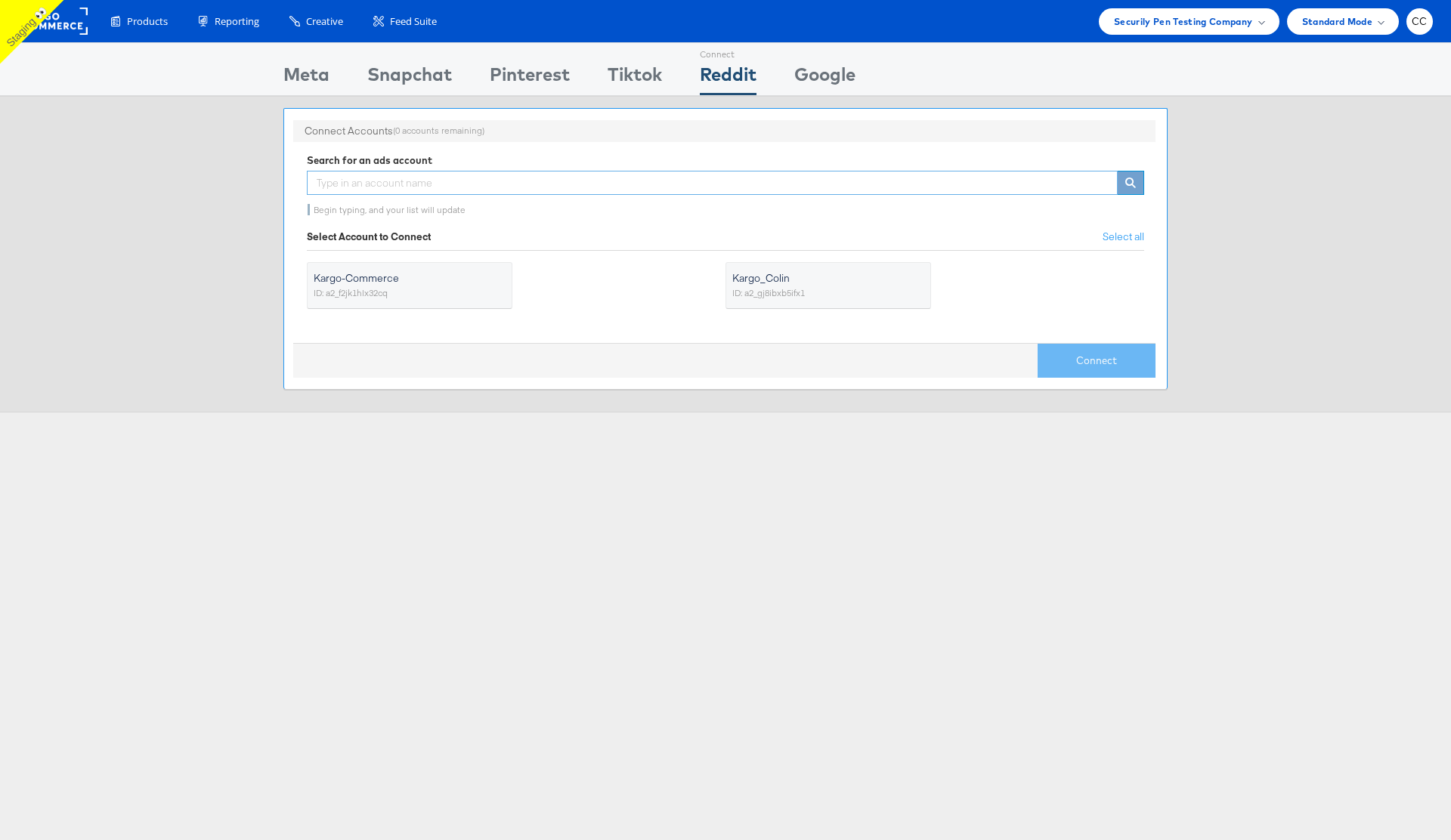
click at [389, 178] on input "text" at bounding box center [712, 183] width 811 height 25
click at [352, 177] on input "text" at bounding box center [712, 183] width 811 height 25
type input "Kargo_"
click at [633, 76] on div "Tiktok" at bounding box center [635, 78] width 54 height 34
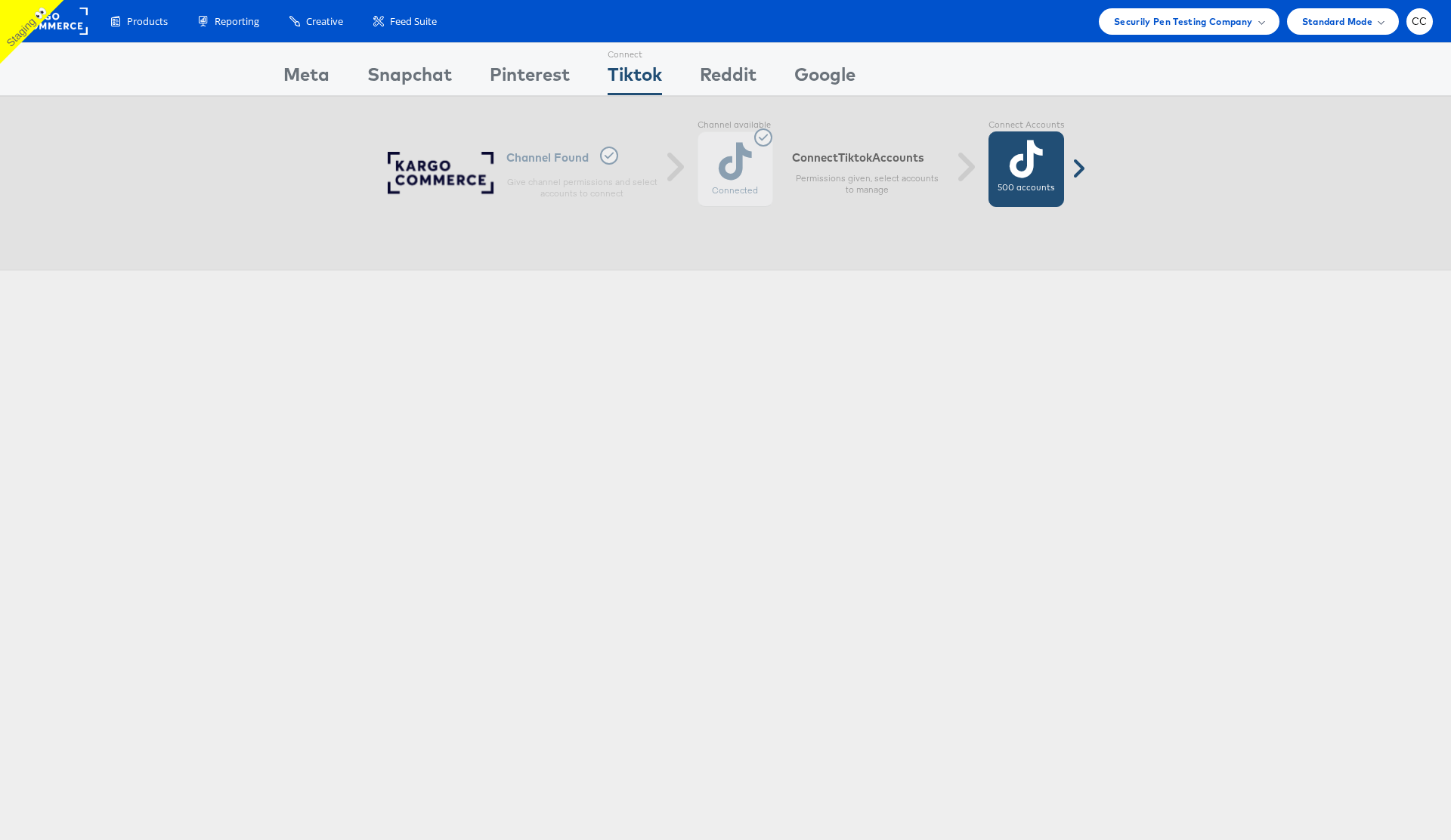
click at [1040, 162] on icon at bounding box center [1026, 158] width 33 height 38
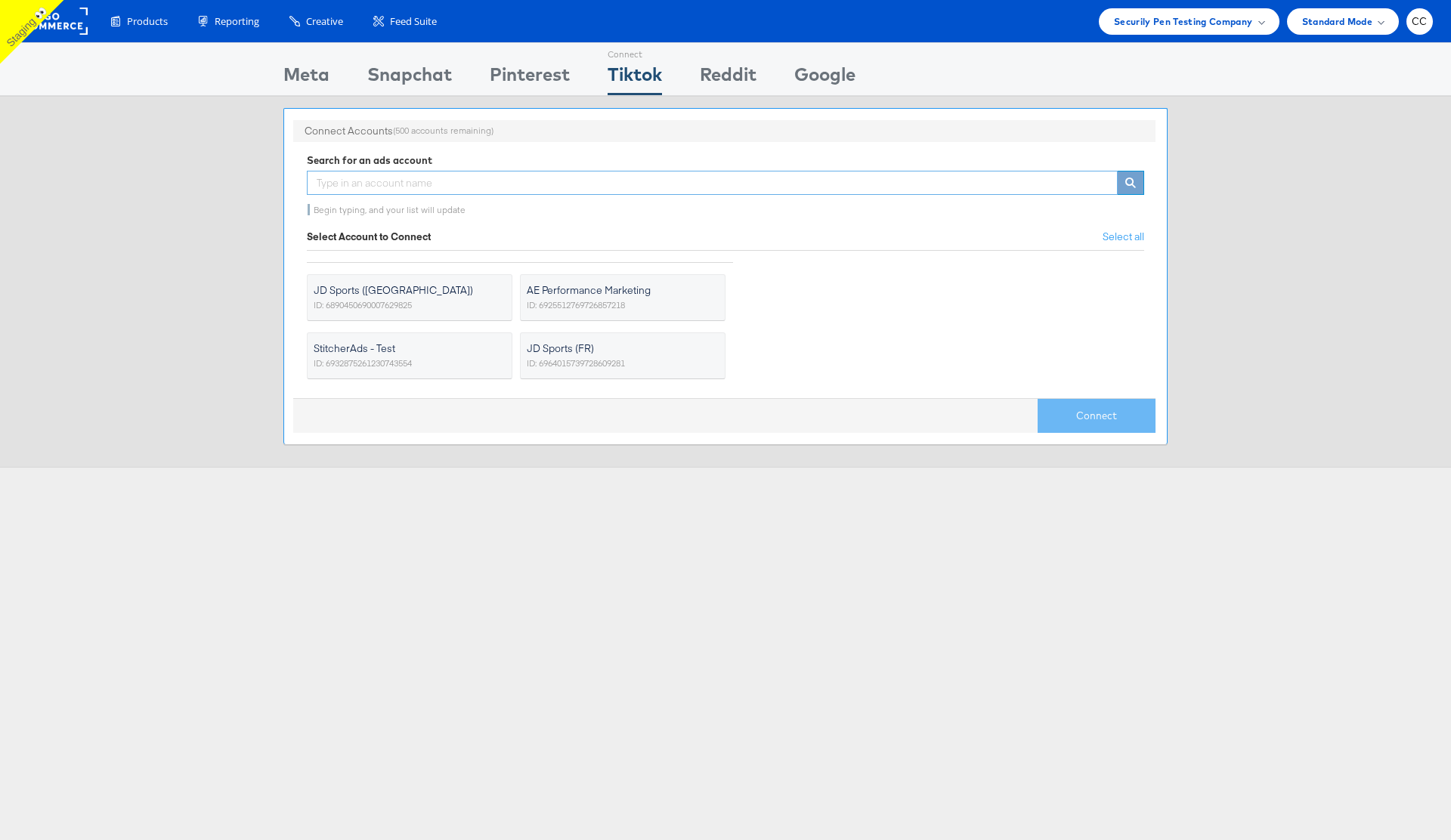
click at [407, 174] on input "text" at bounding box center [712, 183] width 811 height 25
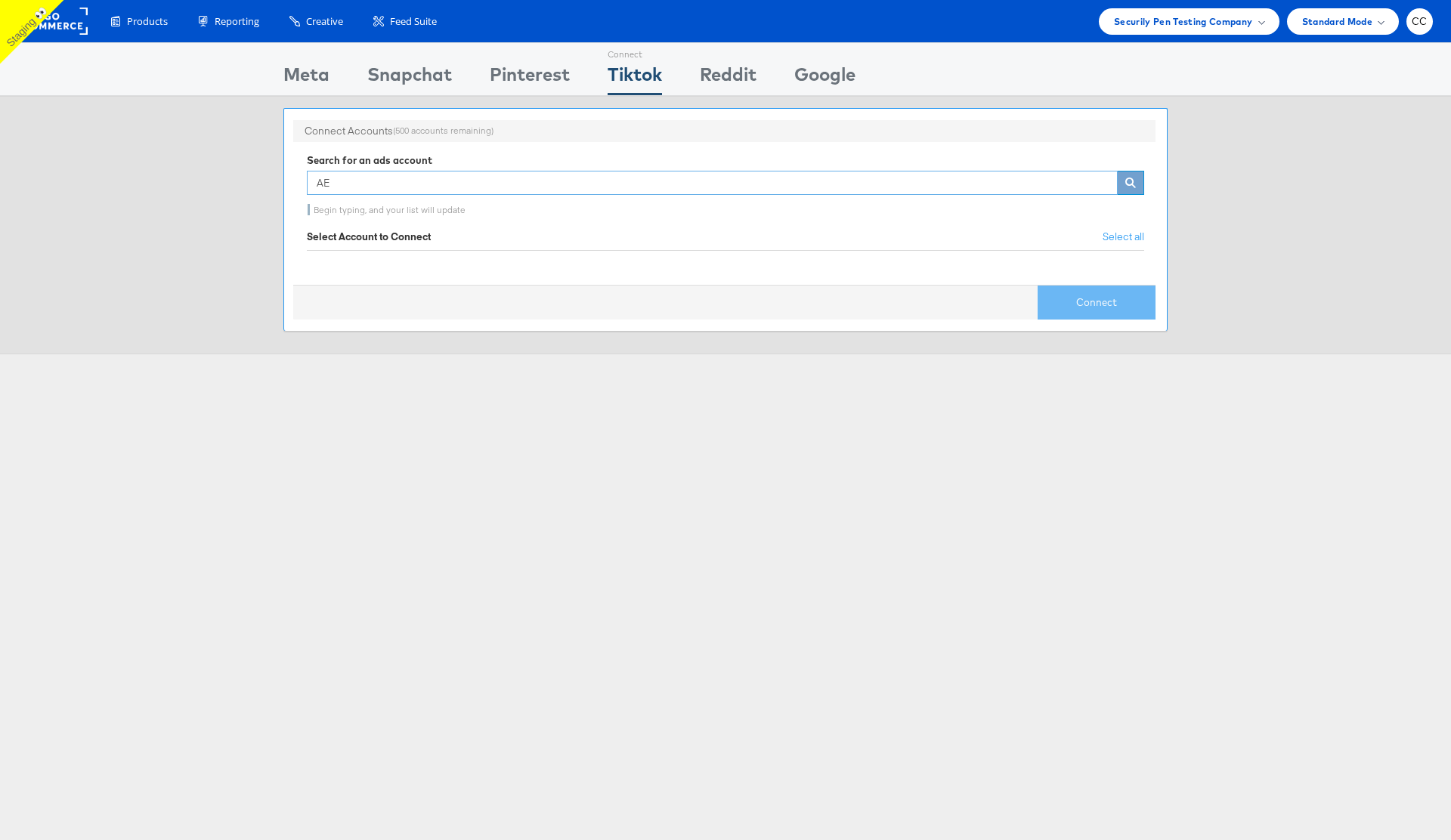
click at [347, 182] on input "AE" at bounding box center [712, 183] width 811 height 25
type input "A"
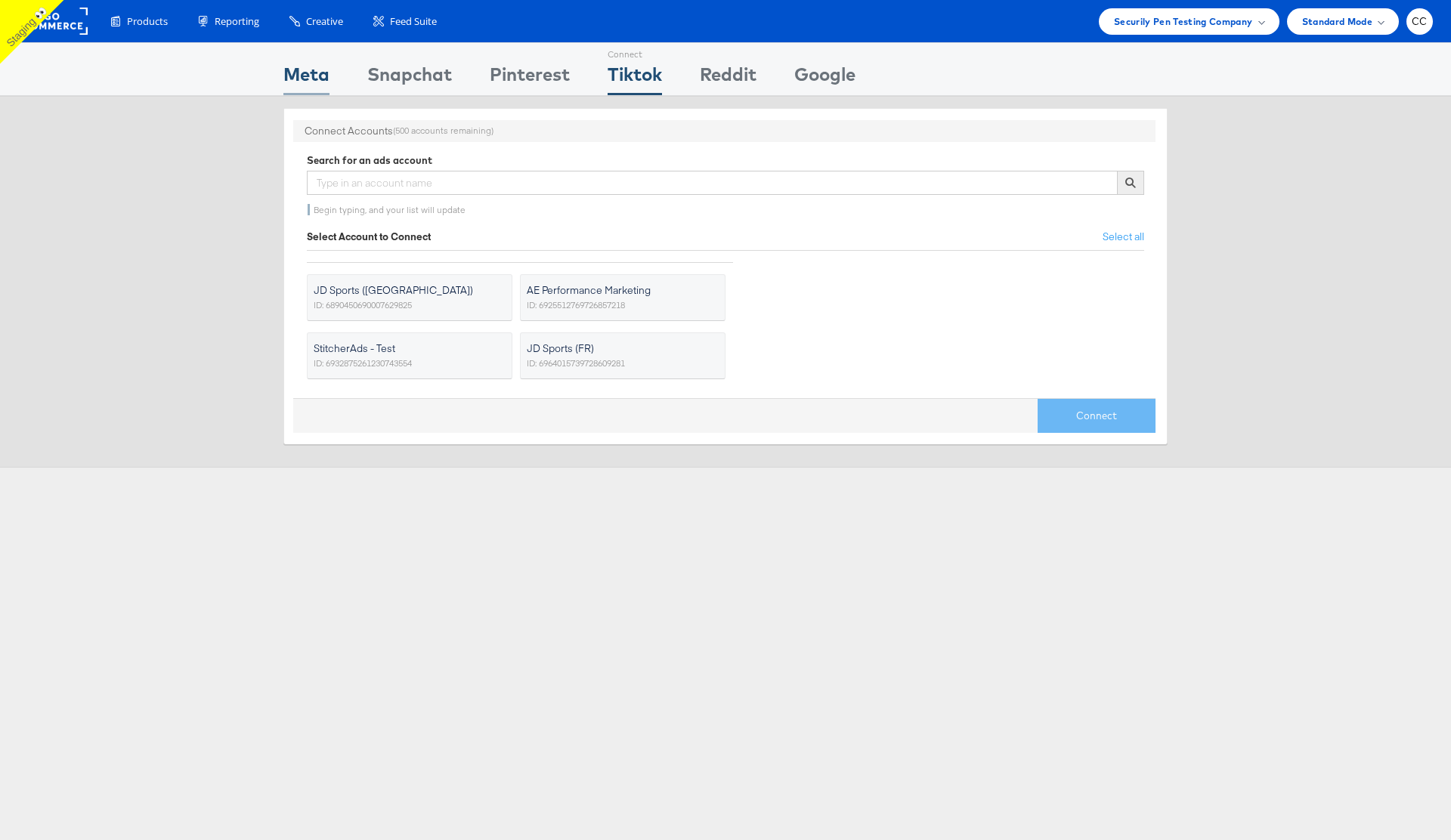
click at [311, 83] on div "Meta" at bounding box center [306, 78] width 46 height 34
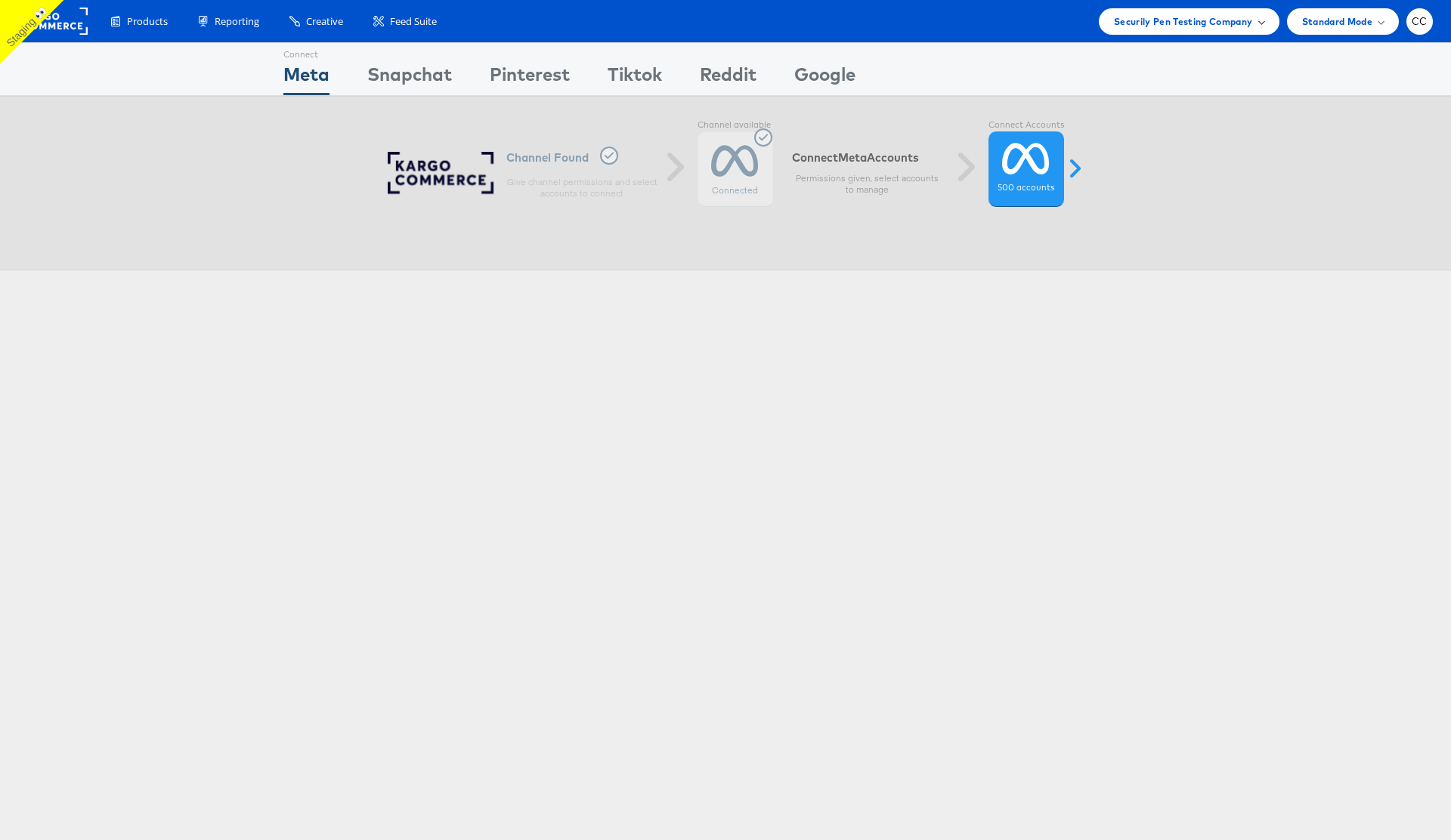
click at [1260, 27] on div "Securily Pen Testing Company" at bounding box center [1189, 22] width 150 height 16
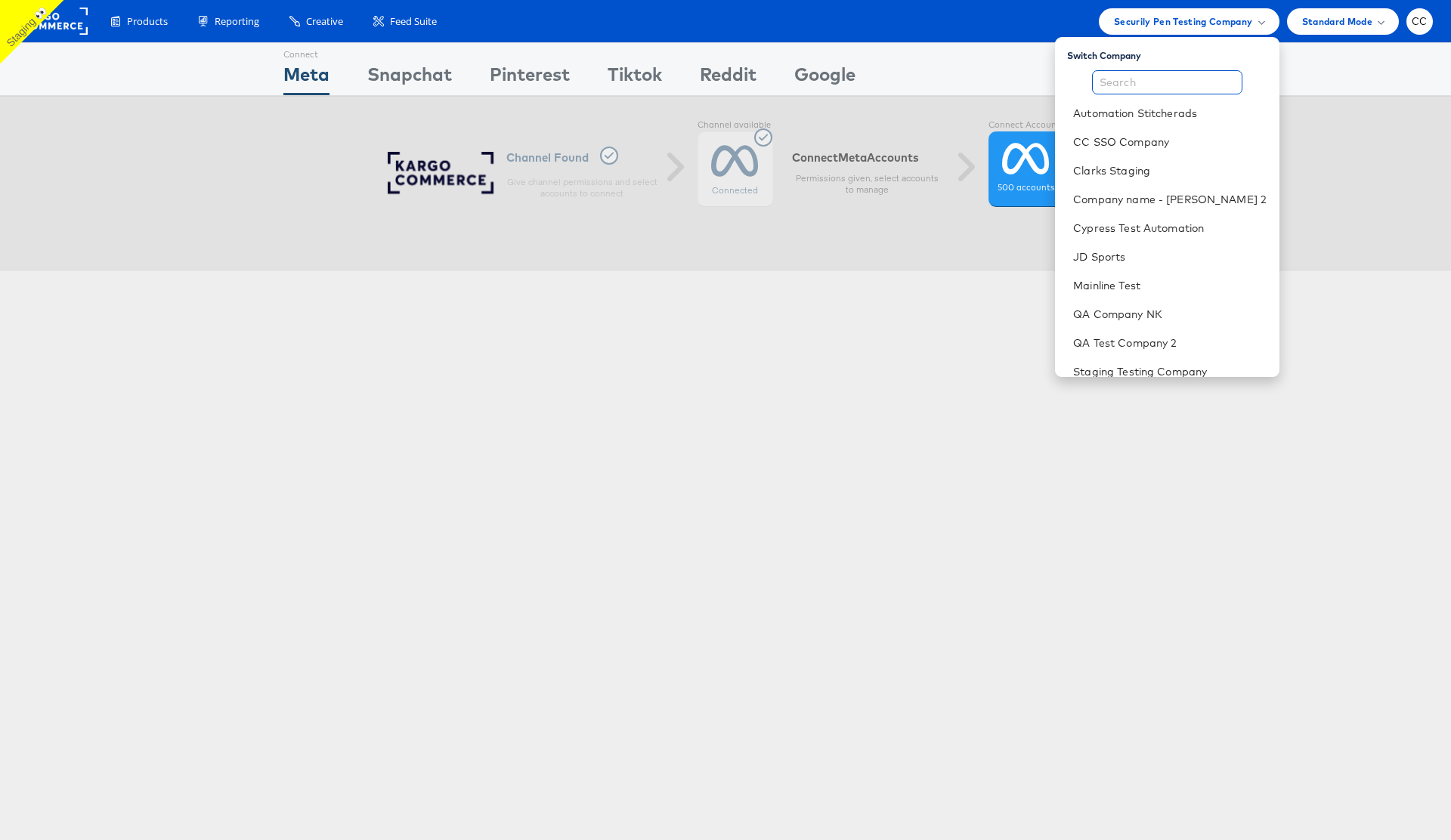
click at [1140, 86] on input "text" at bounding box center [1167, 82] width 150 height 25
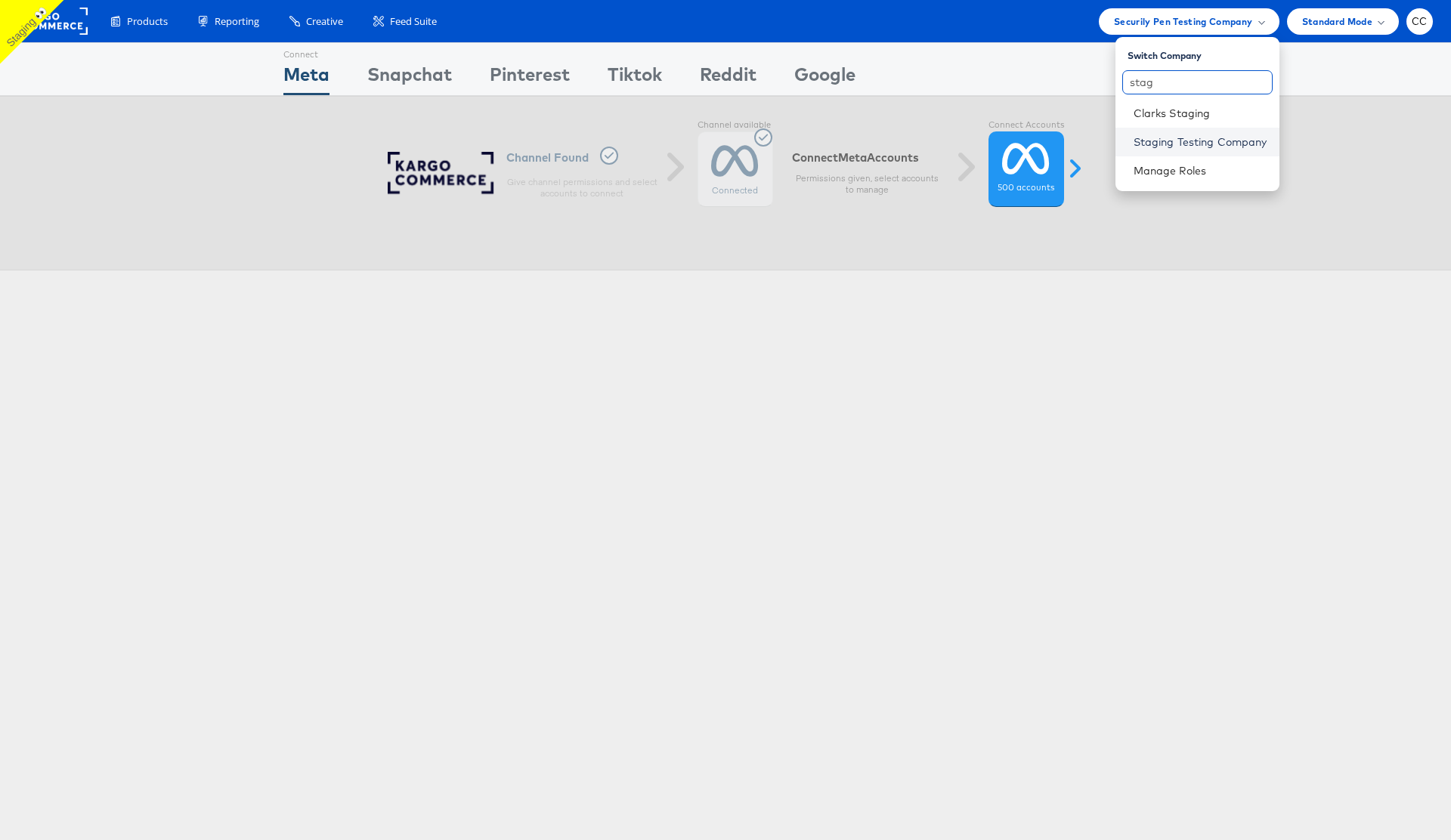
type input "stag"
click at [1200, 144] on link "Staging Testing Company" at bounding box center [1200, 141] width 133 height 15
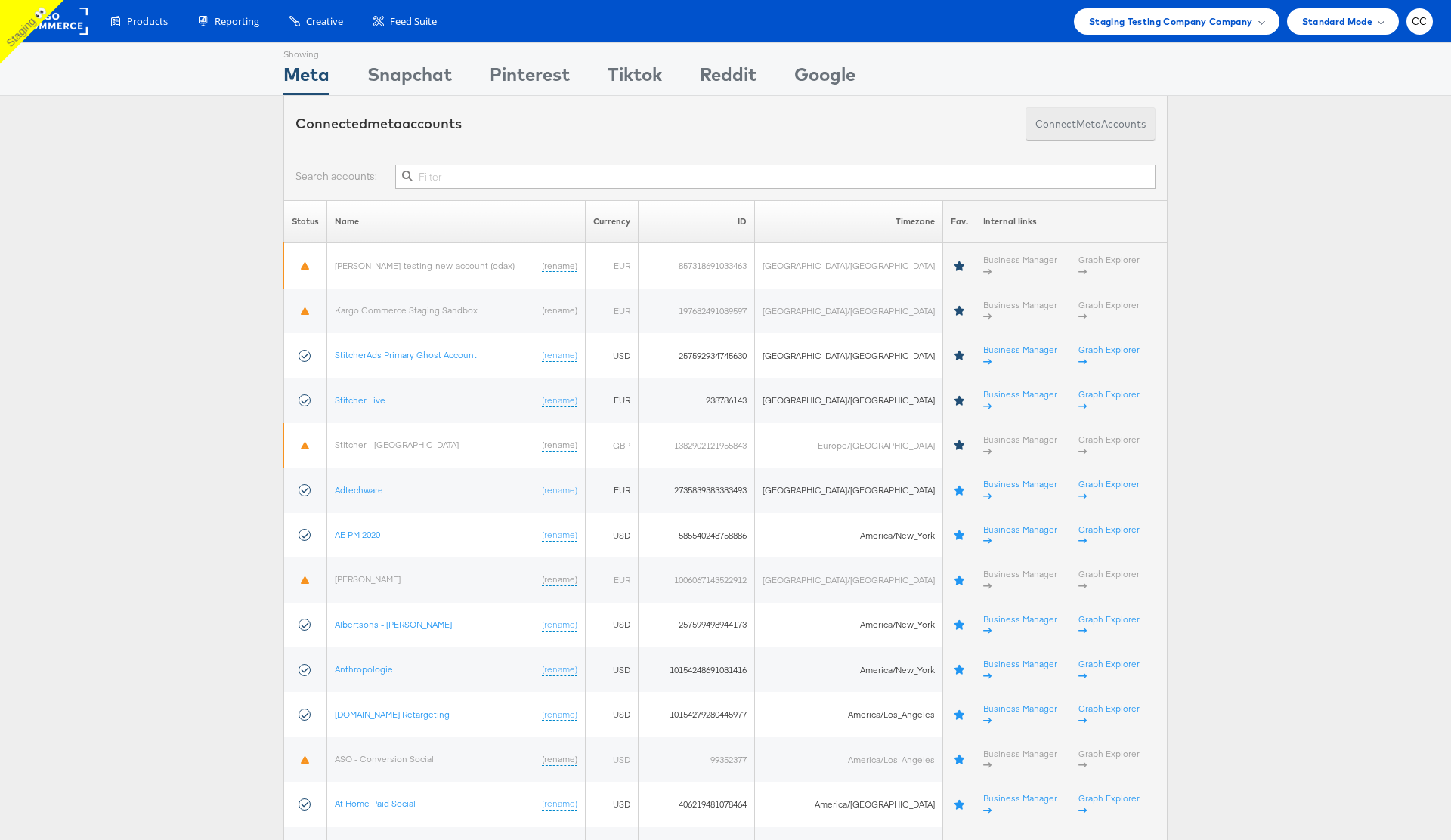
click at [1087, 127] on span "meta" at bounding box center [1089, 125] width 25 height 14
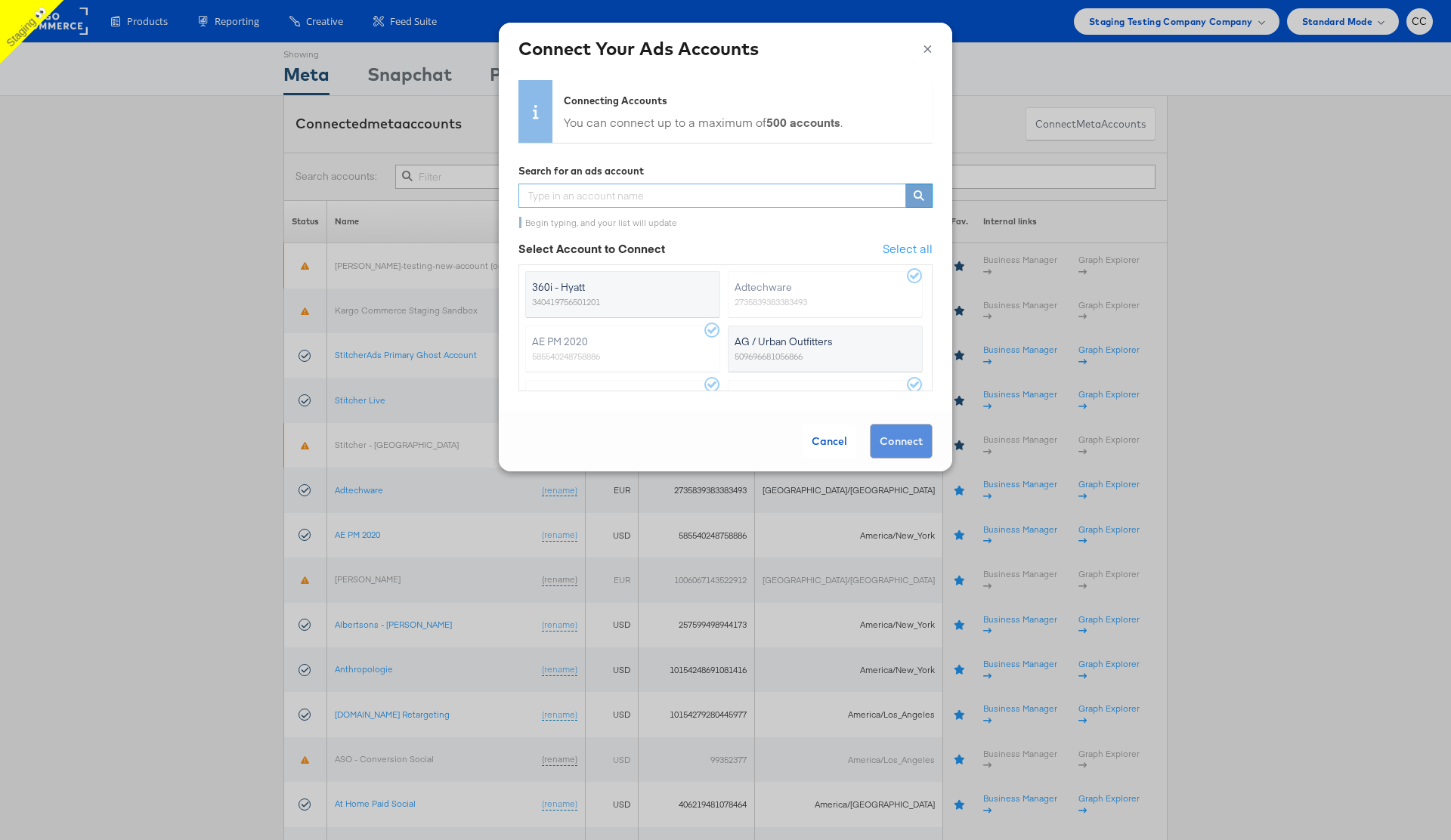
click at [612, 201] on input "text" at bounding box center [712, 196] width 388 height 25
type input "3"
type input "JD"
click at [930, 50] on button "×" at bounding box center [927, 46] width 10 height 23
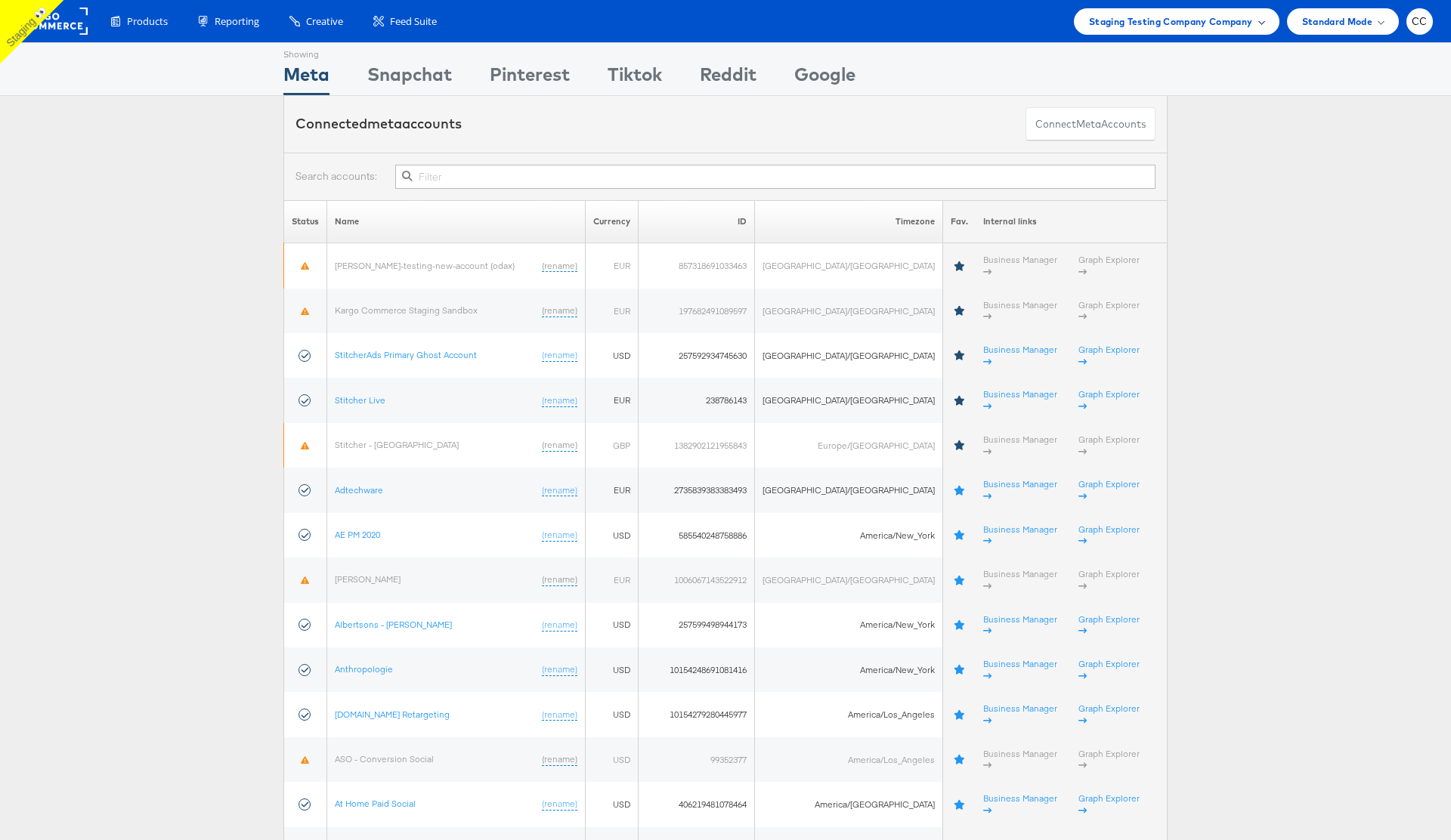
click at [1259, 23] on span at bounding box center [1262, 21] width 8 height 8
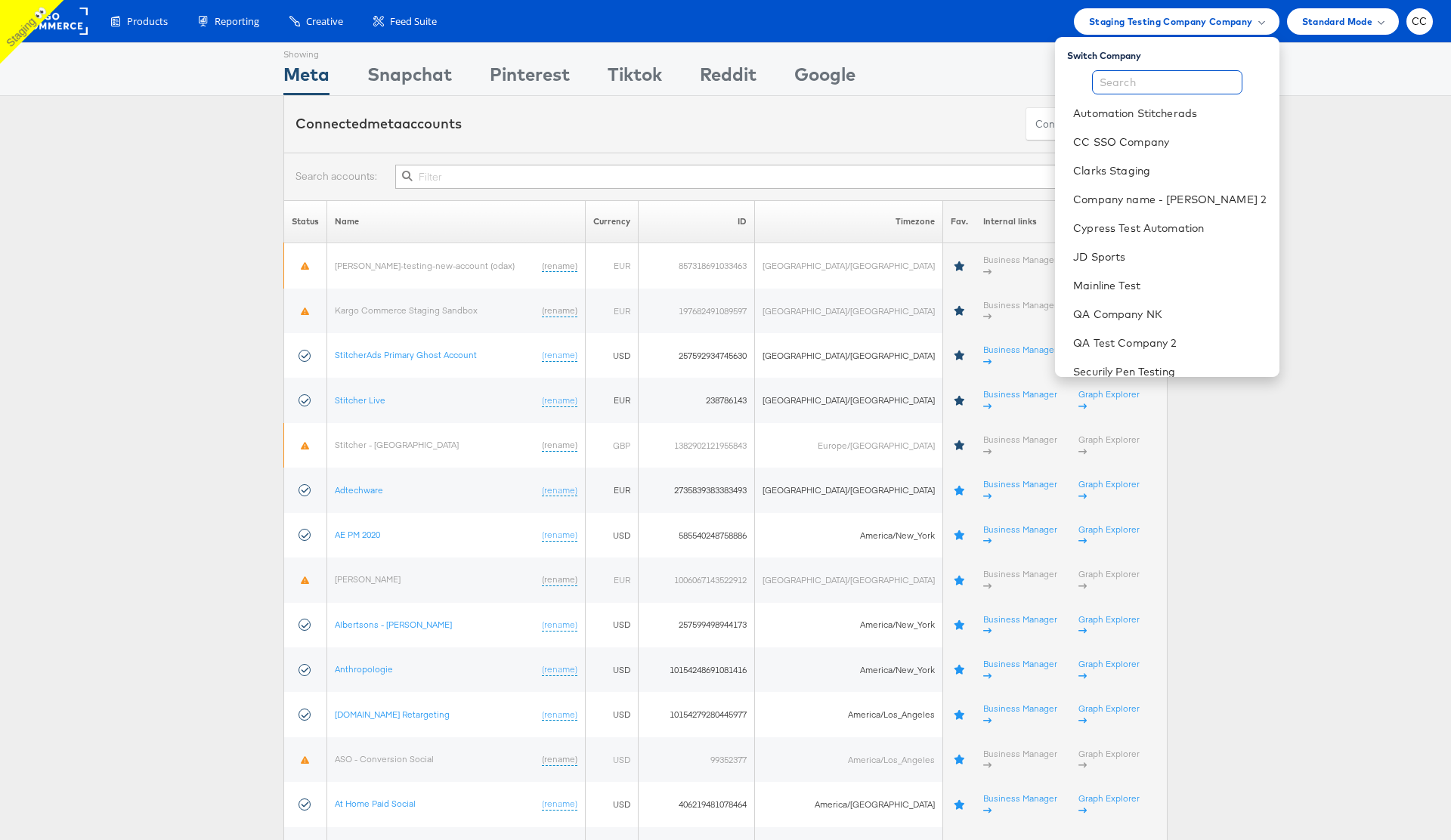
click at [1140, 82] on input "text" at bounding box center [1167, 82] width 150 height 25
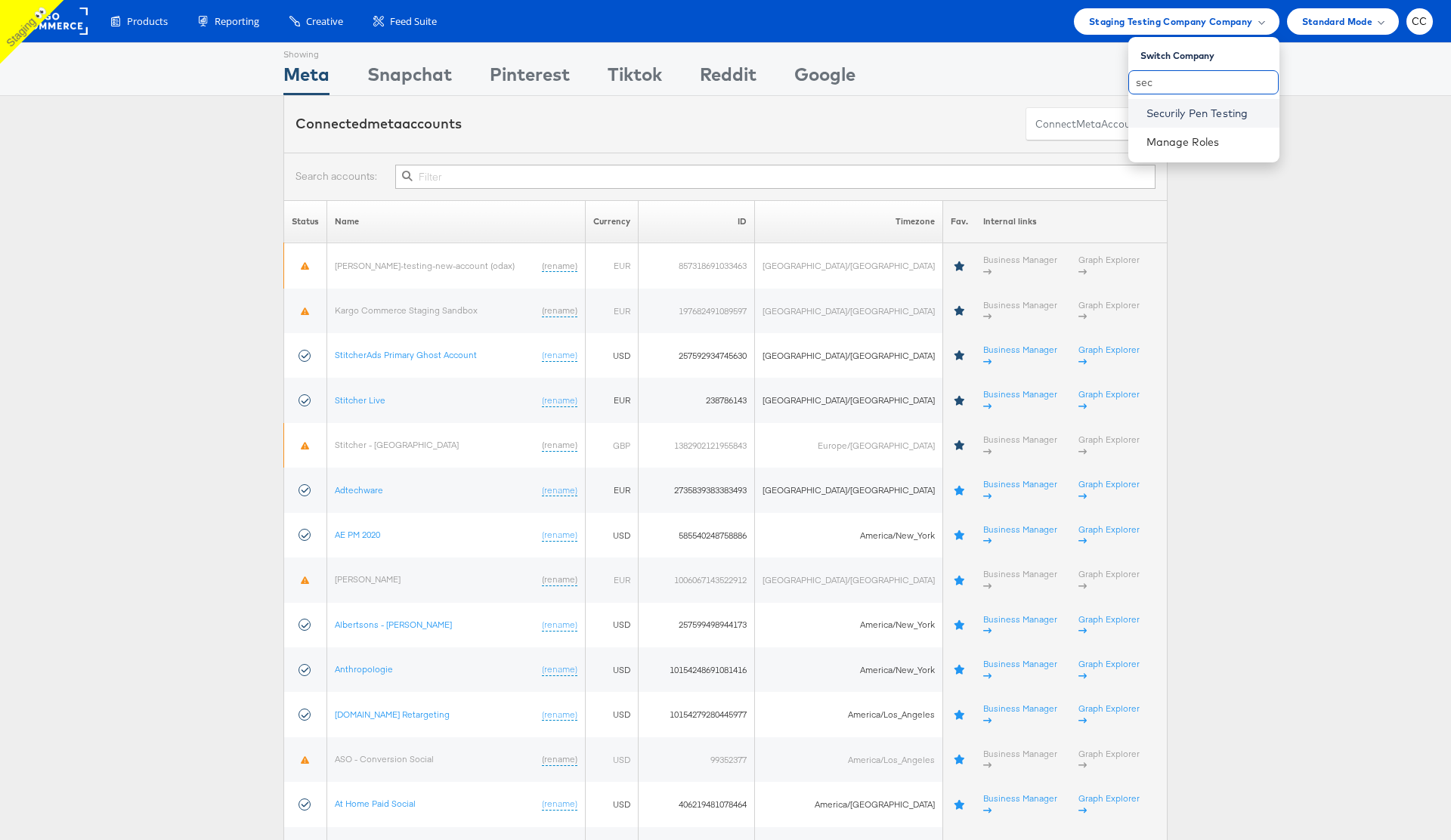
type input "sec"
click at [1195, 111] on link "Securily Pen Testing" at bounding box center [1207, 113] width 121 height 15
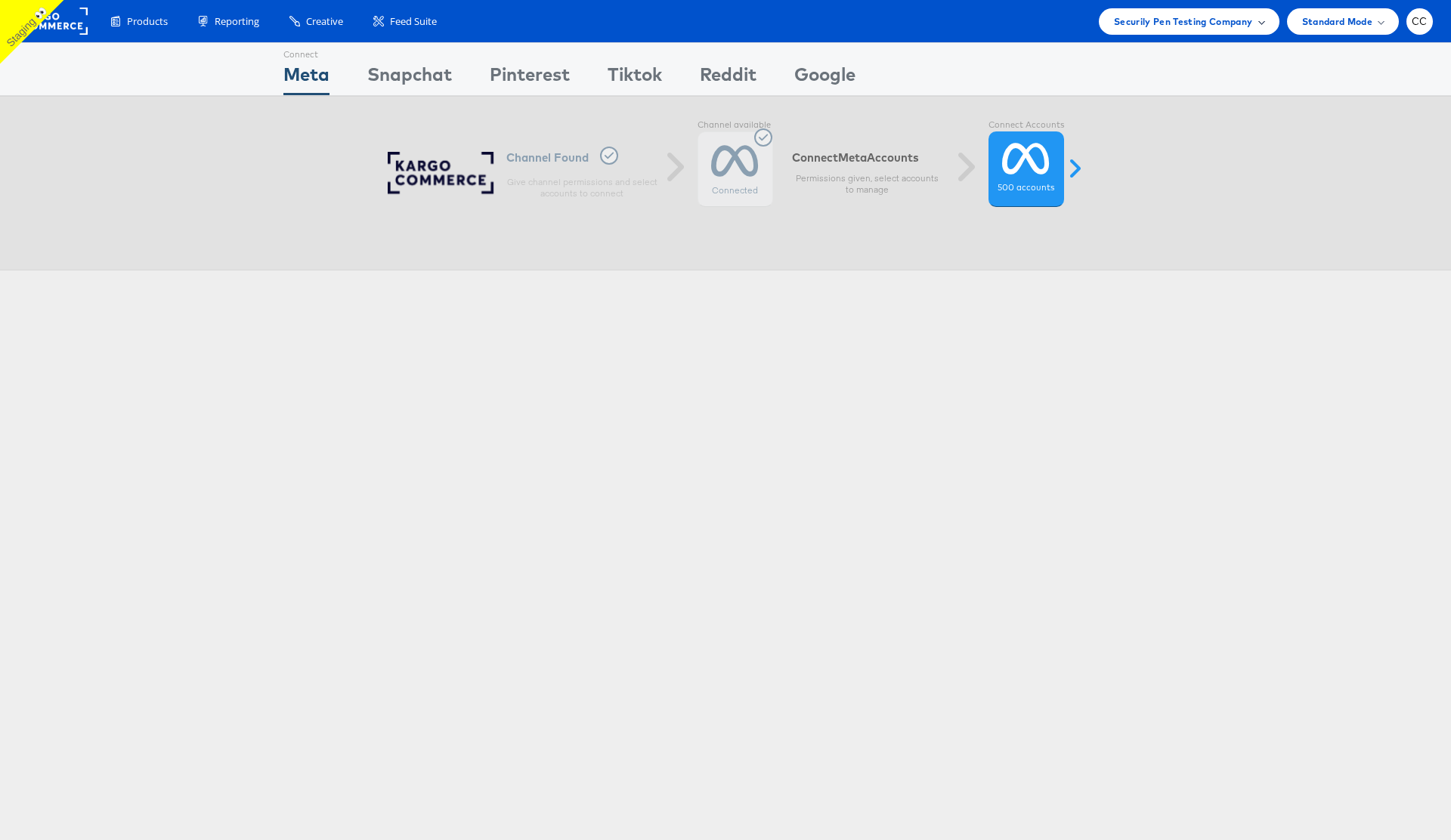
click at [1258, 21] on span at bounding box center [1262, 21] width 8 height 8
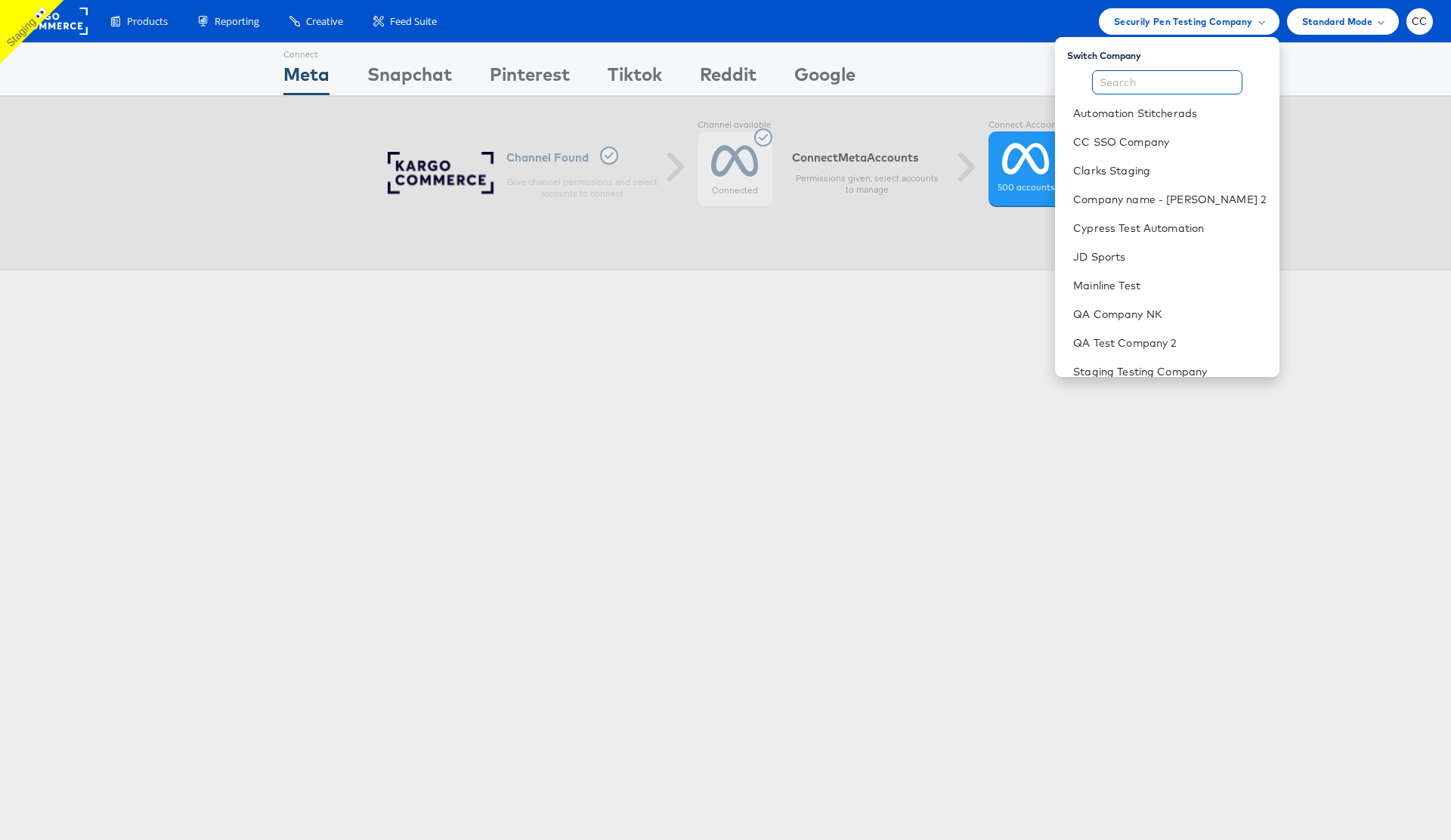
click at [1139, 90] on input "text" at bounding box center [1167, 82] width 150 height 25
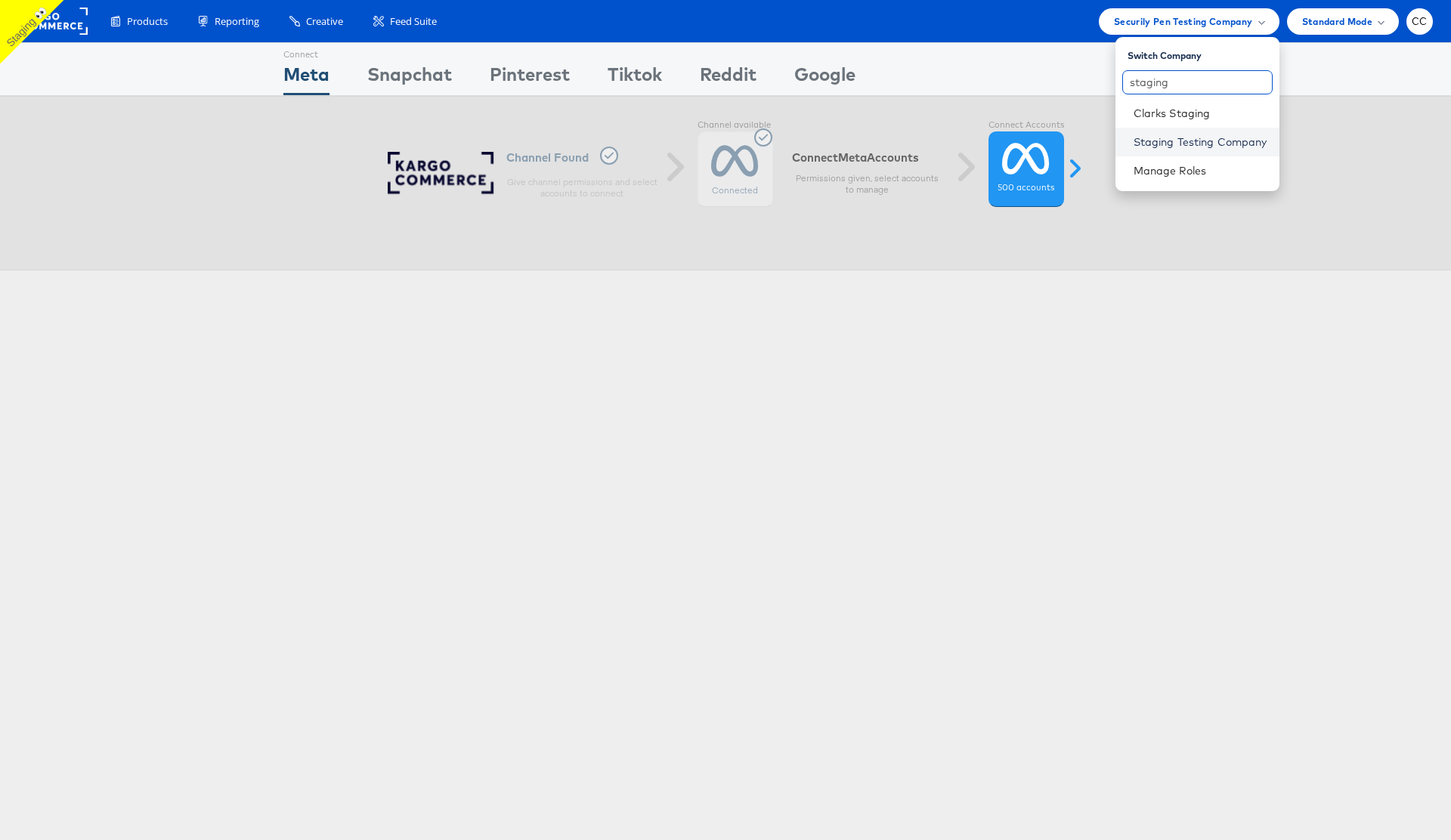
type input "staging"
click at [1195, 141] on link "Staging Testing Company" at bounding box center [1200, 141] width 133 height 15
